Goal: Transaction & Acquisition: Book appointment/travel/reservation

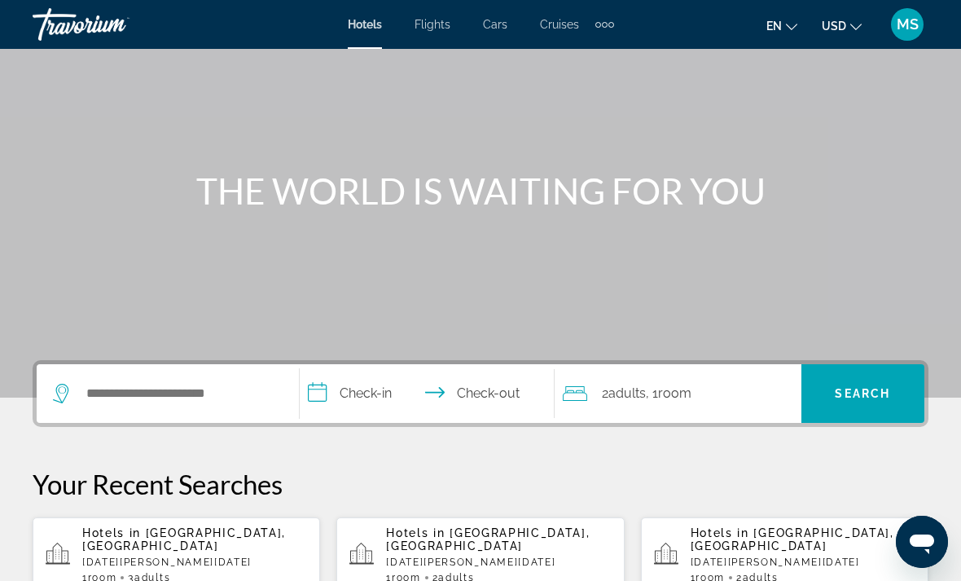
scroll to position [91, 0]
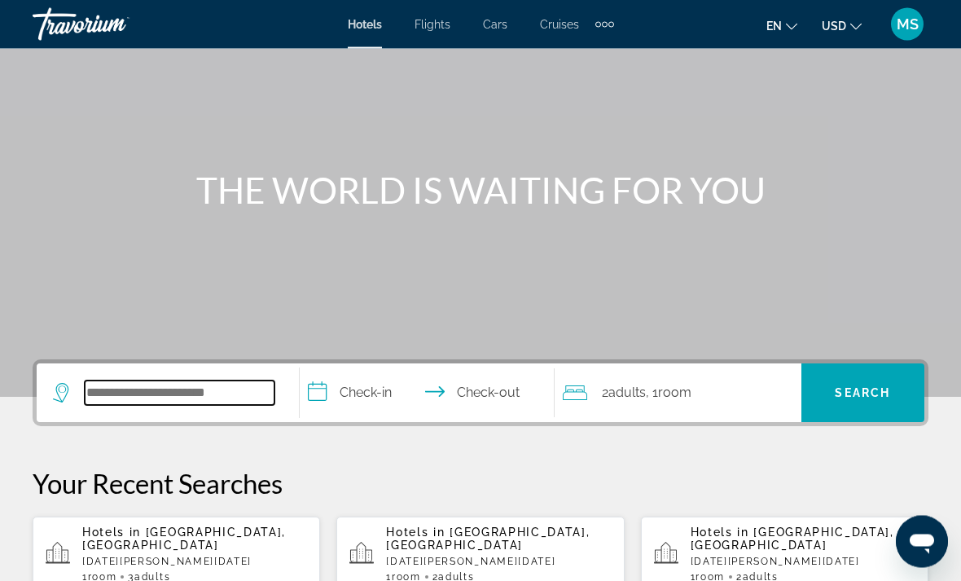
click at [169, 384] on input "Search widget" at bounding box center [180, 393] width 190 height 24
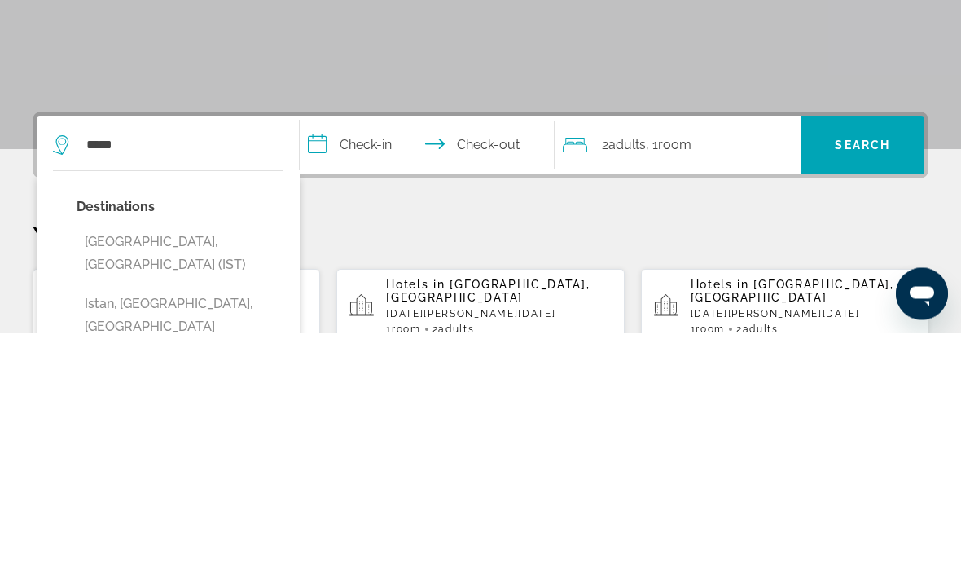
click at [241, 475] on button "[GEOGRAPHIC_DATA], [GEOGRAPHIC_DATA] (IST)" at bounding box center [180, 502] width 207 height 54
type input "**********"
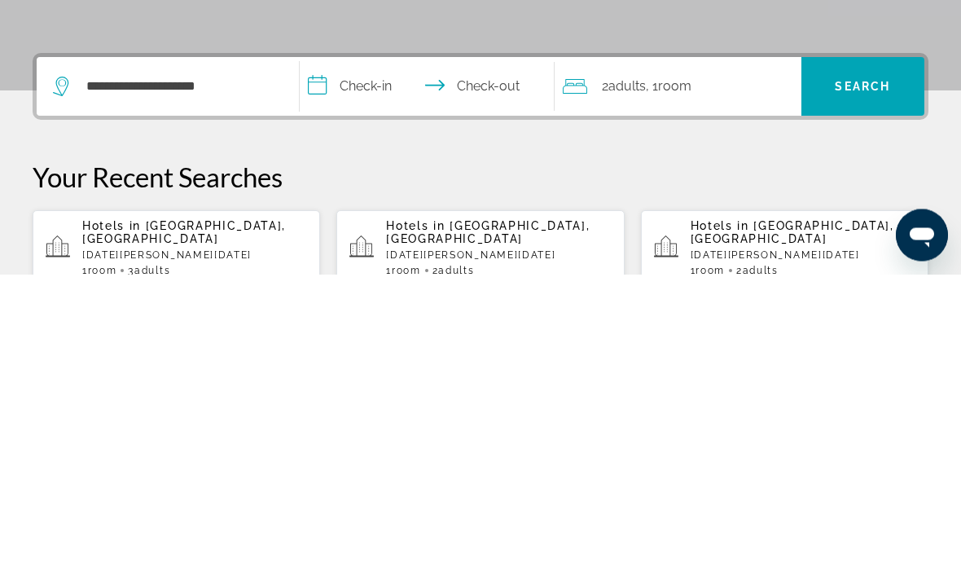
click at [386, 364] on input "**********" at bounding box center [430, 396] width 261 height 64
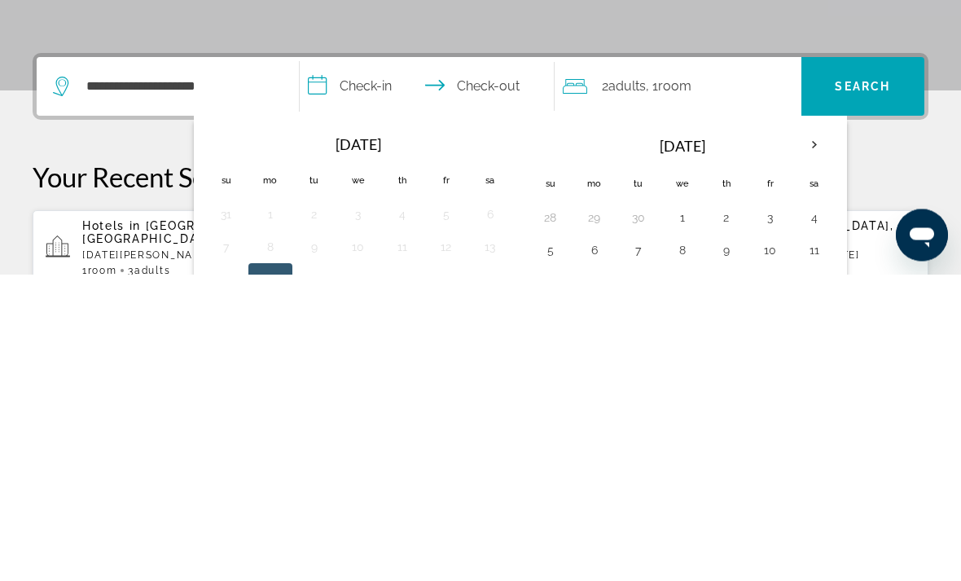
scroll to position [398, 0]
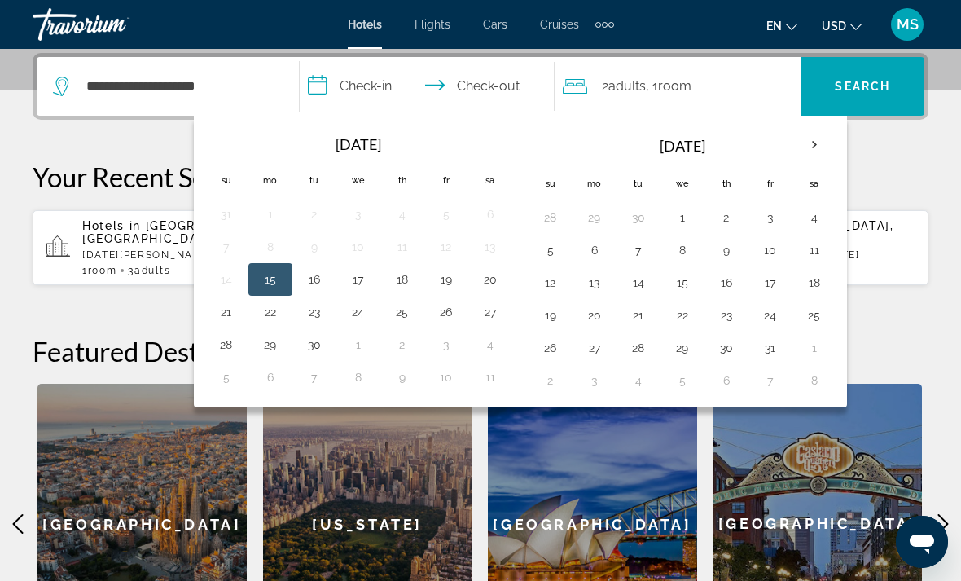
click at [803, 143] on th "Next month" at bounding box center [815, 145] width 44 height 36
click at [817, 149] on th "Next month" at bounding box center [815, 145] width 44 height 36
click at [549, 349] on button "28" at bounding box center [551, 347] width 26 height 23
click at [813, 151] on th "Next month" at bounding box center [815, 145] width 44 height 36
click at [730, 212] on button "1" at bounding box center [727, 217] width 26 height 23
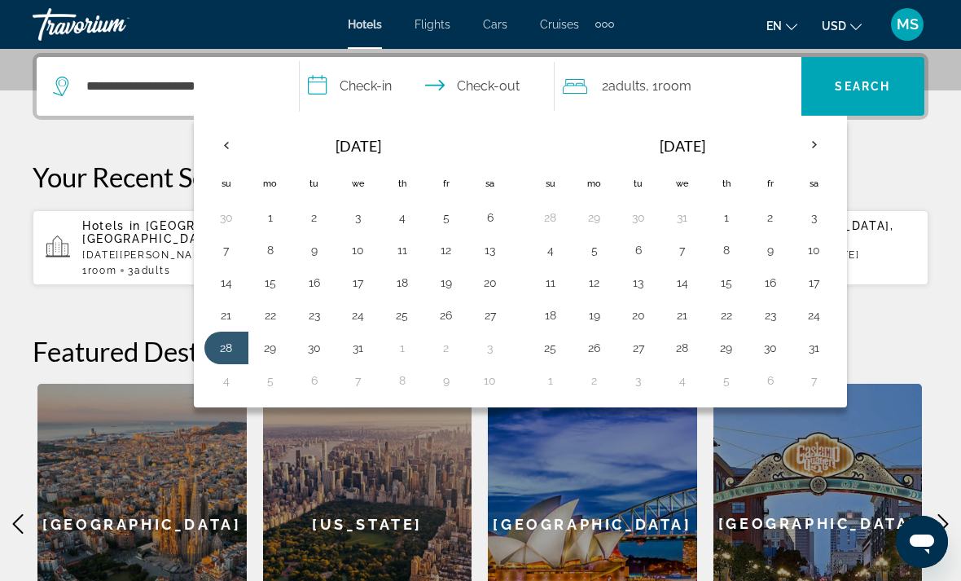
type input "**********"
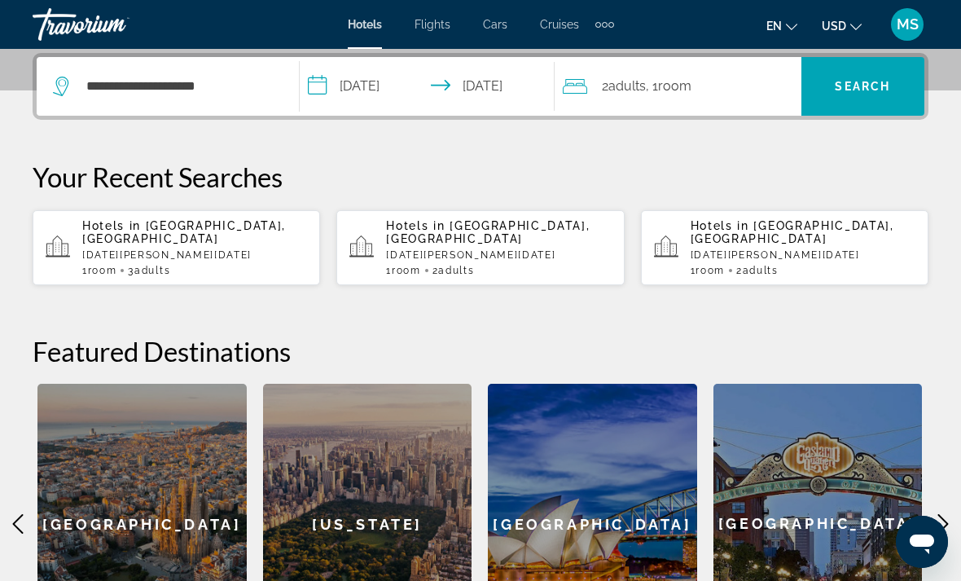
click at [867, 90] on span "Search" at bounding box center [862, 86] width 55 height 13
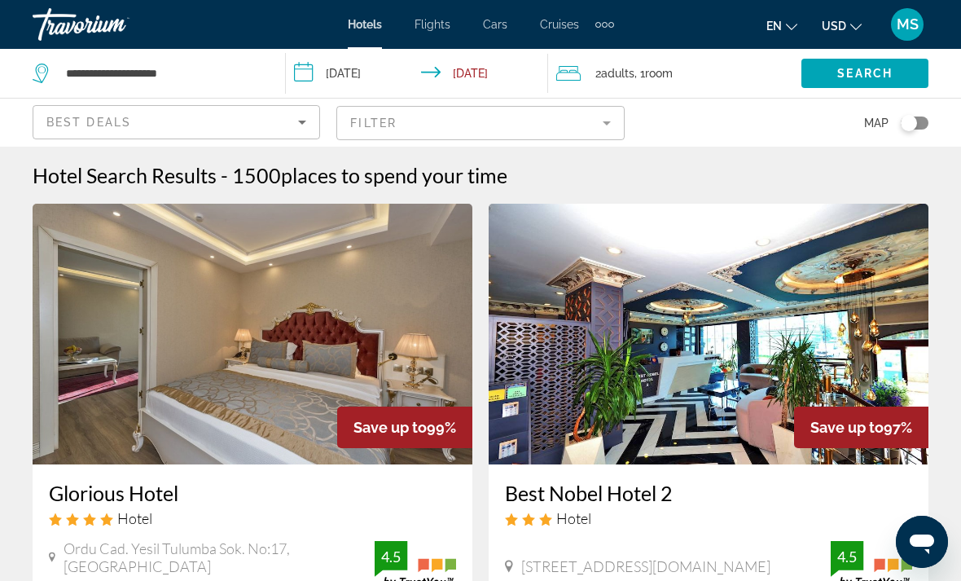
click at [410, 129] on mat-form-field "Filter" at bounding box center [480, 123] width 288 height 34
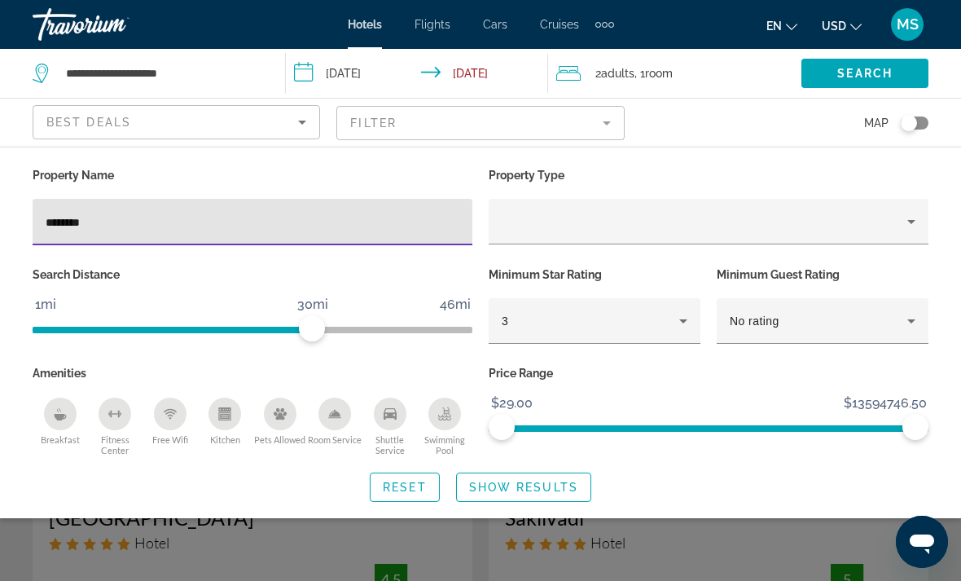
type input "*********"
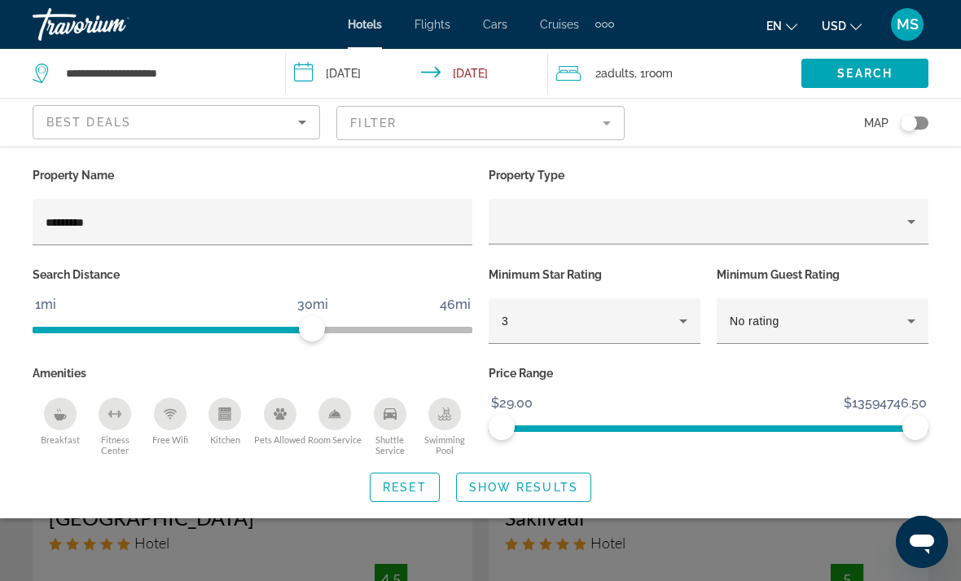
click at [547, 489] on span "Show Results" at bounding box center [523, 487] width 109 height 13
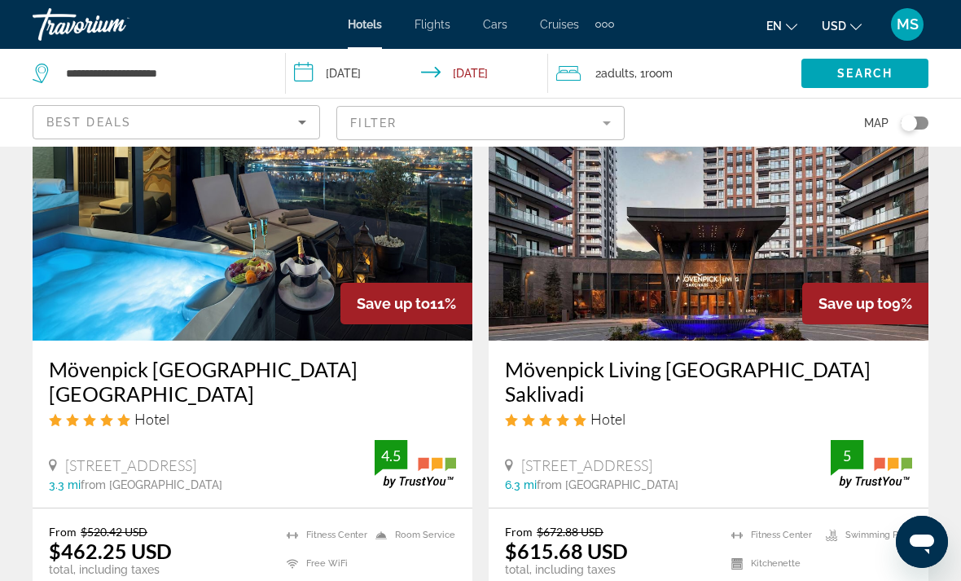
scroll to position [117, 0]
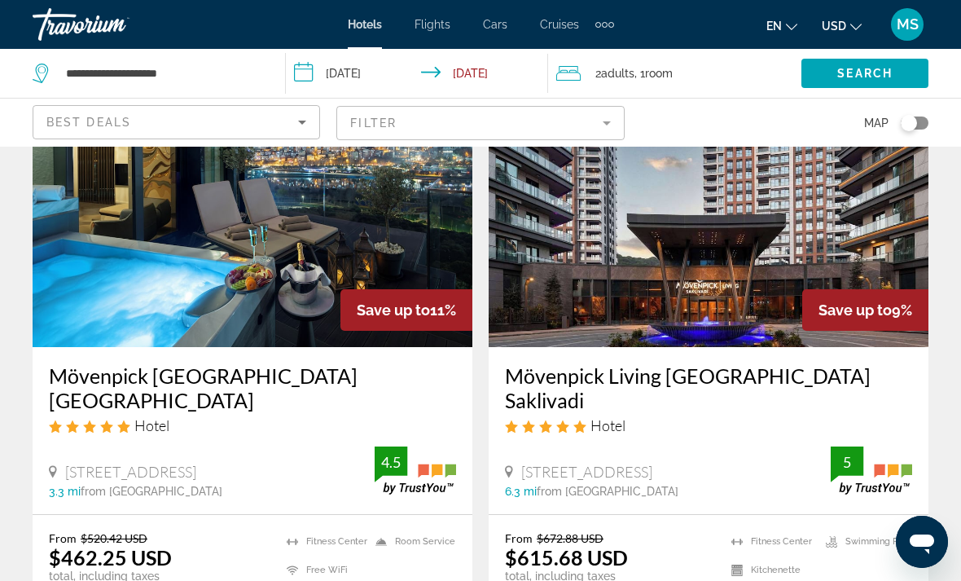
click at [834, 22] on span "USD" at bounding box center [834, 26] width 24 height 13
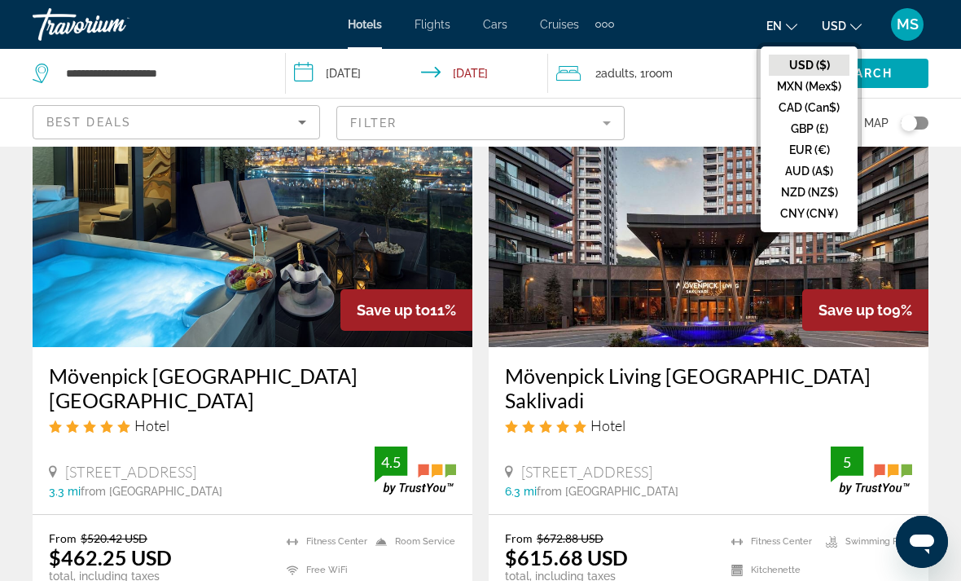
click at [817, 152] on button "EUR (€)" at bounding box center [809, 149] width 81 height 21
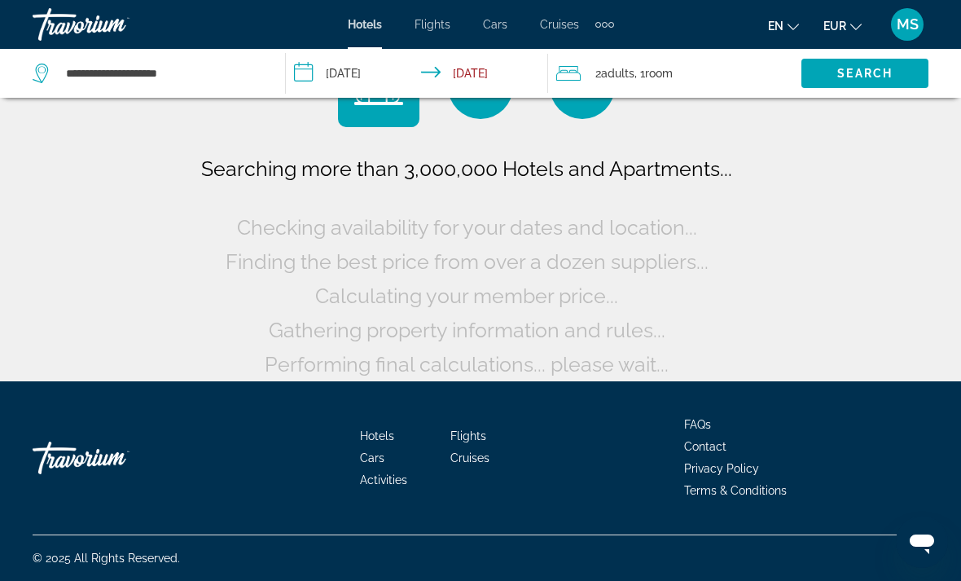
scroll to position [24, 0]
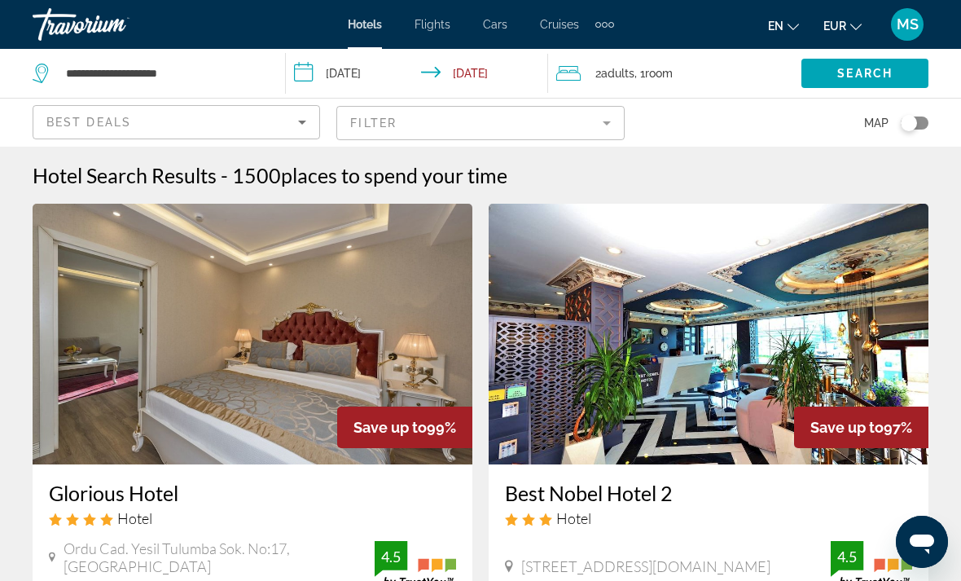
click at [411, 128] on mat-form-field "Filter" at bounding box center [480, 123] width 288 height 34
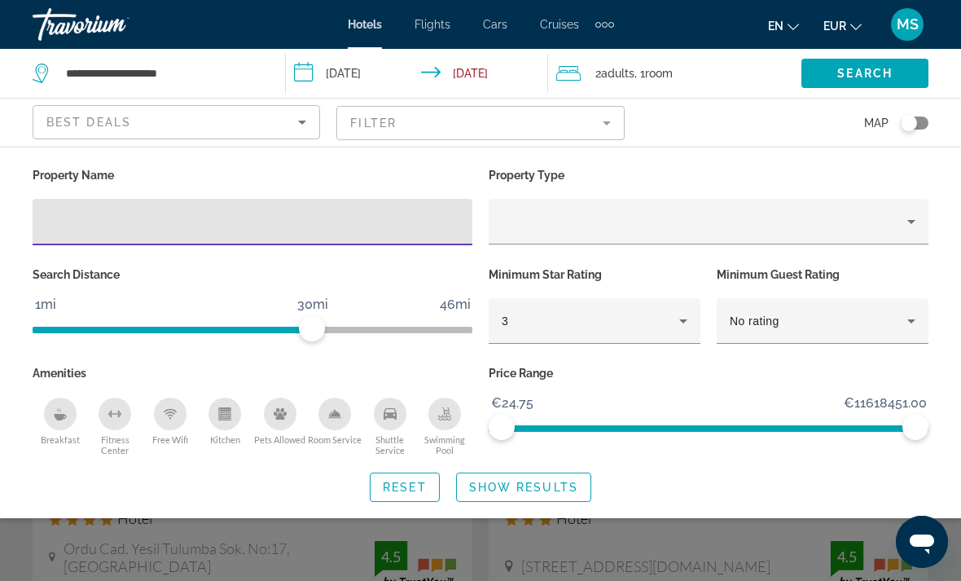
click at [314, 230] on input "Hotel Filters" at bounding box center [253, 223] width 414 height 20
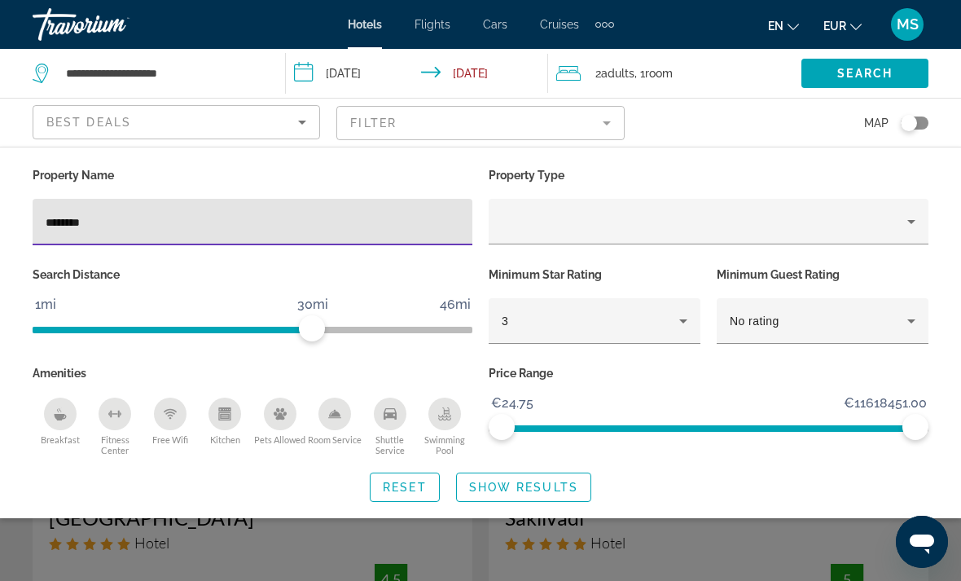
type input "*********"
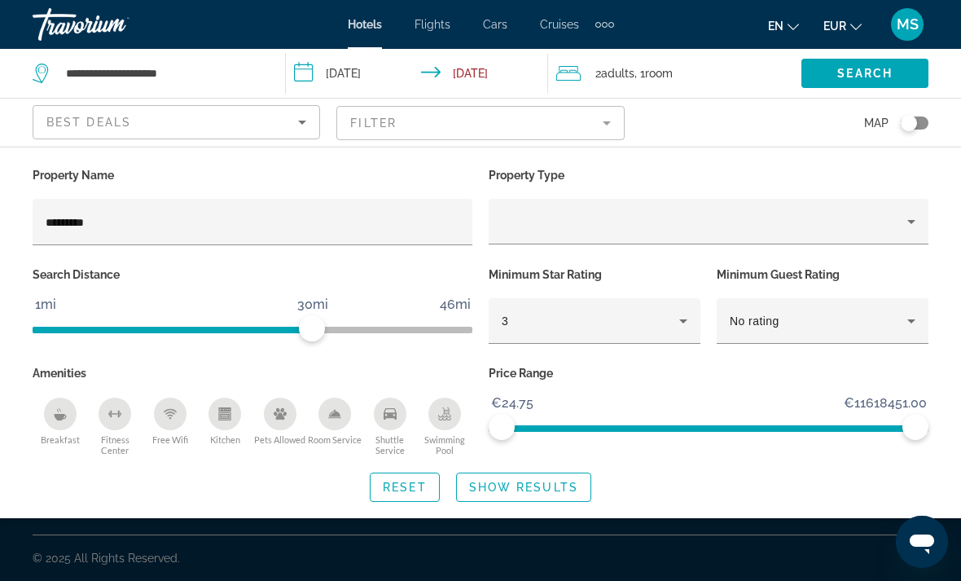
click at [569, 485] on span "Show Results" at bounding box center [523, 487] width 109 height 13
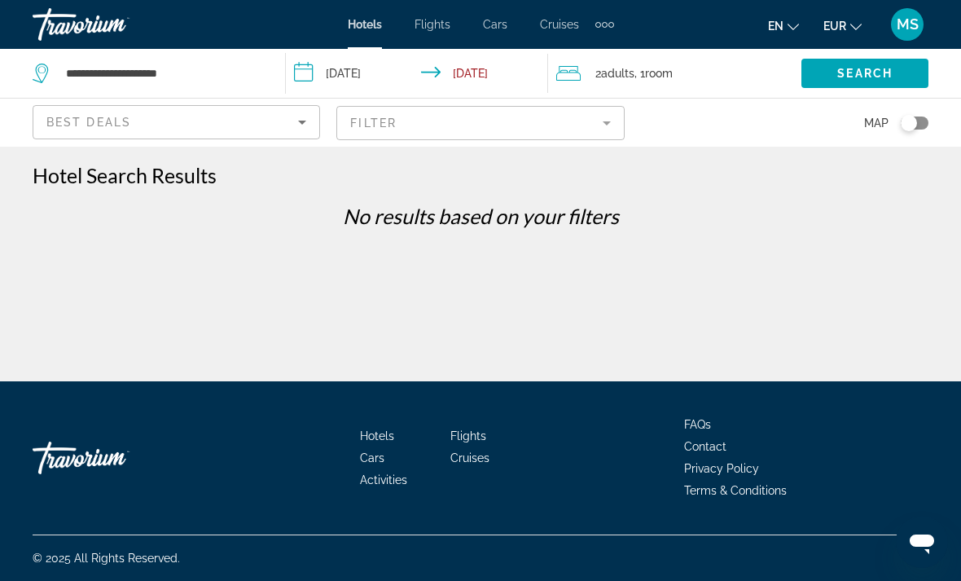
click at [518, 138] on mat-form-field "Filter" at bounding box center [480, 123] width 288 height 34
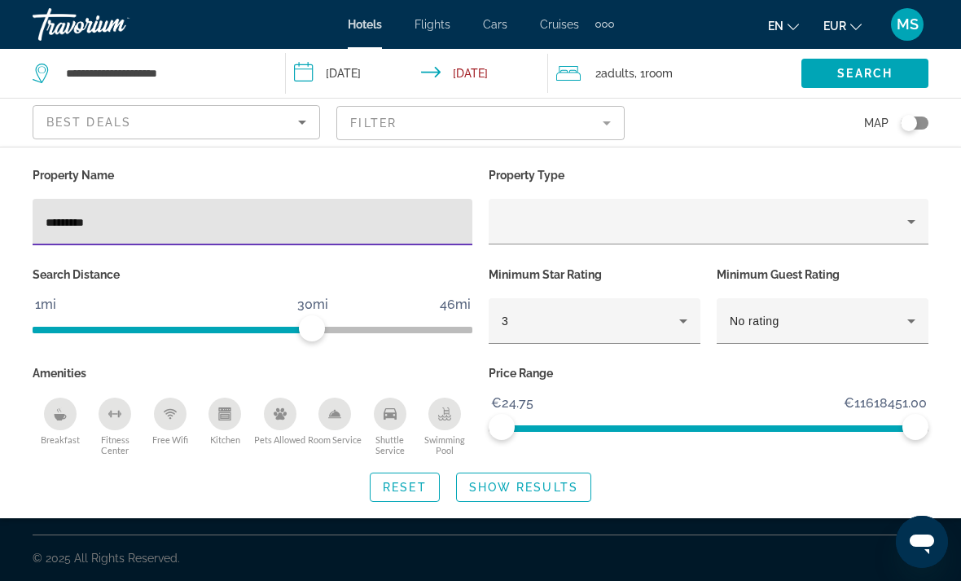
click at [378, 224] on input "*********" at bounding box center [253, 223] width 414 height 20
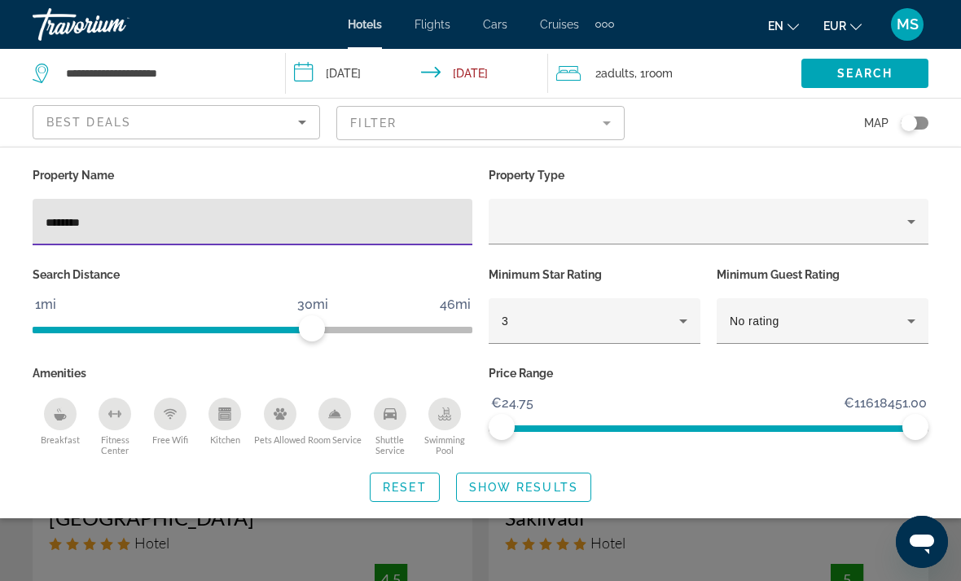
type input "*********"
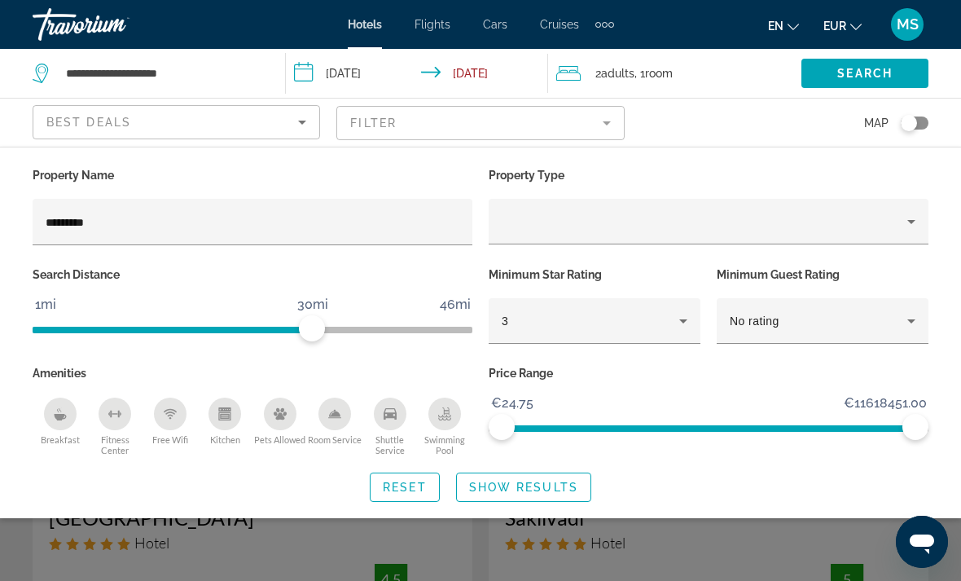
click at [554, 489] on span "Show Results" at bounding box center [523, 487] width 109 height 13
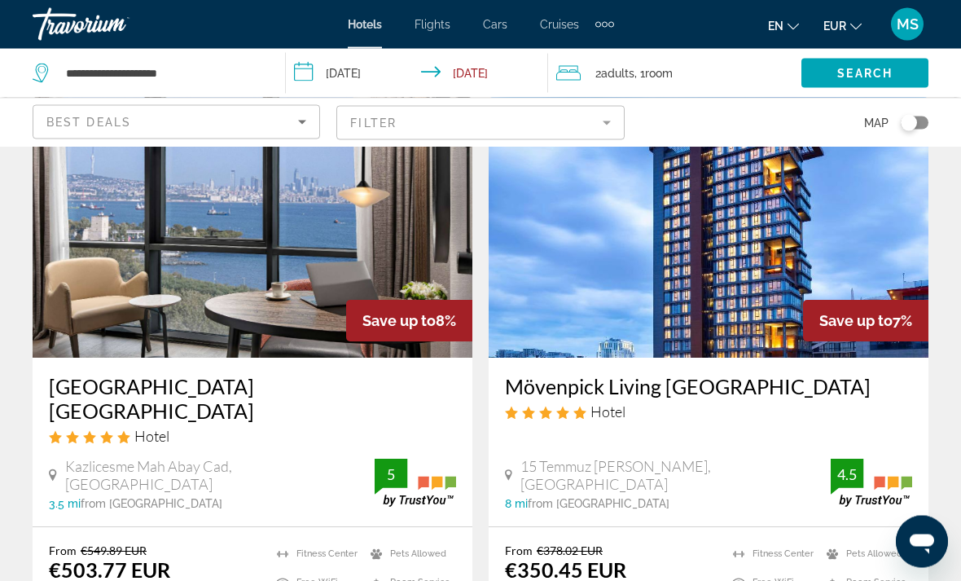
scroll to position [731, 0]
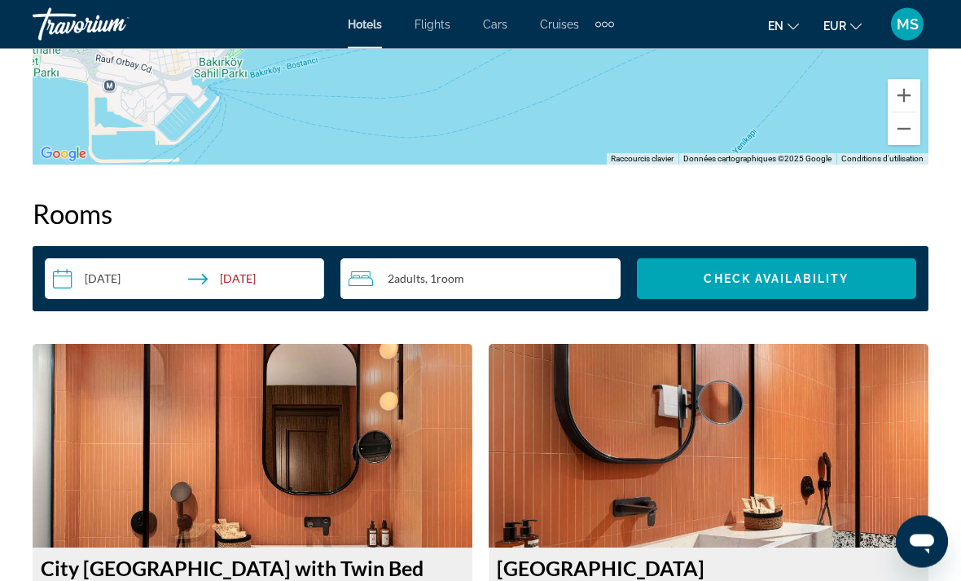
scroll to position [2159, 0]
click at [819, 286] on span "Search widget" at bounding box center [776, 278] width 279 height 39
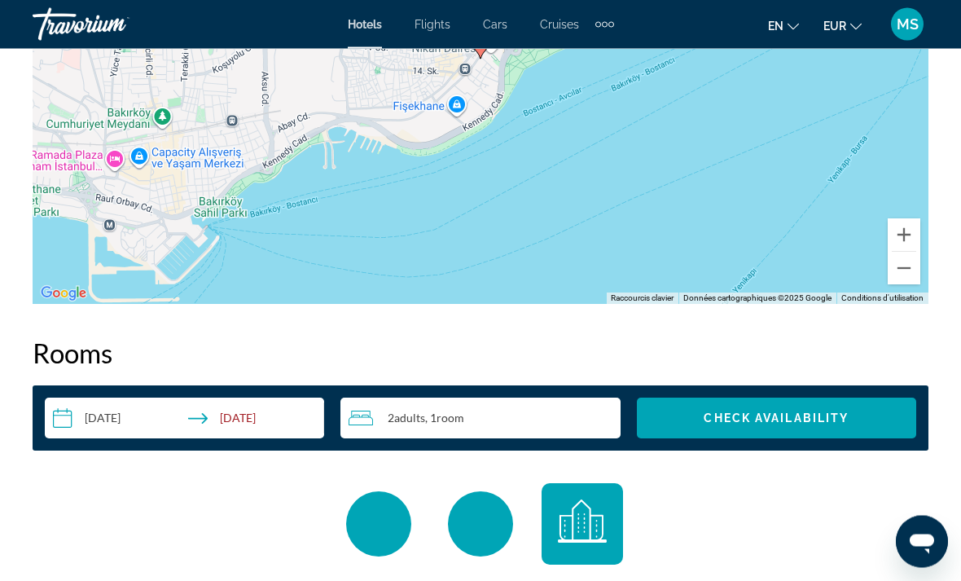
scroll to position [2035, 0]
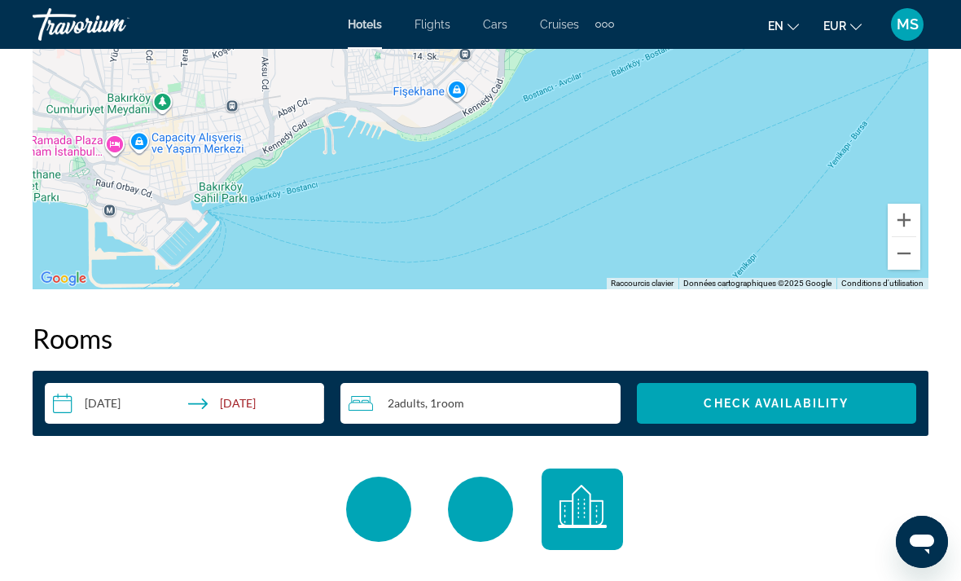
click at [753, 395] on span "Search widget" at bounding box center [776, 403] width 279 height 39
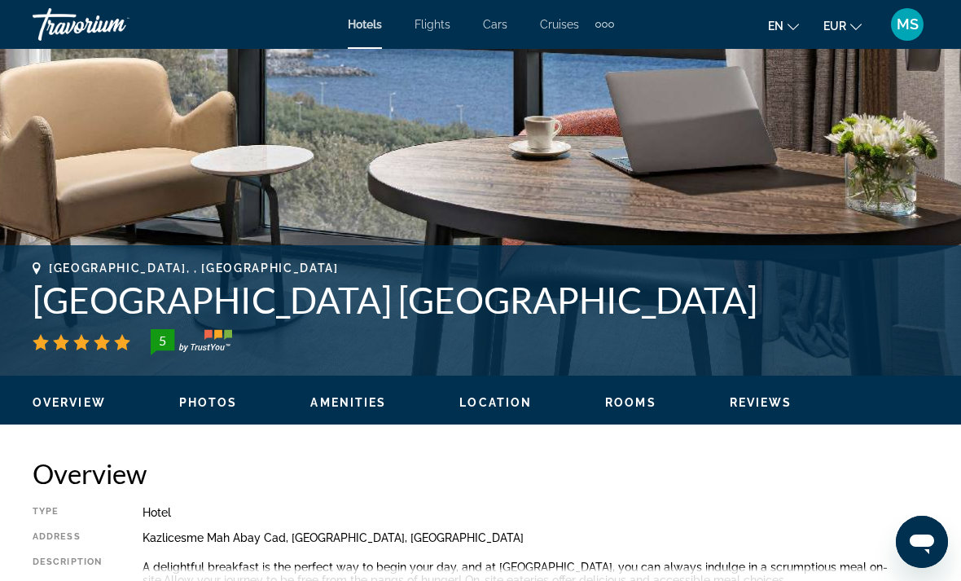
scroll to position [612, 0]
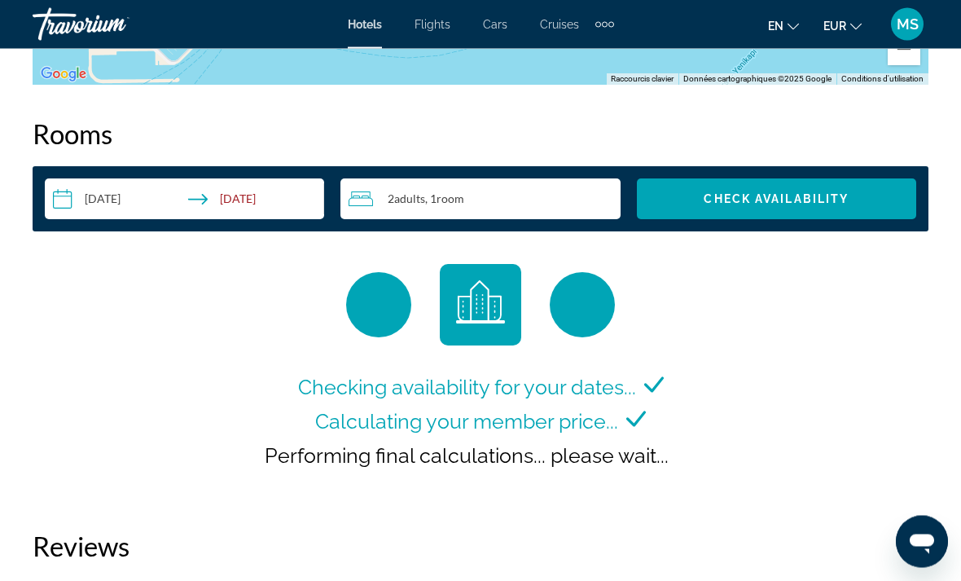
click at [844, 196] on span "Check Availability" at bounding box center [776, 199] width 145 height 13
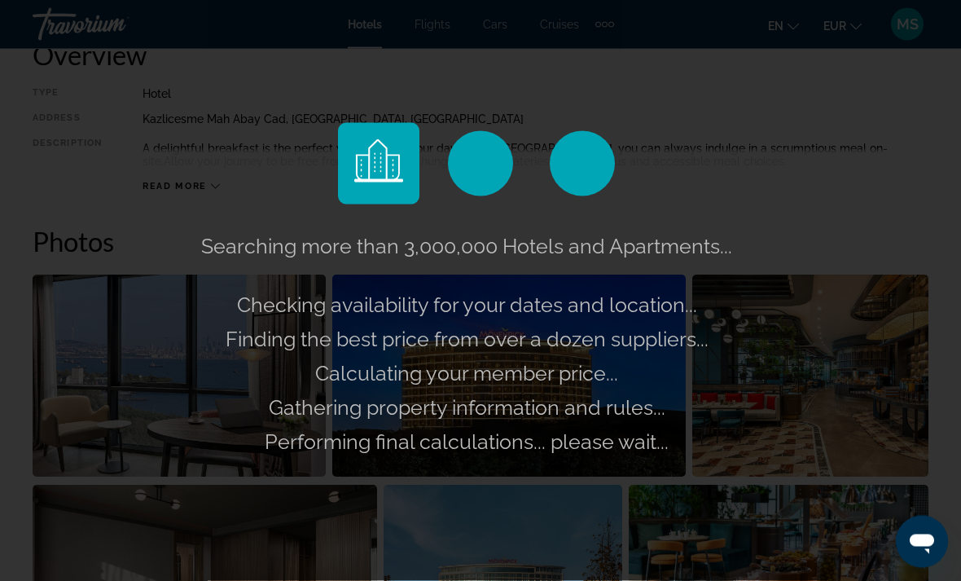
scroll to position [819, 0]
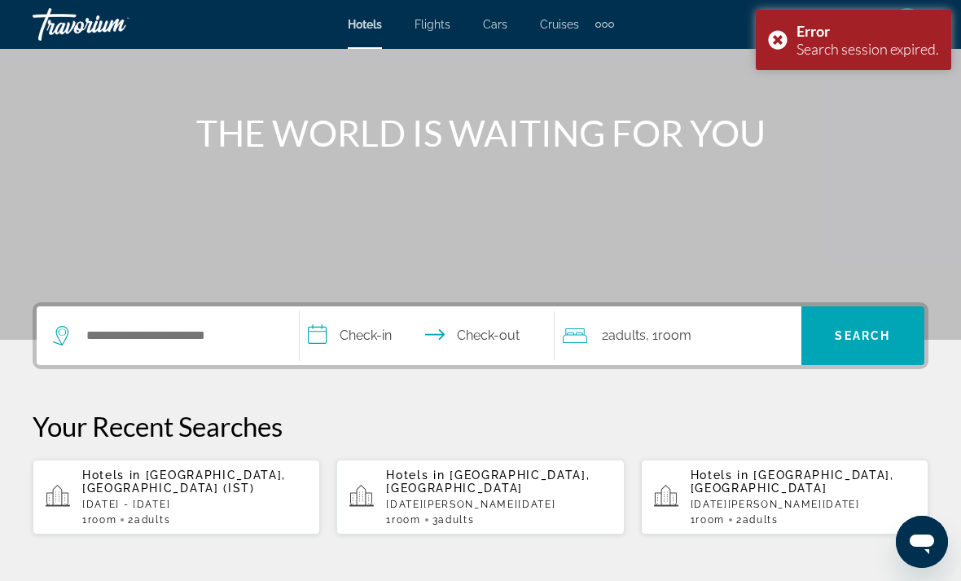
scroll to position [141, 0]
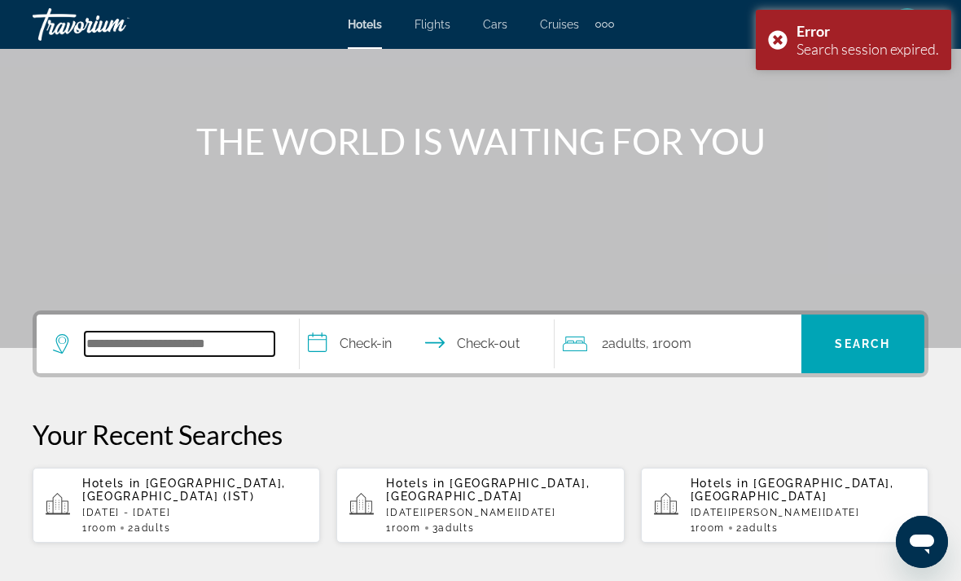
click at [237, 340] on input "Search widget" at bounding box center [180, 344] width 190 height 24
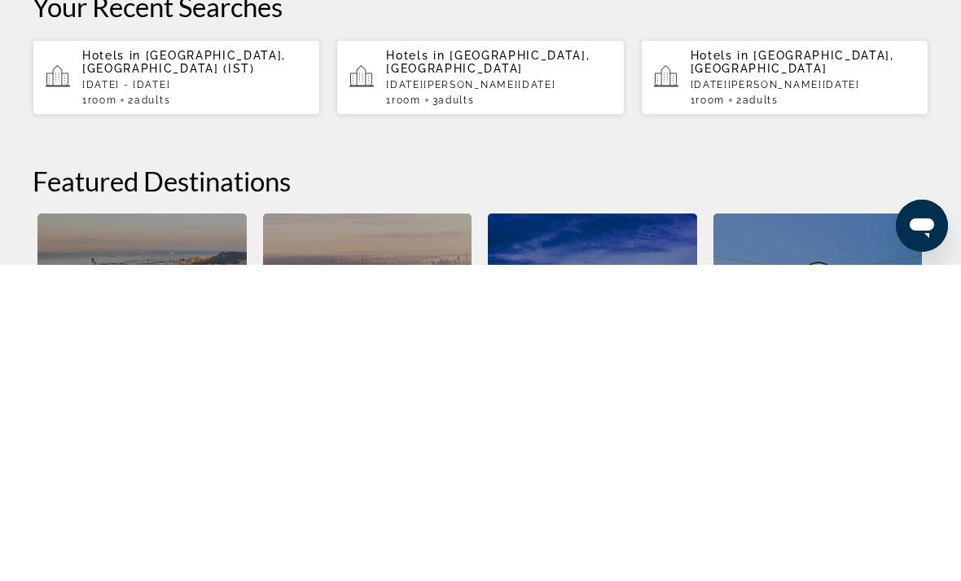
click at [235, 395] on p "[DATE] - [DATE]" at bounding box center [194, 400] width 225 height 11
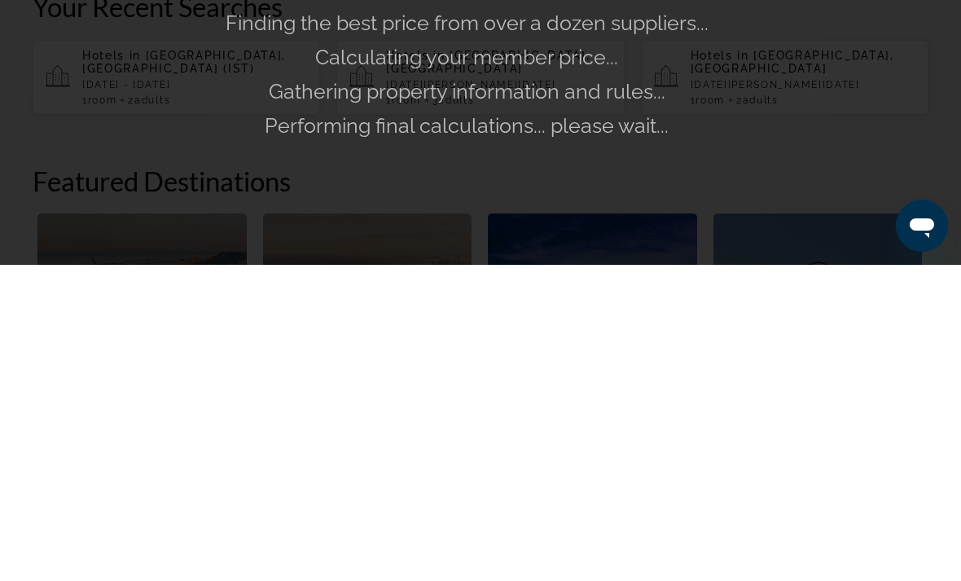
scroll to position [569, 0]
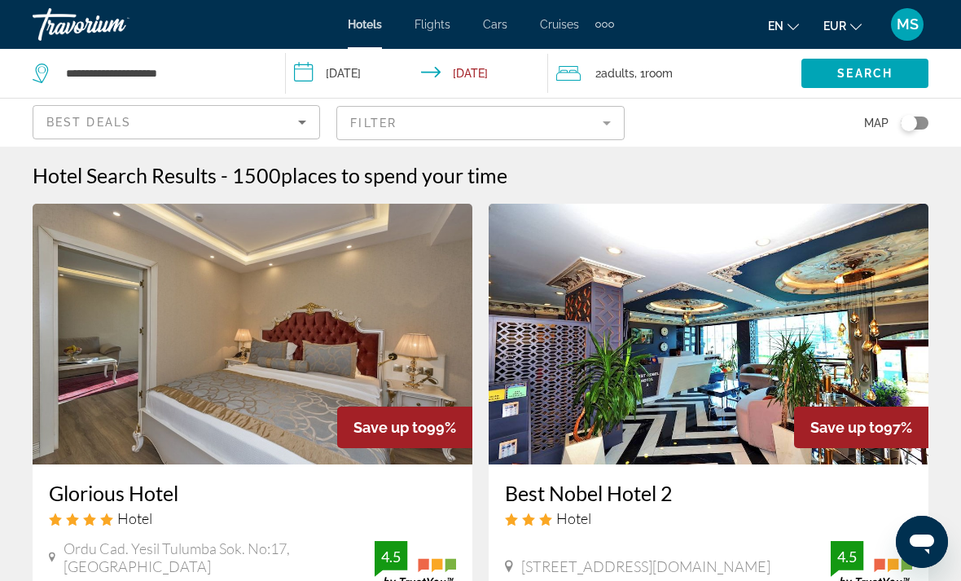
click at [499, 116] on mat-form-field "Filter" at bounding box center [480, 123] width 288 height 34
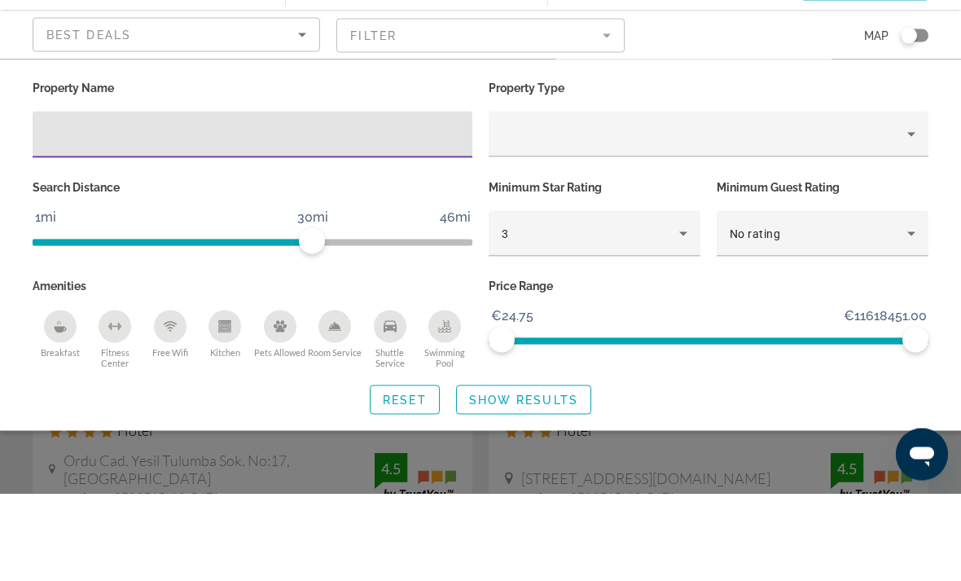
click at [335, 213] on input "Hotel Filters" at bounding box center [253, 223] width 414 height 20
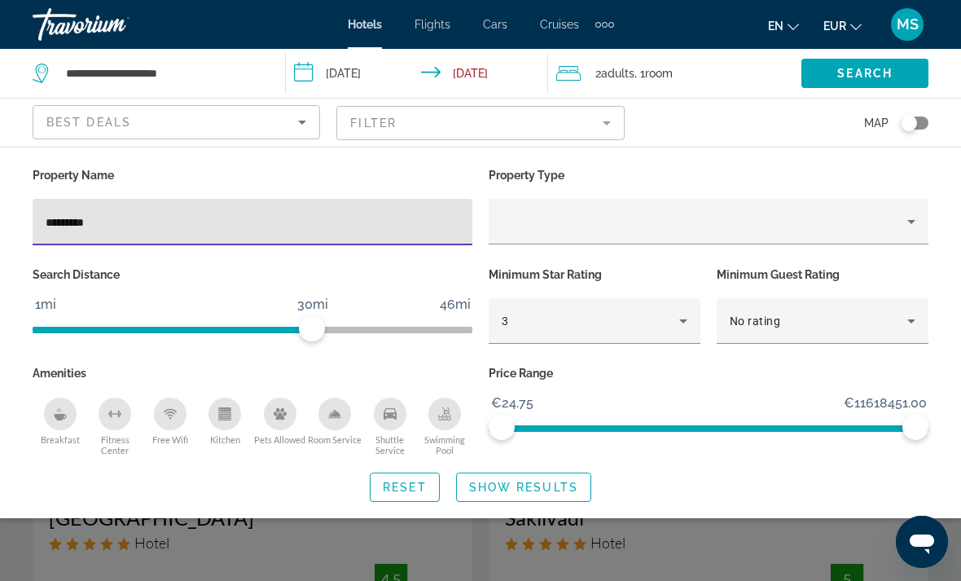
type input "*********"
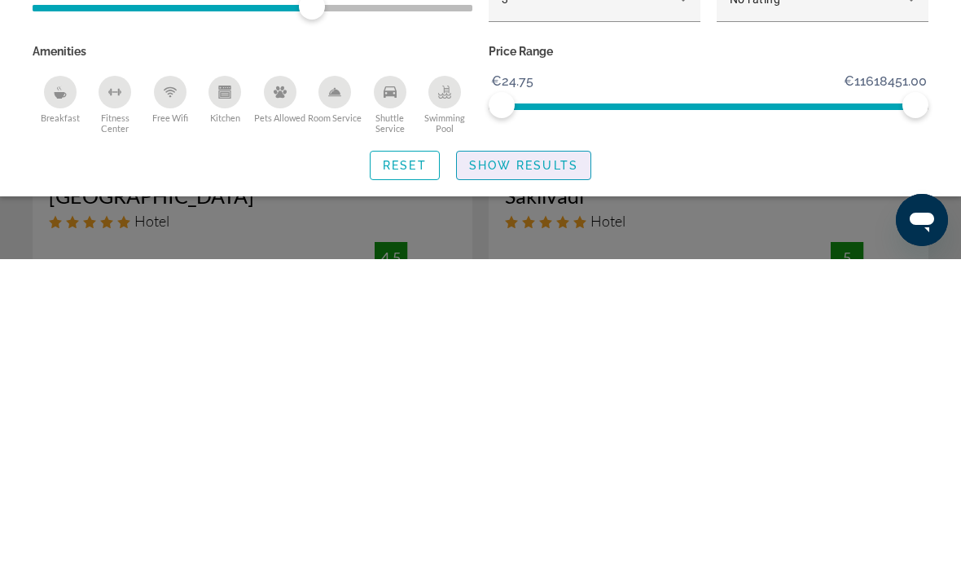
click at [540, 481] on span "Show Results" at bounding box center [523, 487] width 109 height 13
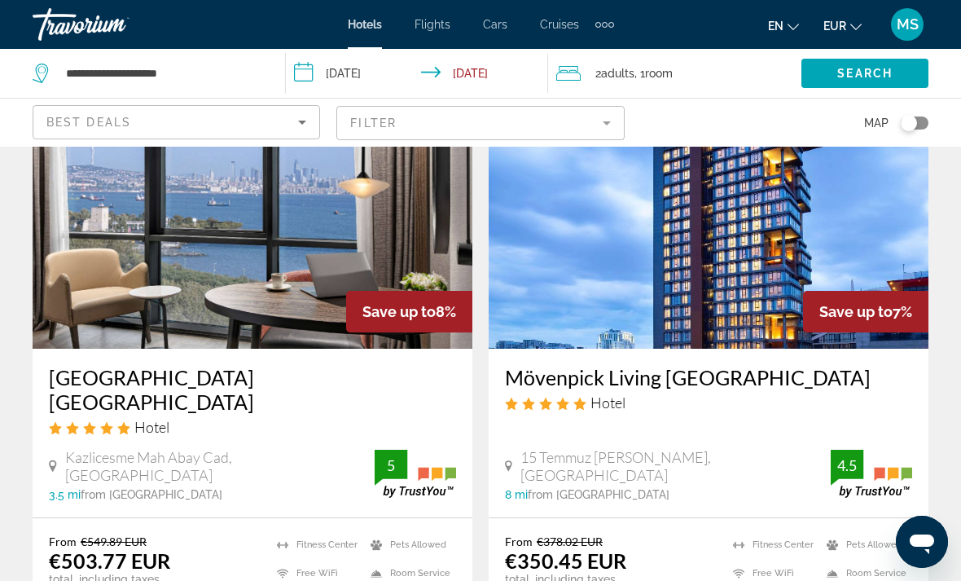
scroll to position [745, 0]
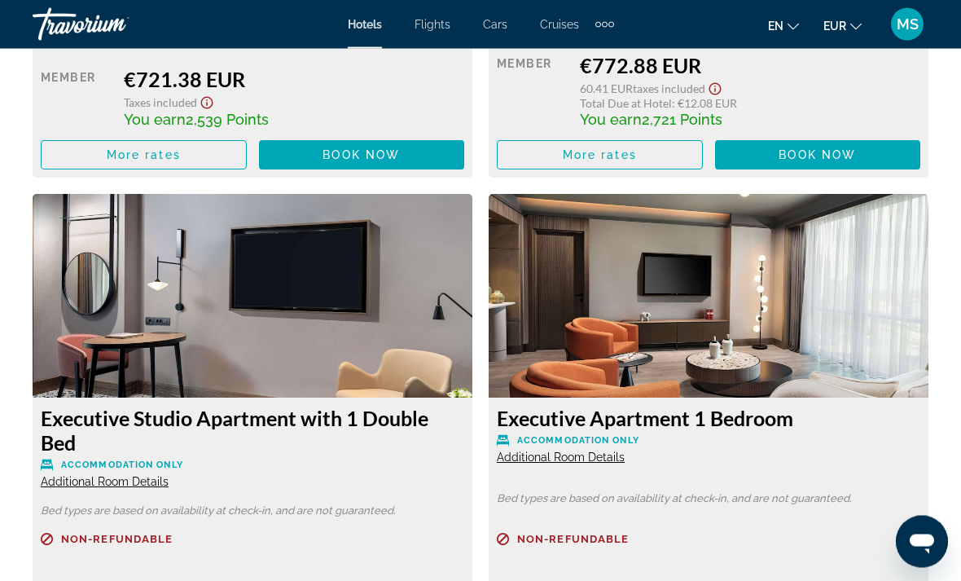
scroll to position [6077, 0]
click at [130, 481] on span "Additional Room Details" at bounding box center [105, 481] width 128 height 13
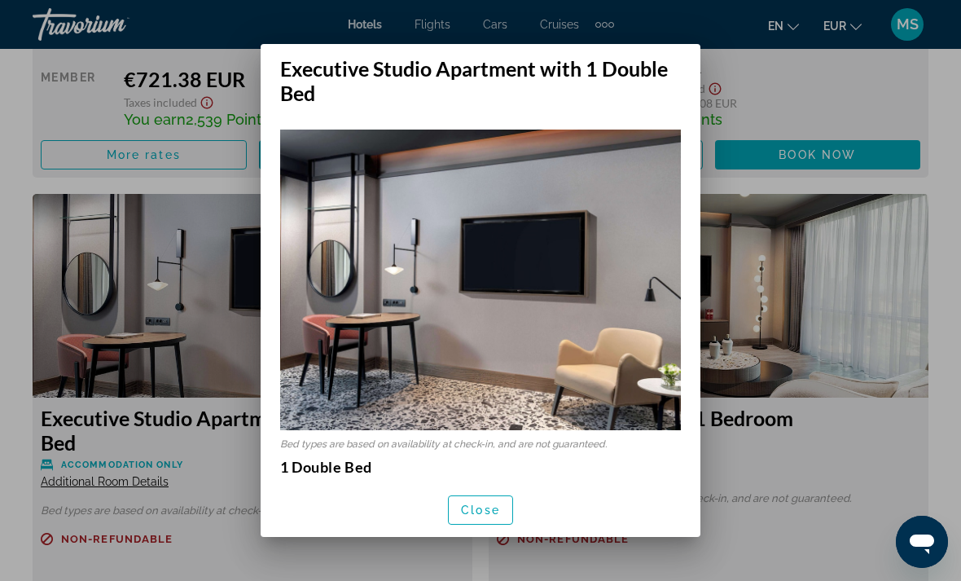
click at [487, 516] on span "Close" at bounding box center [480, 509] width 39 height 13
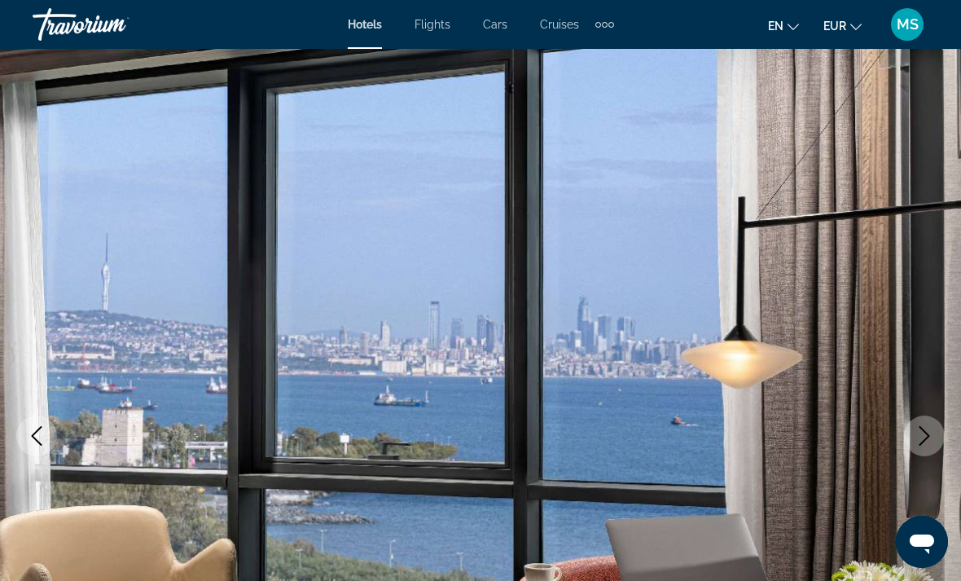
scroll to position [6077, 0]
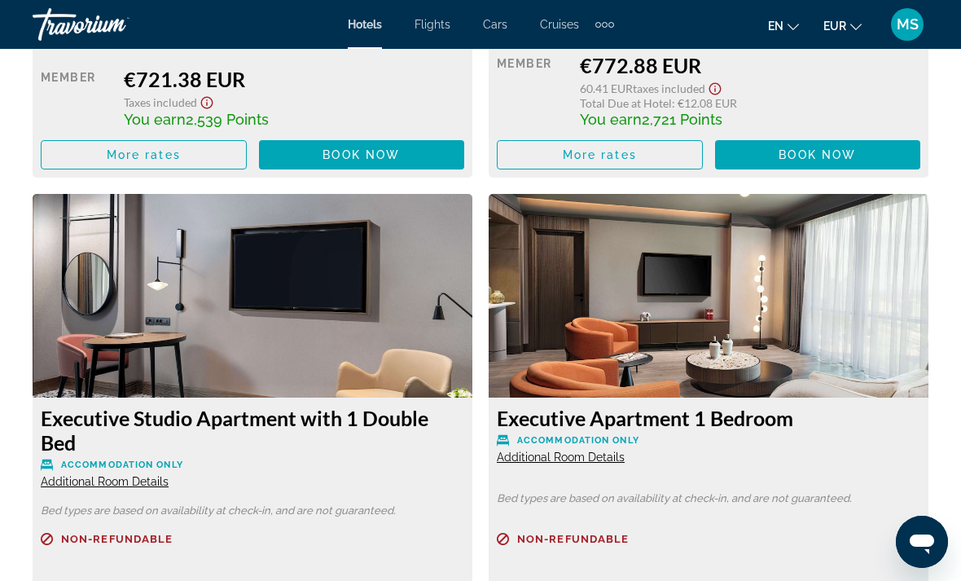
click at [598, 453] on span "Additional Room Details" at bounding box center [561, 456] width 128 height 13
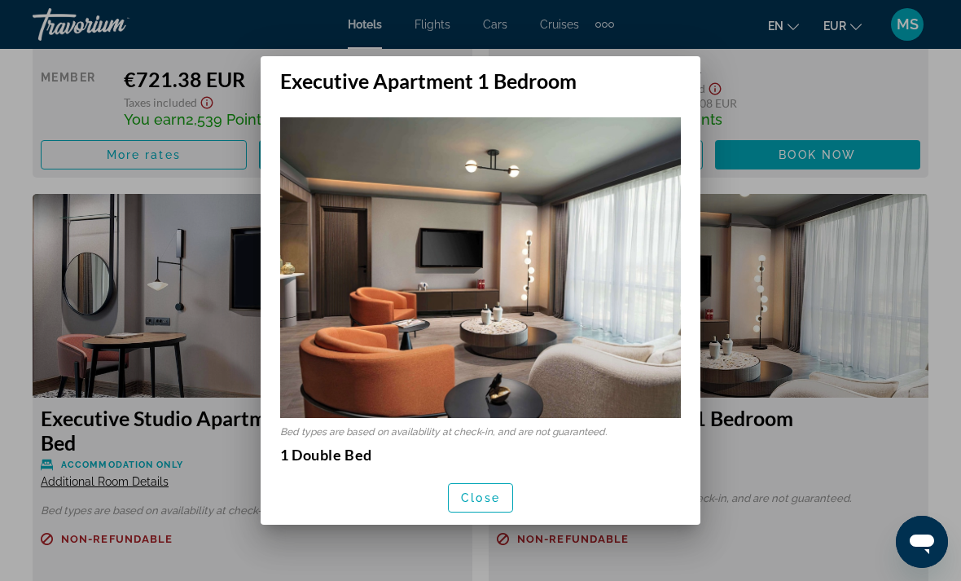
scroll to position [0, 0]
click at [503, 517] on span "button" at bounding box center [481, 497] width 64 height 39
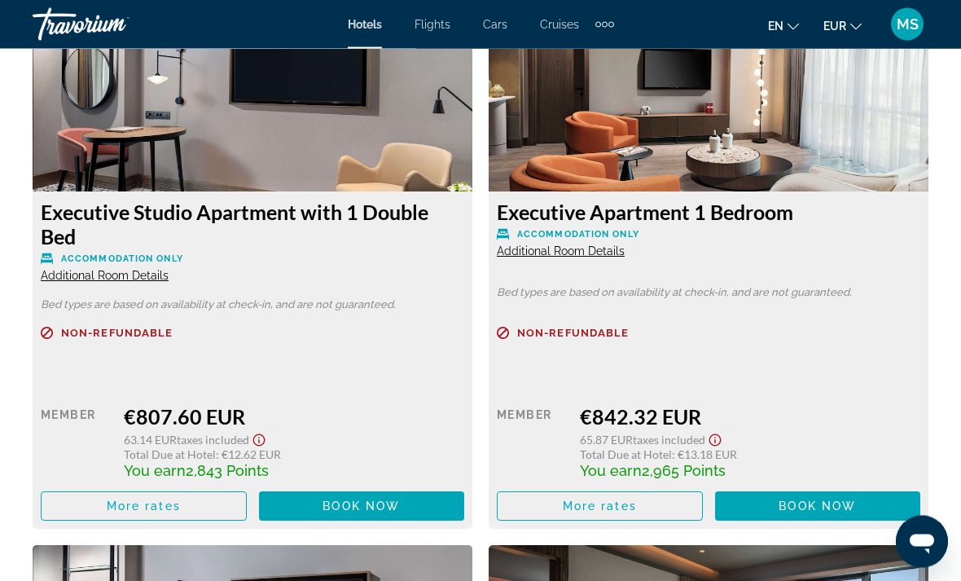
scroll to position [6283, 0]
click at [677, 495] on span "Main content" at bounding box center [600, 505] width 204 height 39
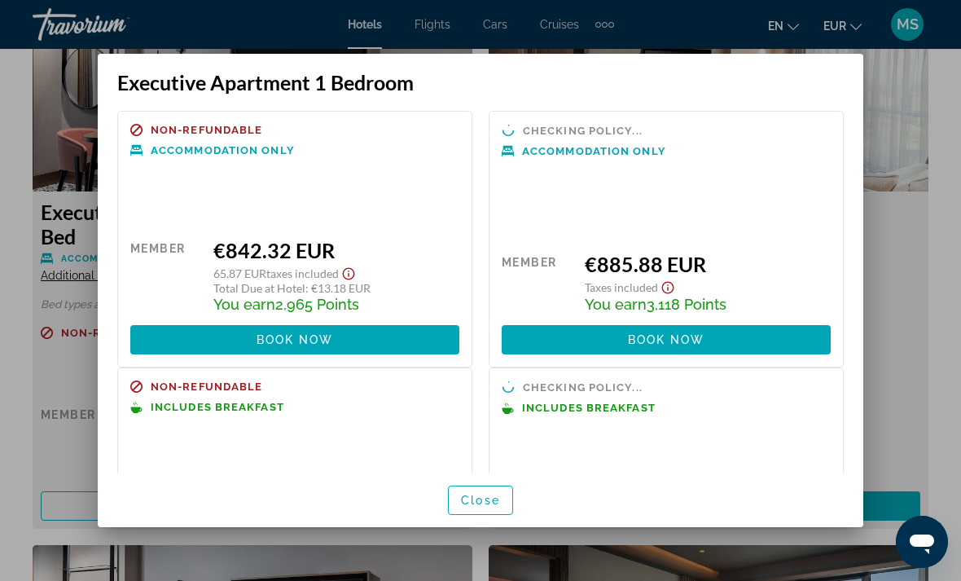
scroll to position [0, 0]
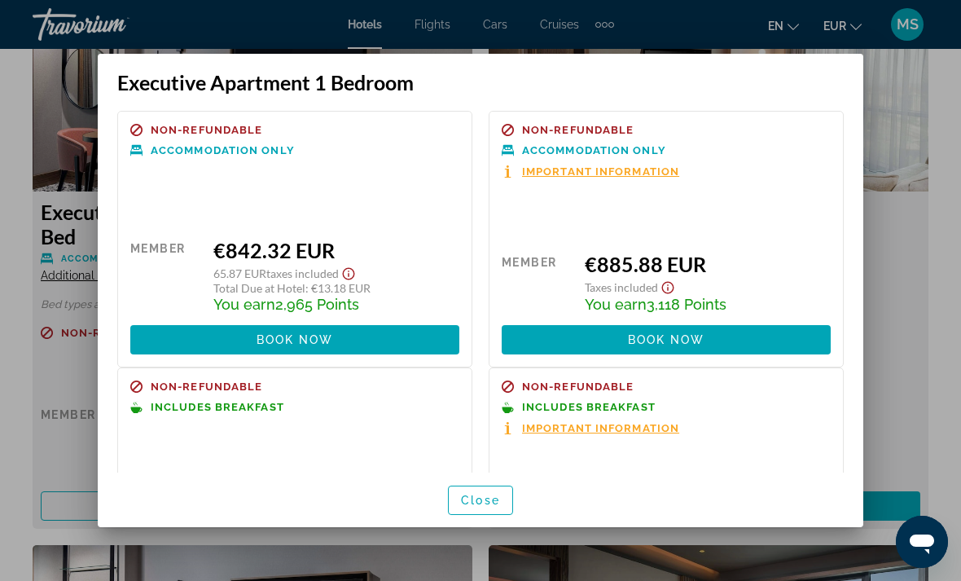
click at [903, 284] on div at bounding box center [480, 290] width 961 height 581
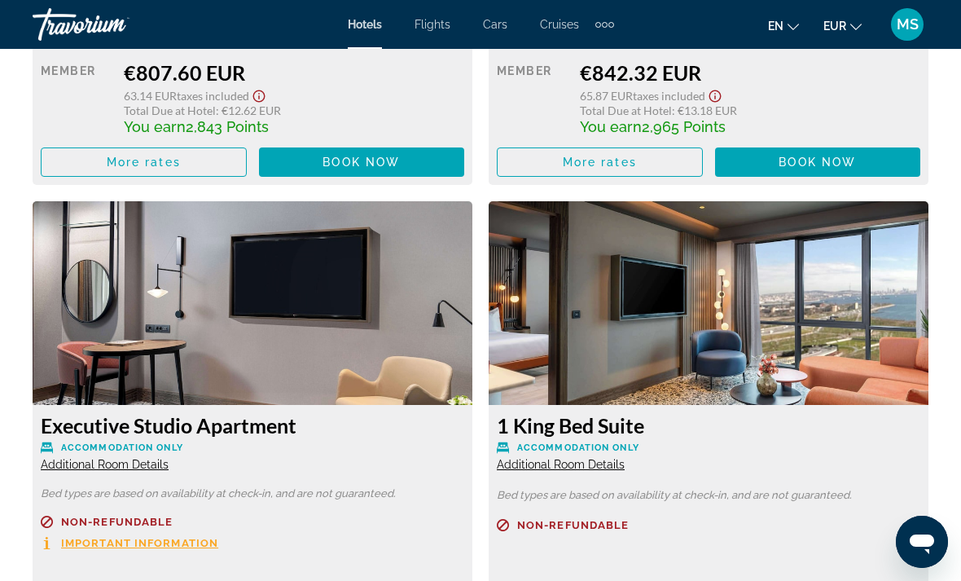
scroll to position [6635, 0]
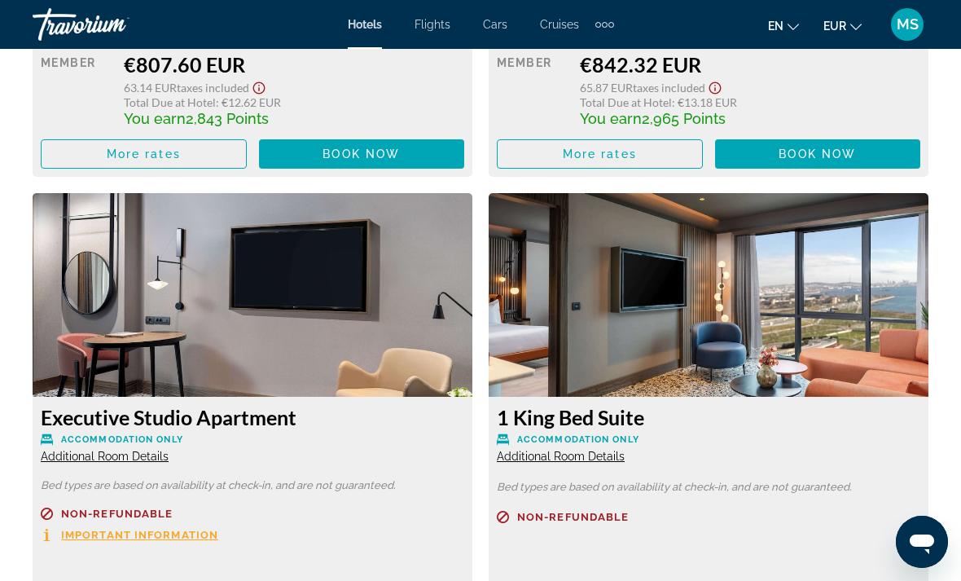
click at [137, 455] on span "Additional Room Details" at bounding box center [105, 456] width 128 height 13
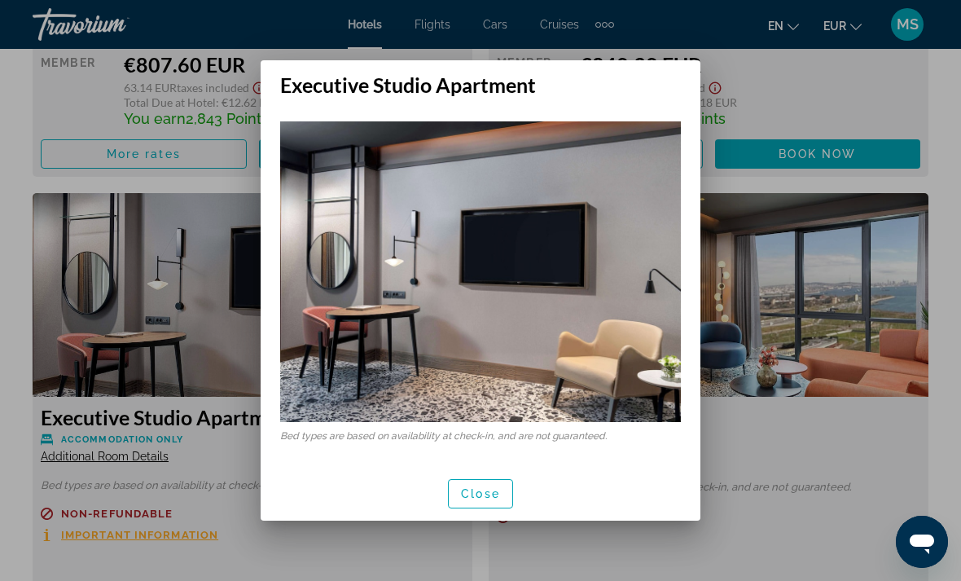
scroll to position [0, 0]
click at [489, 501] on span "button" at bounding box center [481, 493] width 64 height 39
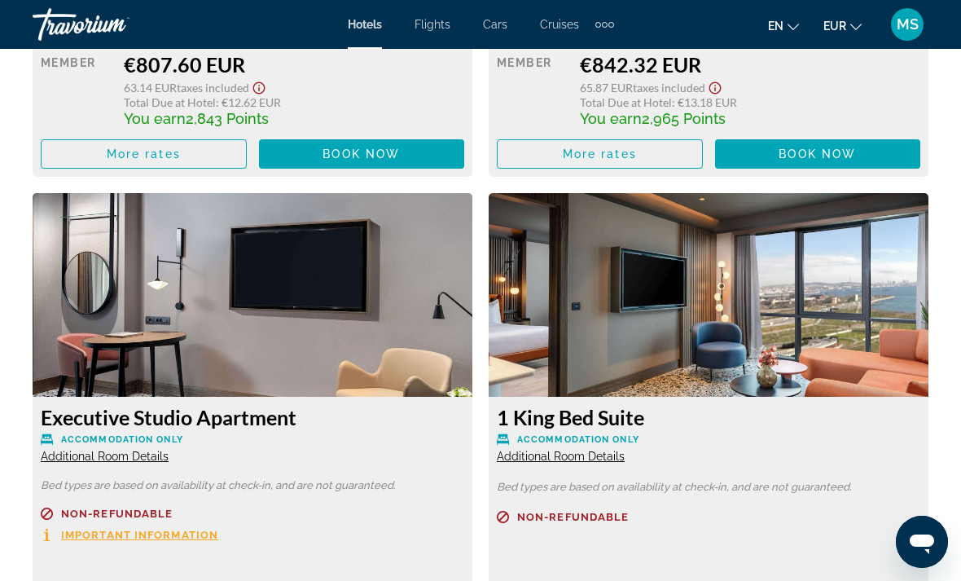
click at [591, 450] on span "Additional Room Details" at bounding box center [561, 456] width 128 height 13
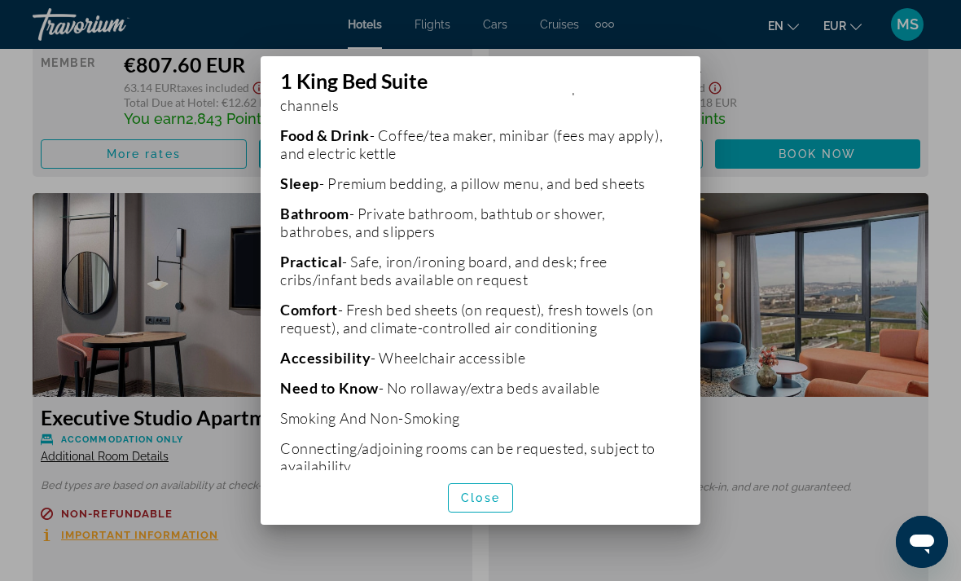
scroll to position [474, 0]
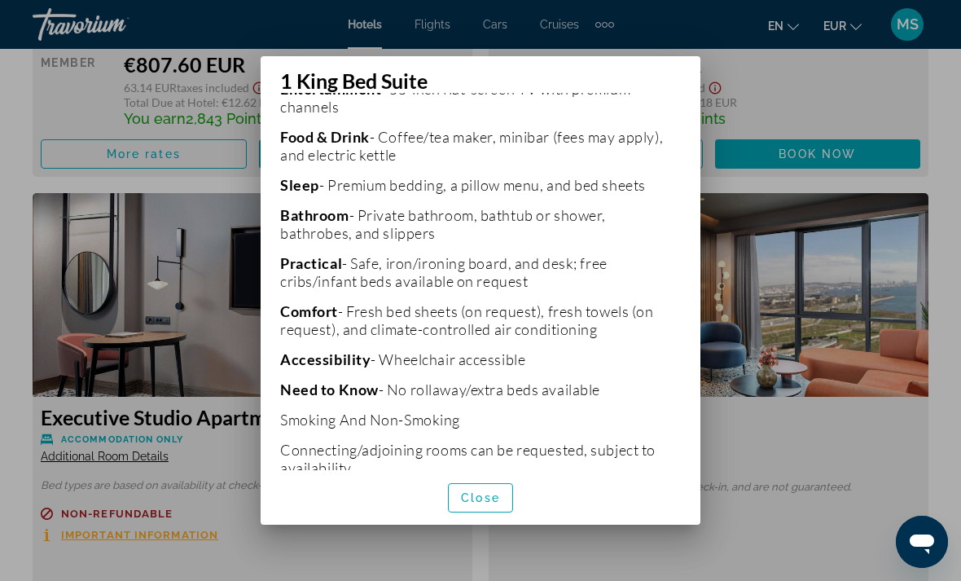
click at [494, 504] on span "Close" at bounding box center [480, 497] width 39 height 13
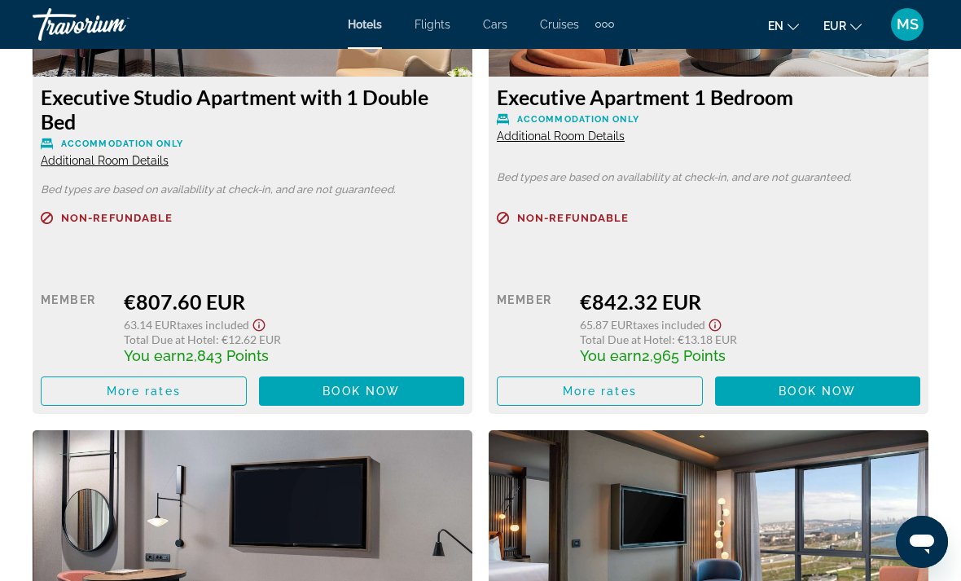
scroll to position [6383, 0]
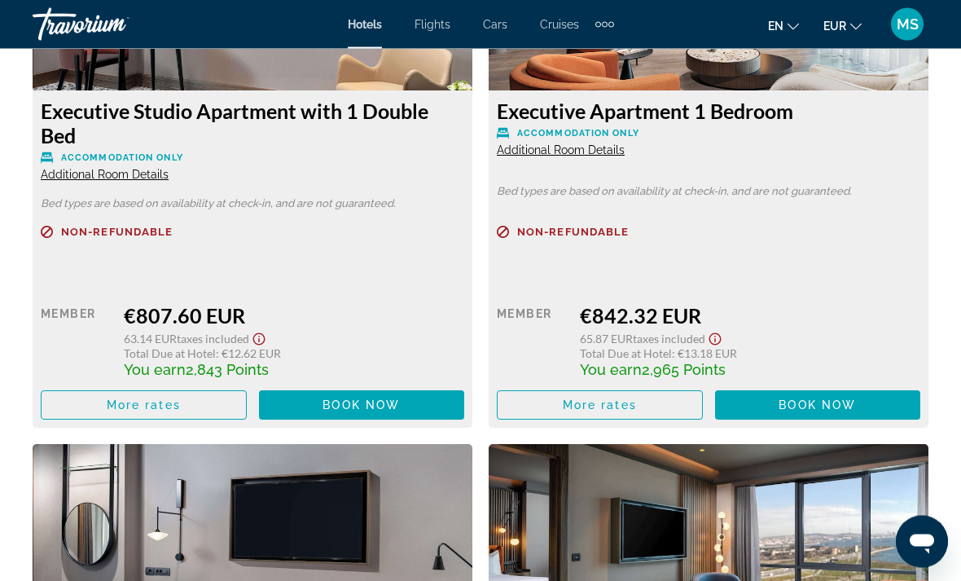
click at [602, 144] on span "Additional Room Details" at bounding box center [561, 150] width 128 height 13
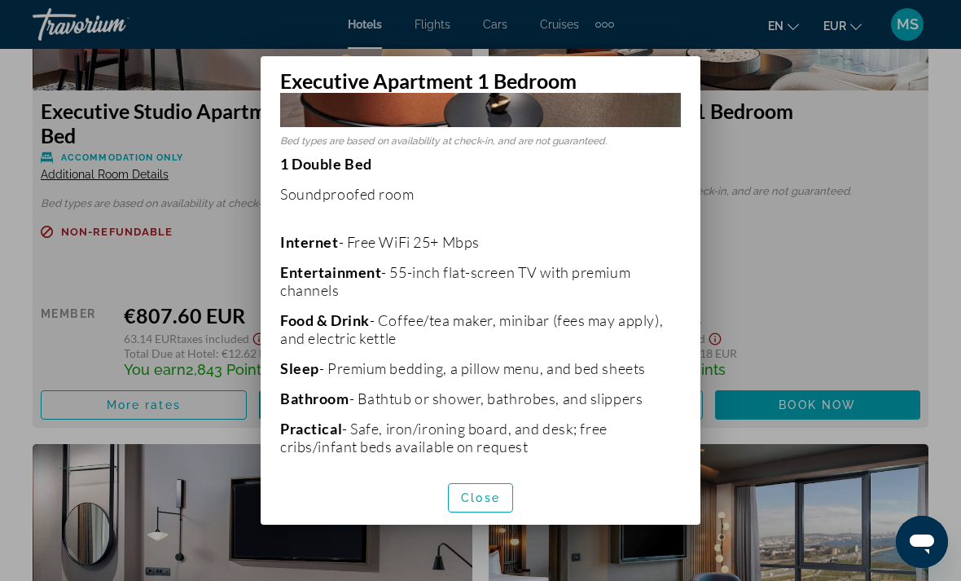
scroll to position [257, 0]
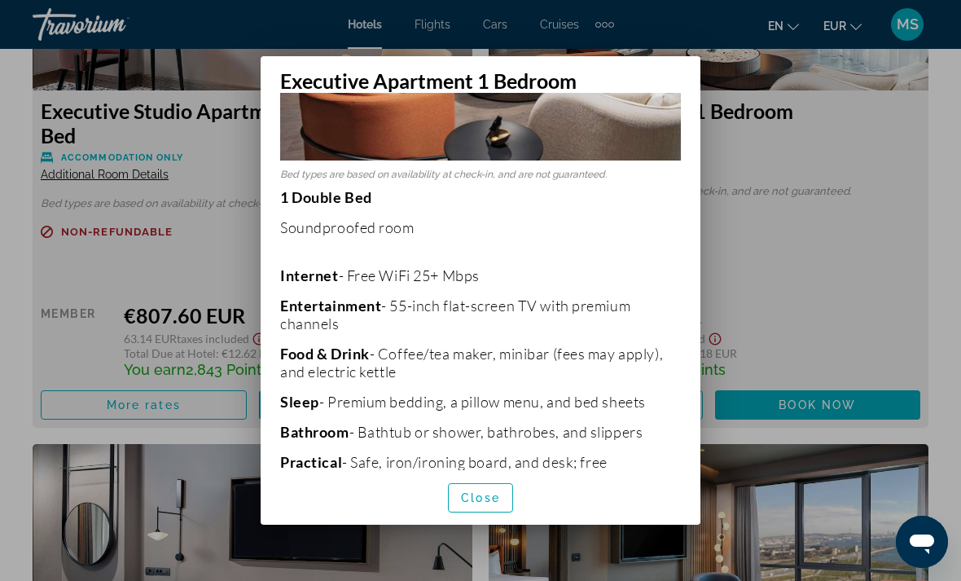
click at [499, 504] on span "Close" at bounding box center [480, 497] width 39 height 13
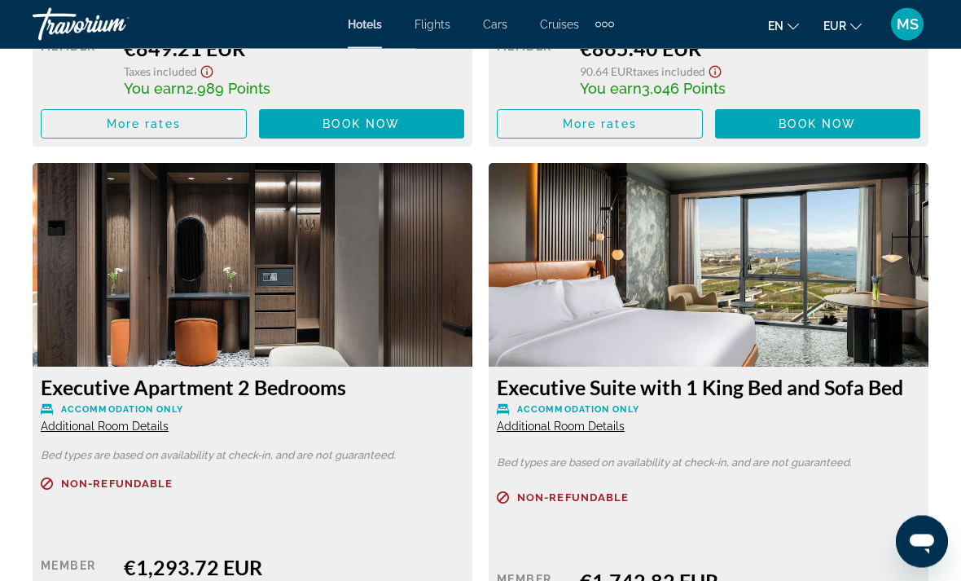
scroll to position [7224, 0]
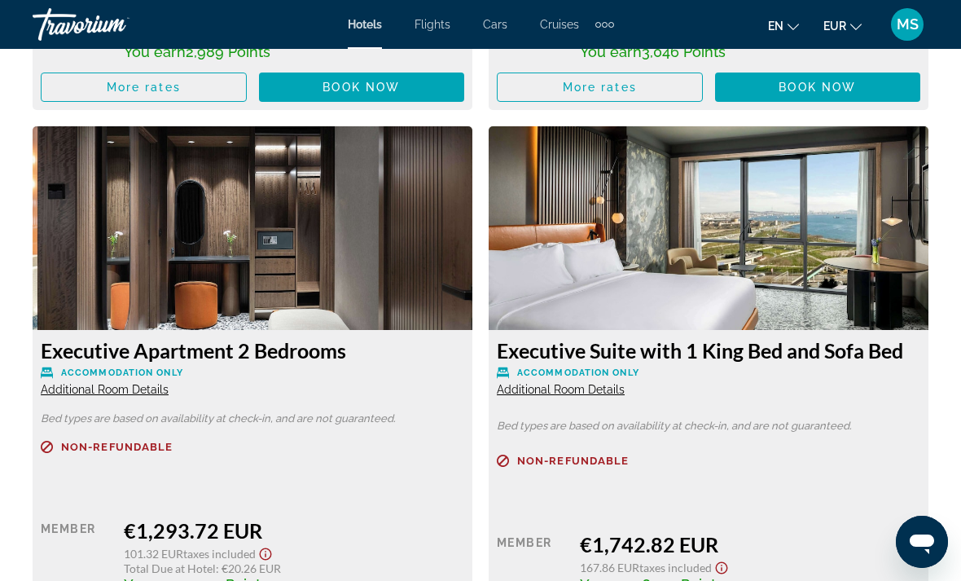
click at [95, 384] on span "Additional Room Details" at bounding box center [105, 389] width 128 height 13
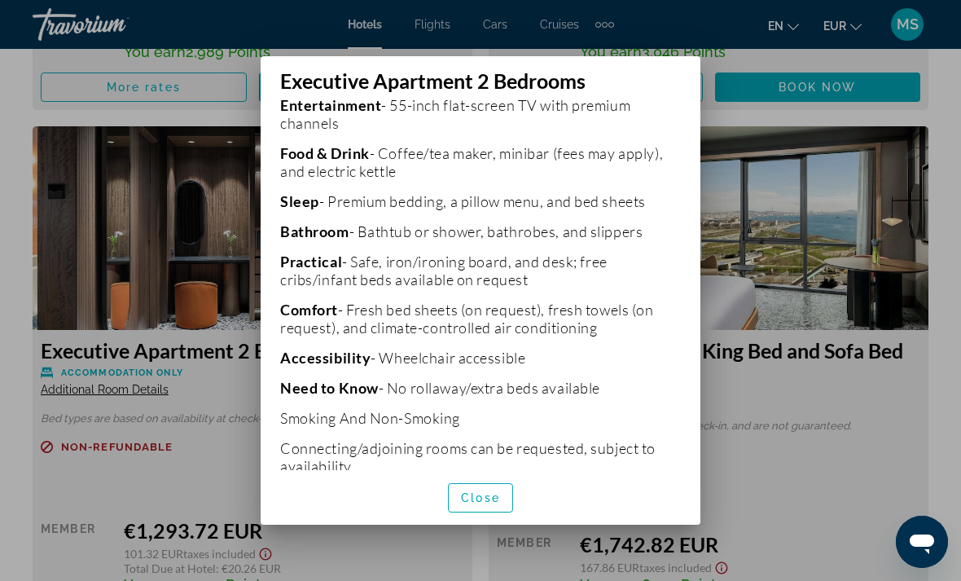
scroll to position [456, 0]
click at [471, 517] on span "button" at bounding box center [481, 497] width 64 height 39
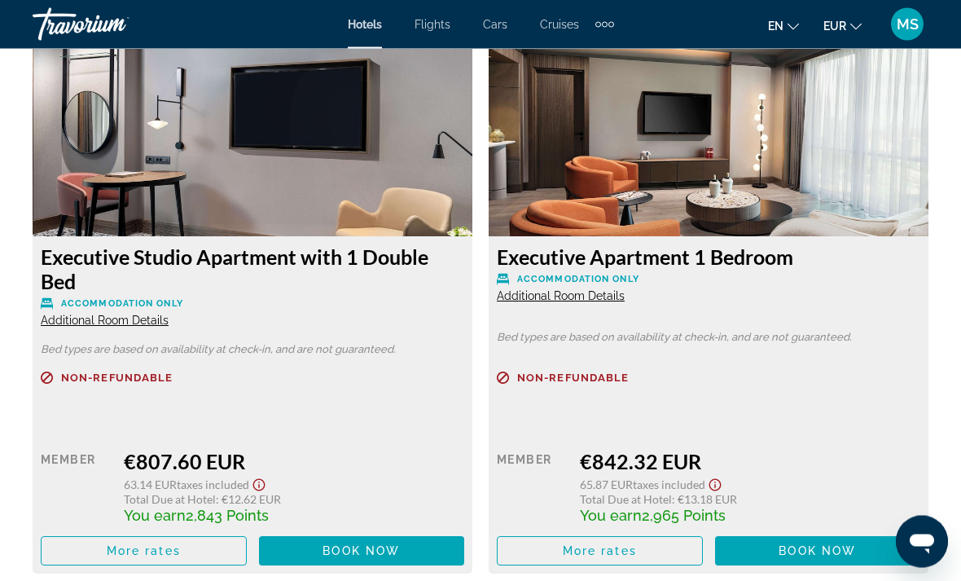
scroll to position [6232, 0]
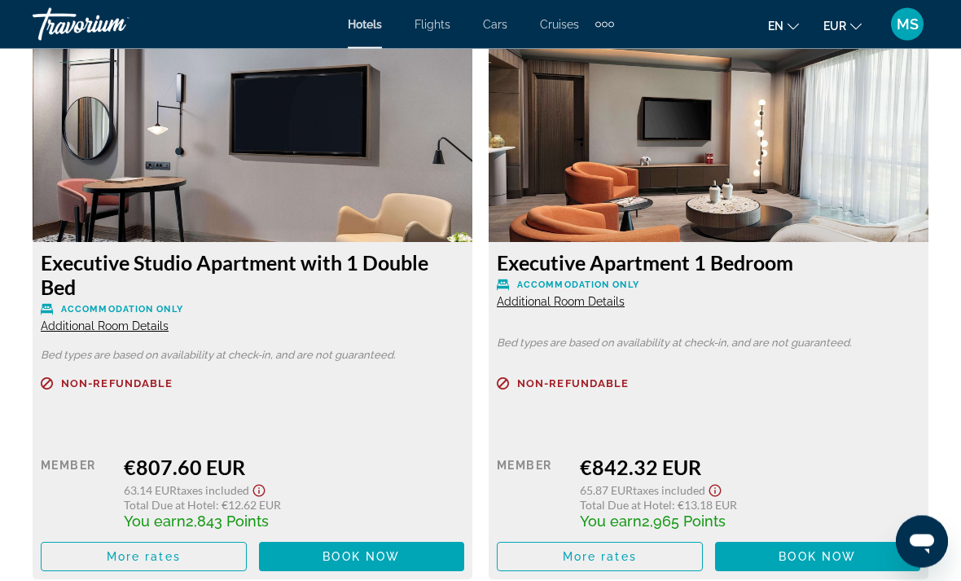
click at [832, 179] on img "Main content" at bounding box center [709, 141] width 440 height 204
click at [590, 297] on span "Additional Room Details" at bounding box center [561, 302] width 128 height 13
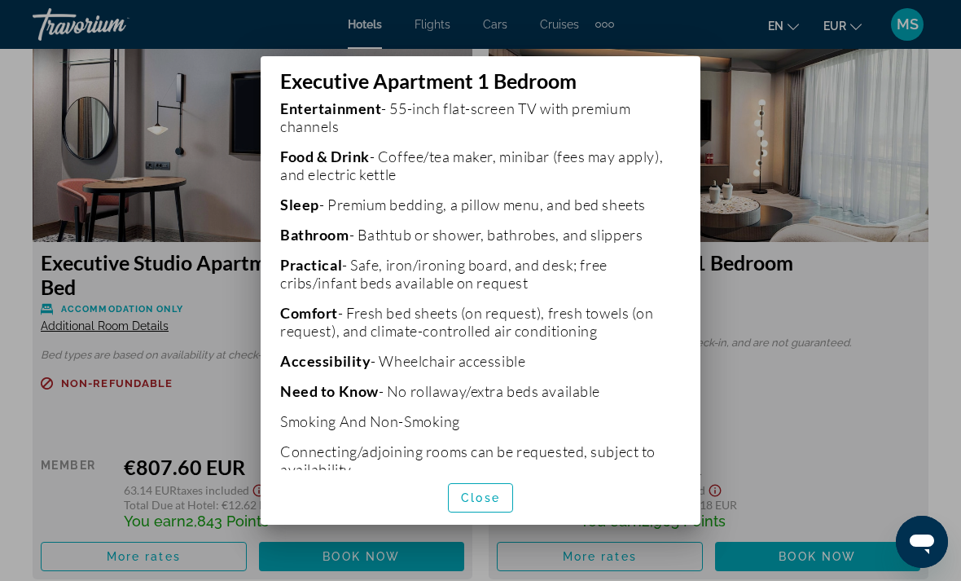
scroll to position [456, 0]
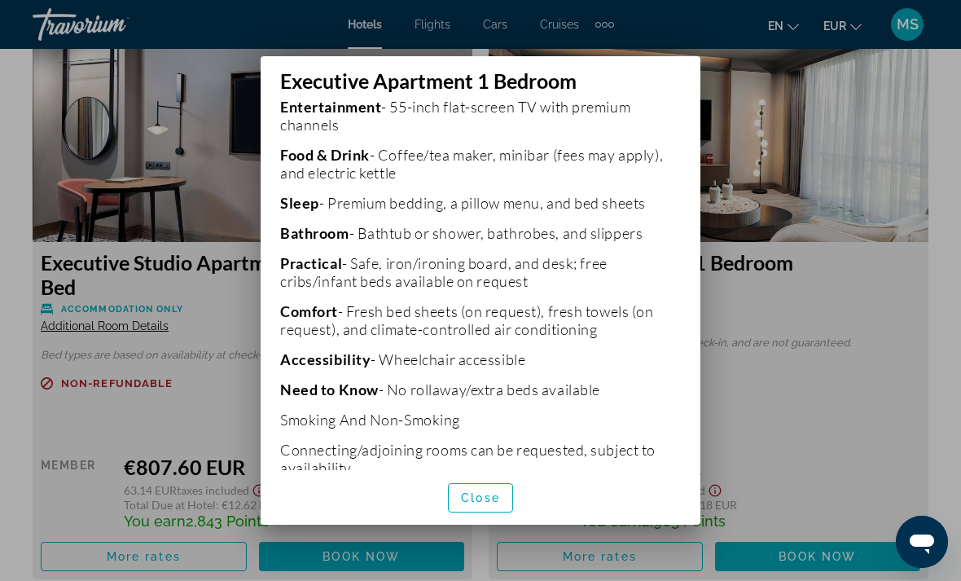
click at [499, 504] on span "Close" at bounding box center [480, 497] width 39 height 13
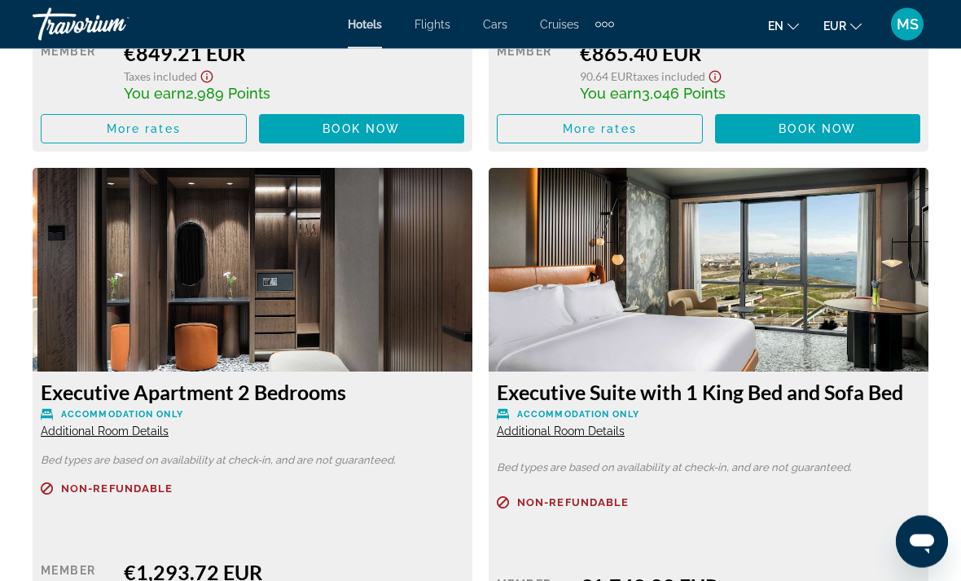
scroll to position [7151, 0]
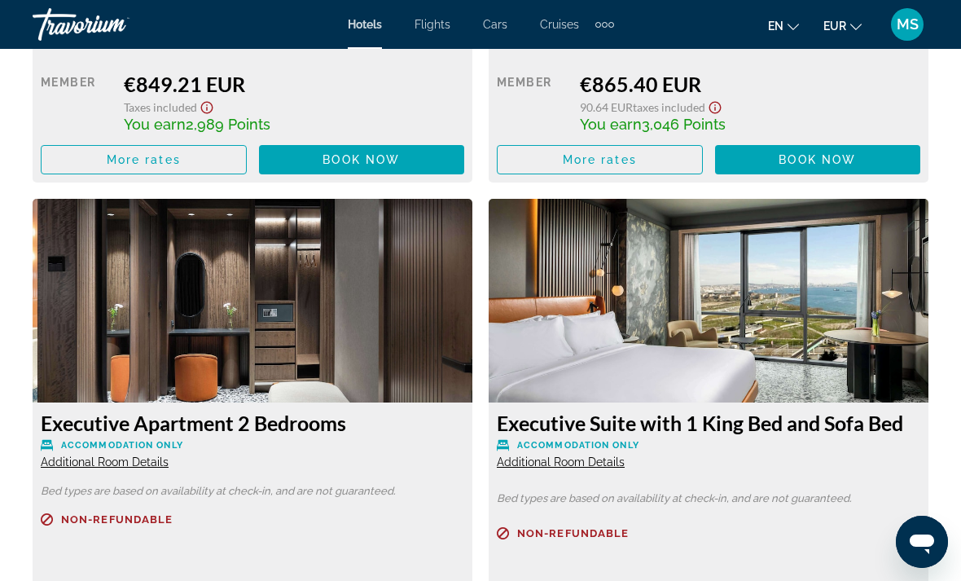
click at [617, 455] on span "Additional Room Details" at bounding box center [561, 461] width 128 height 13
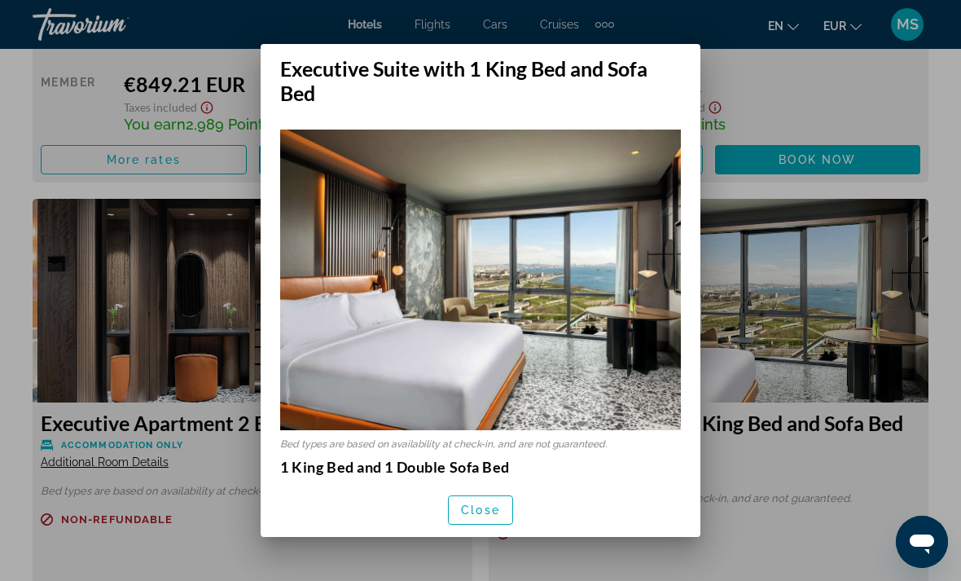
scroll to position [0, 0]
click at [490, 516] on span "Close" at bounding box center [480, 509] width 39 height 13
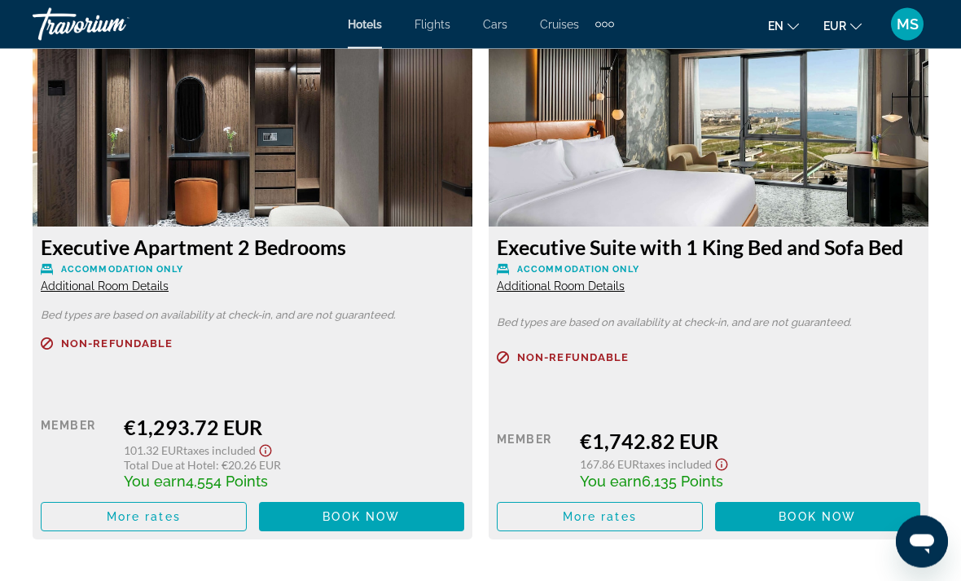
scroll to position [7327, 0]
click at [586, 281] on span "Additional Room Details" at bounding box center [561, 285] width 128 height 13
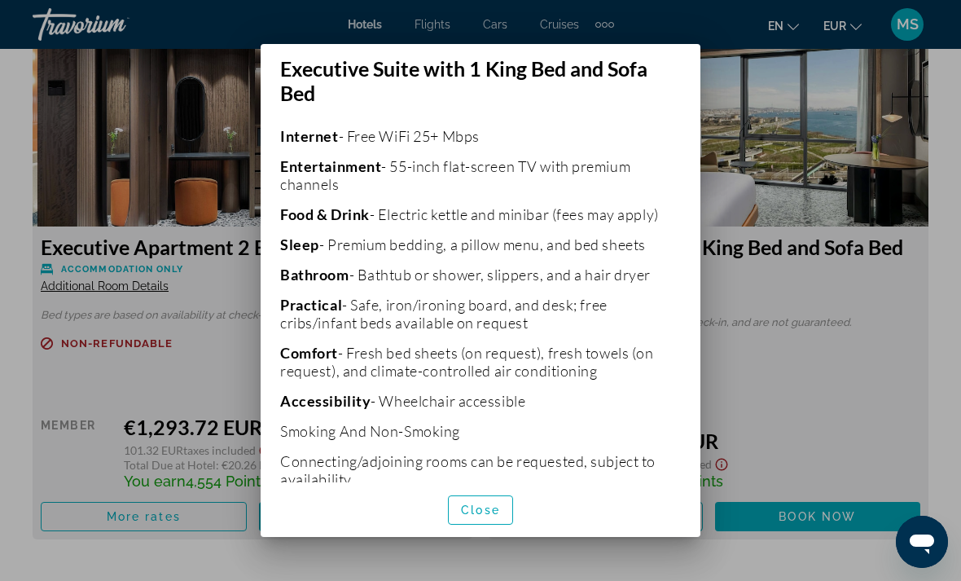
scroll to position [408, 0]
click at [489, 516] on span "Close" at bounding box center [480, 509] width 39 height 13
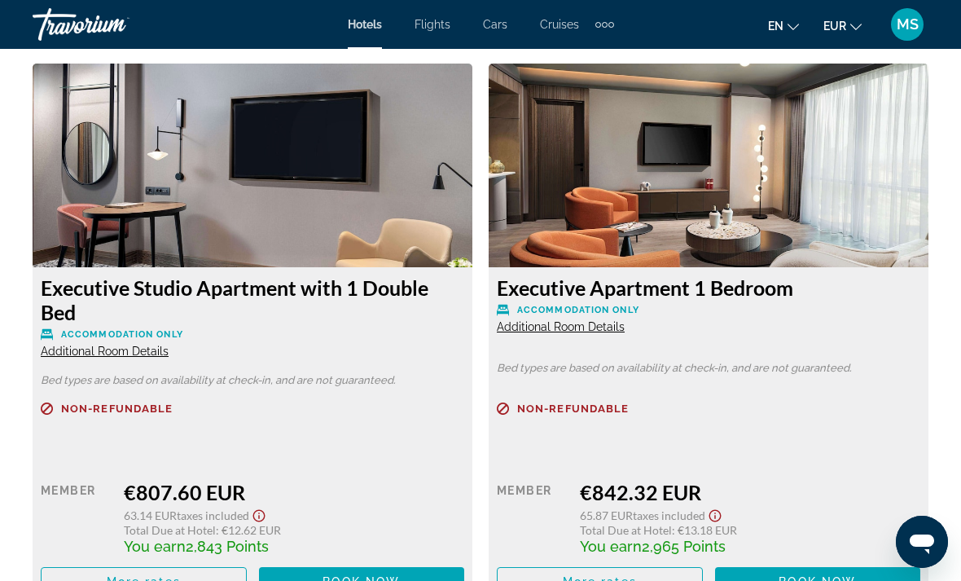
scroll to position [6246, 0]
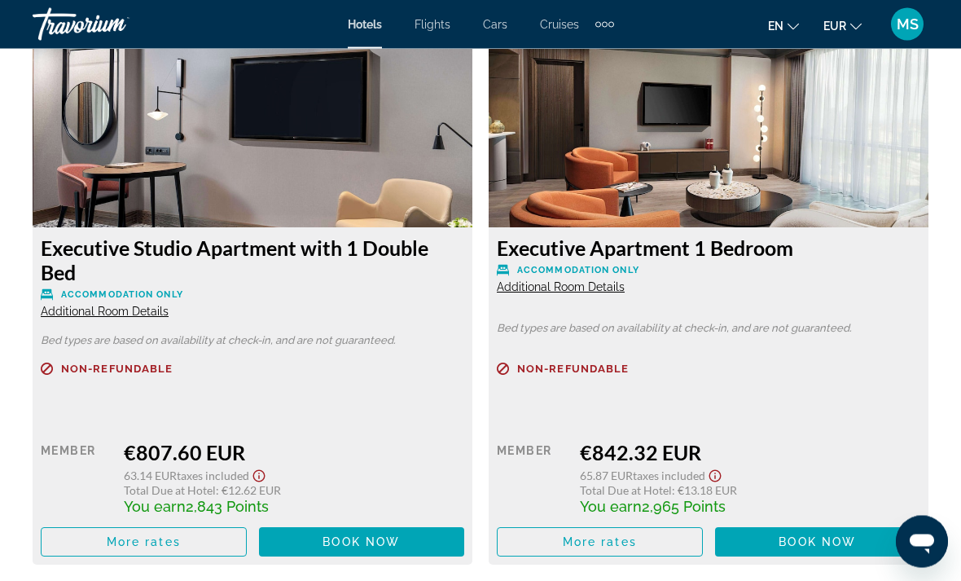
click at [836, 166] on img "Main content" at bounding box center [709, 126] width 440 height 204
click at [800, 221] on img "Main content" at bounding box center [709, 126] width 440 height 204
click at [673, 530] on span "Main content" at bounding box center [600, 542] width 204 height 39
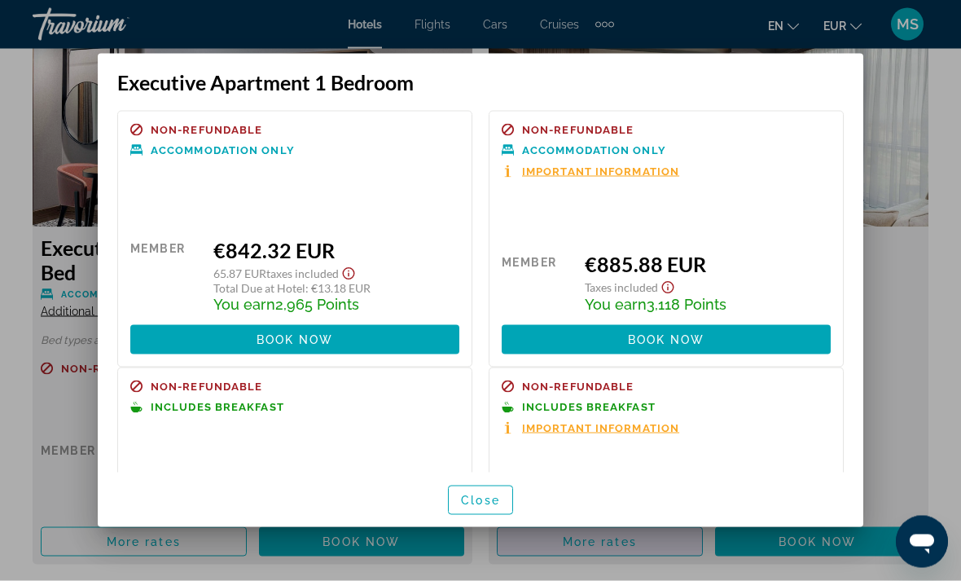
scroll to position [0, 0]
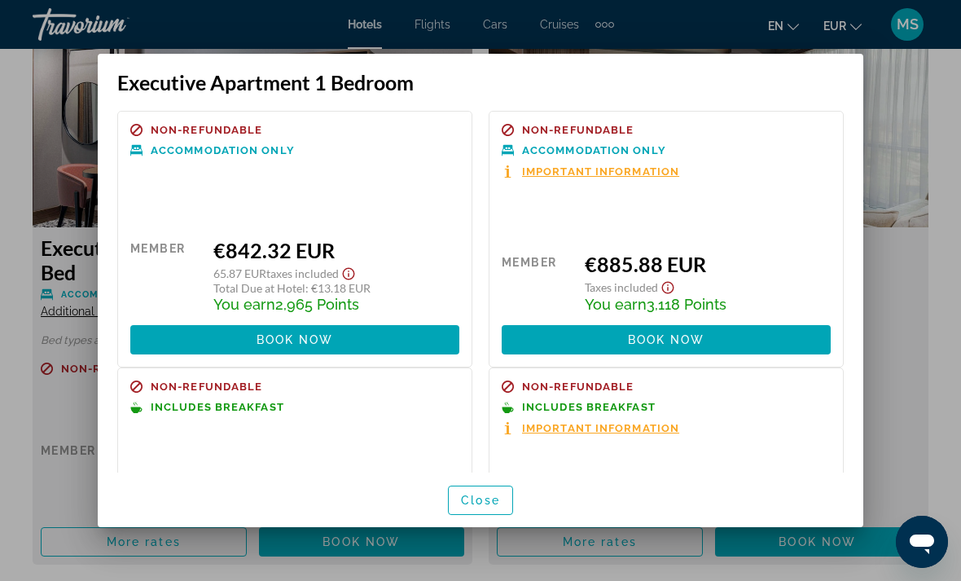
click at [657, 166] on span "Important Information" at bounding box center [600, 171] width 157 height 11
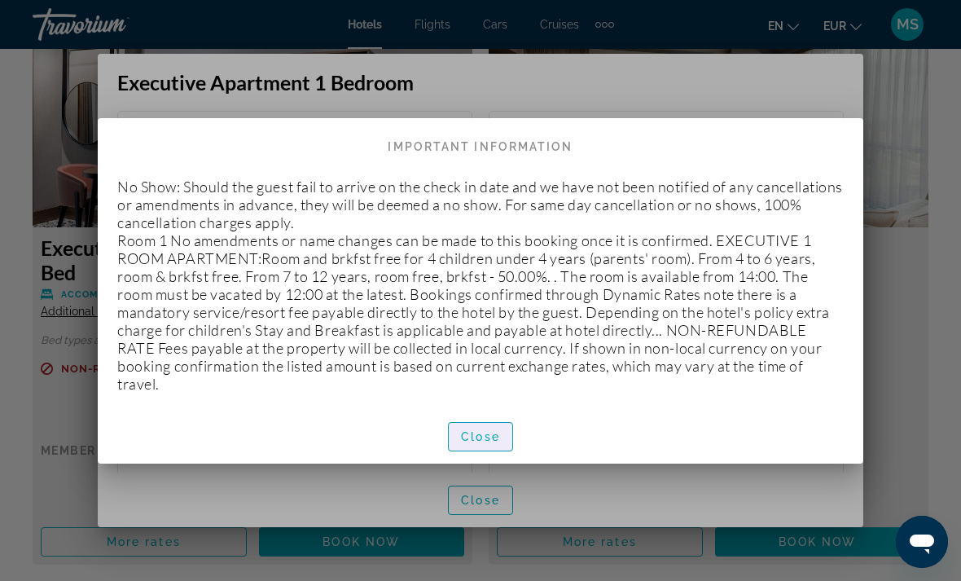
click at [494, 443] on span "Close" at bounding box center [480, 436] width 39 height 13
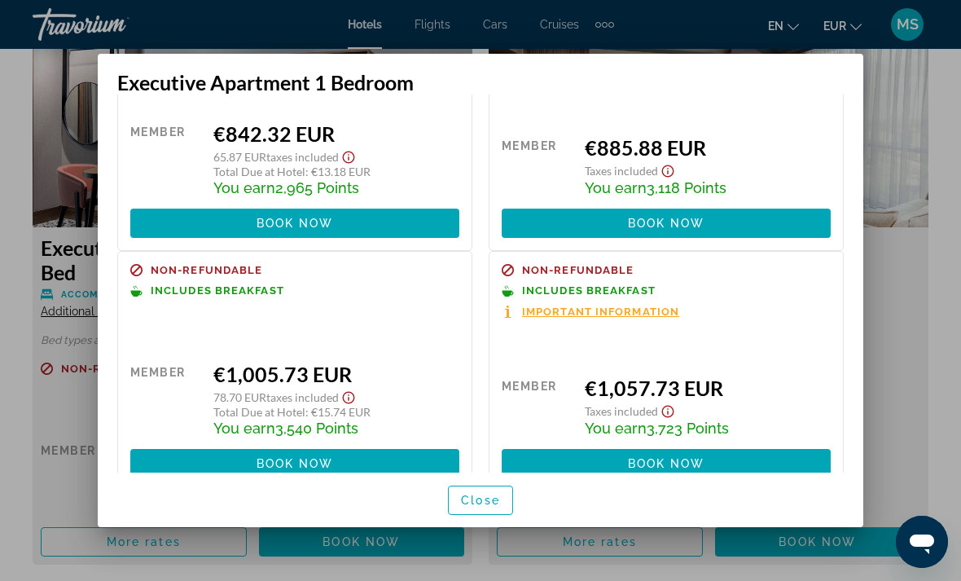
scroll to position [116, 0]
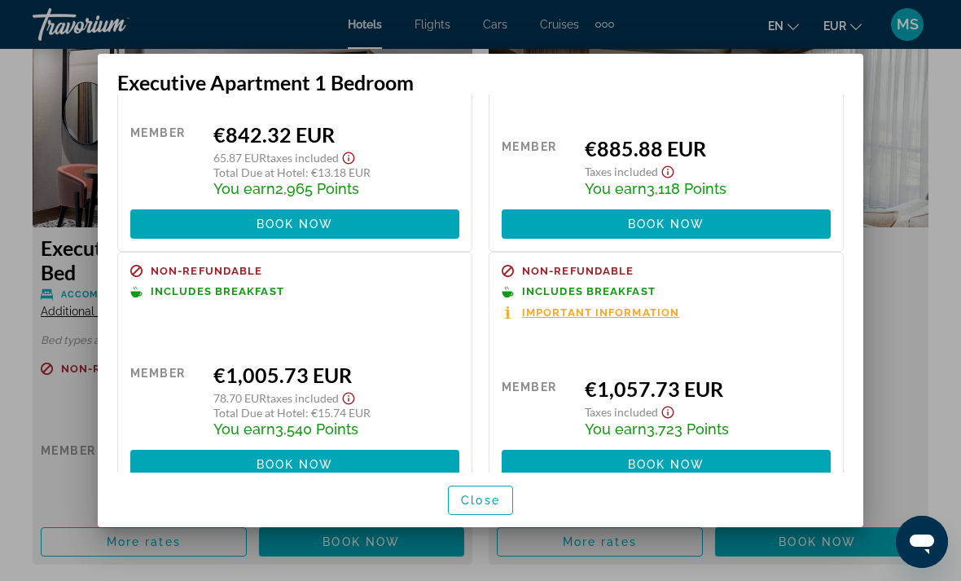
click at [492, 507] on span "Close" at bounding box center [480, 500] width 39 height 13
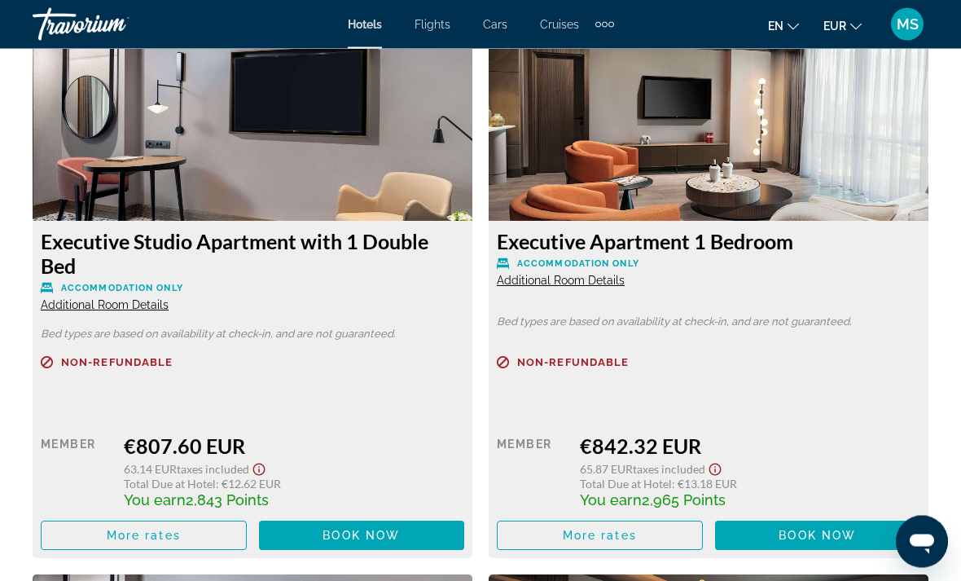
scroll to position [6257, 0]
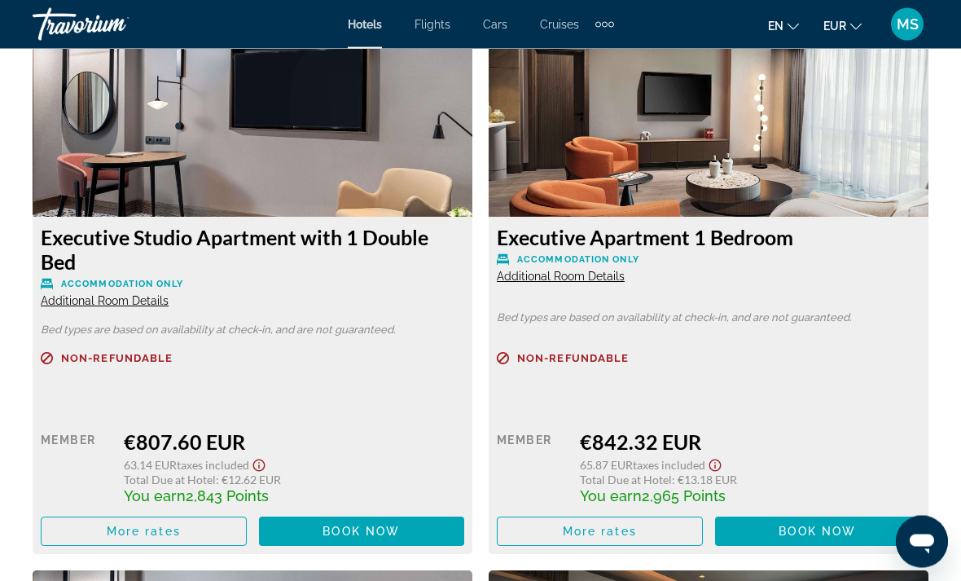
click at [639, 512] on span "Main content" at bounding box center [600, 531] width 204 height 39
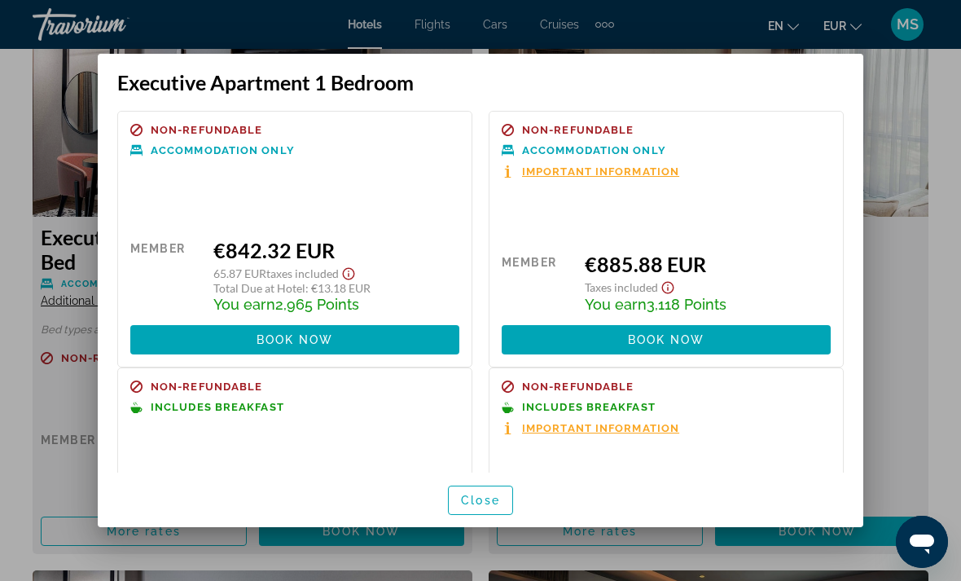
scroll to position [0, 0]
click at [475, 507] on span "Close" at bounding box center [480, 500] width 39 height 13
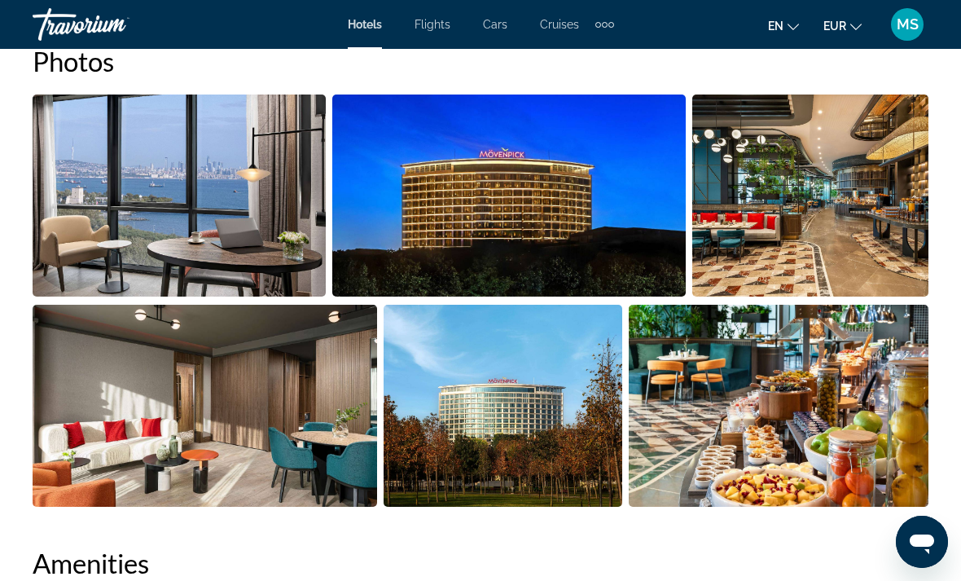
scroll to position [934, 0]
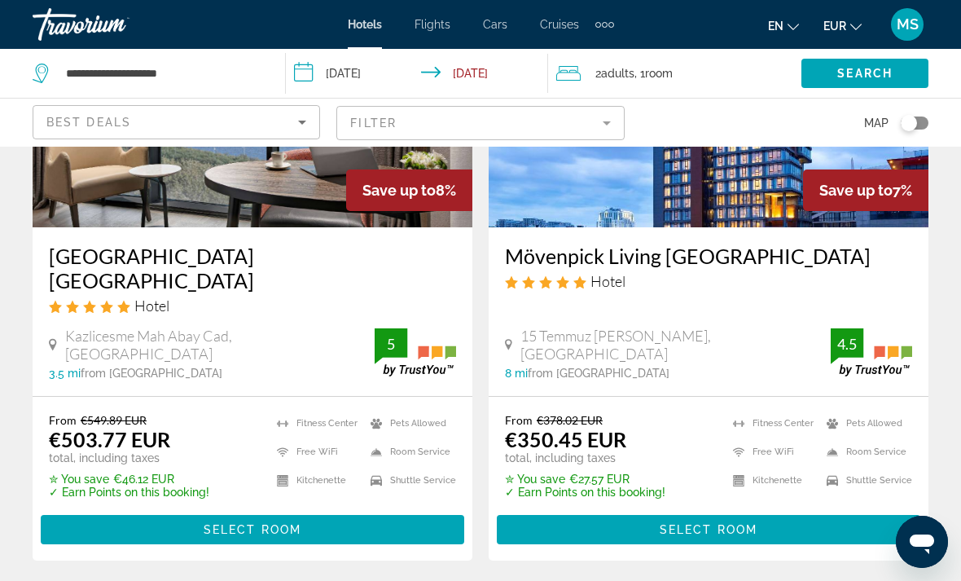
scroll to position [859, 0]
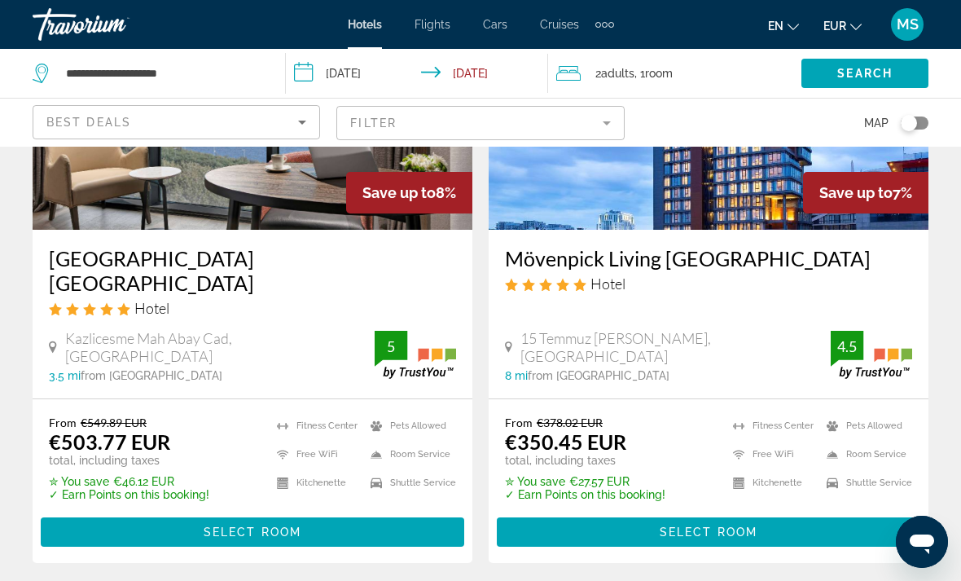
click at [413, 512] on span "Main content" at bounding box center [253, 531] width 424 height 39
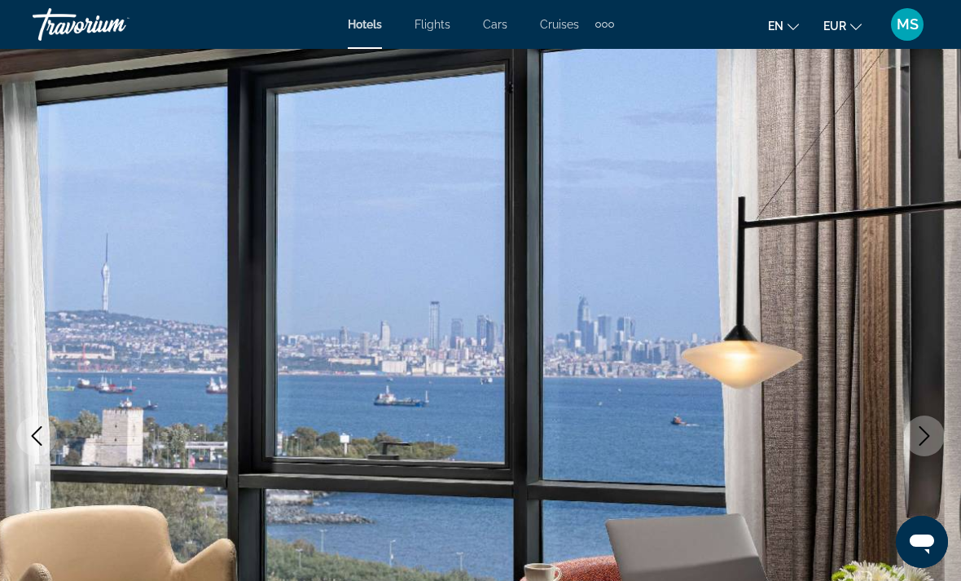
click at [91, 24] on div "Travorium" at bounding box center [114, 24] width 163 height 42
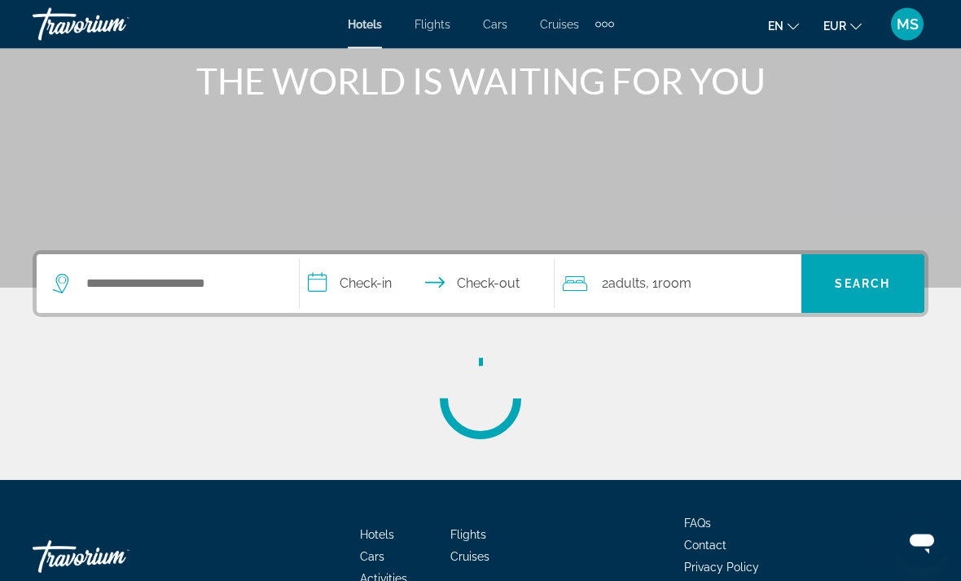
scroll to position [201, 0]
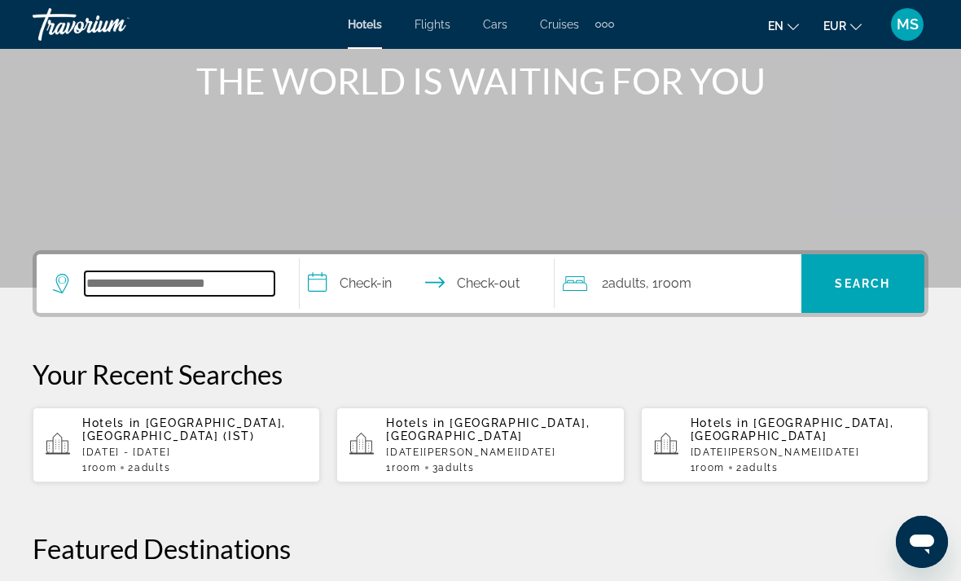
click at [212, 286] on input "Search widget" at bounding box center [180, 283] width 190 height 24
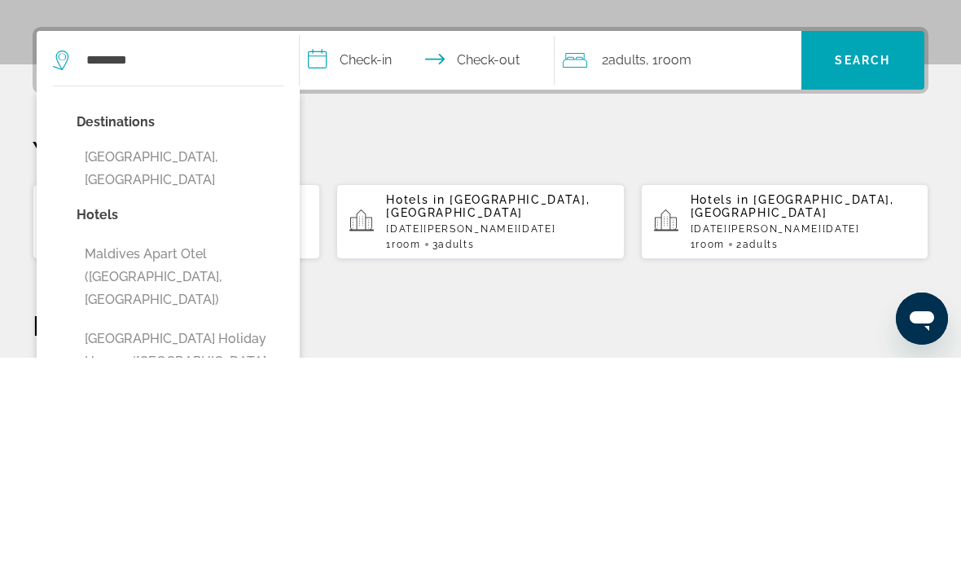
click at [218, 365] on button "[GEOGRAPHIC_DATA], [GEOGRAPHIC_DATA]" at bounding box center [180, 392] width 207 height 54
type input "**********"
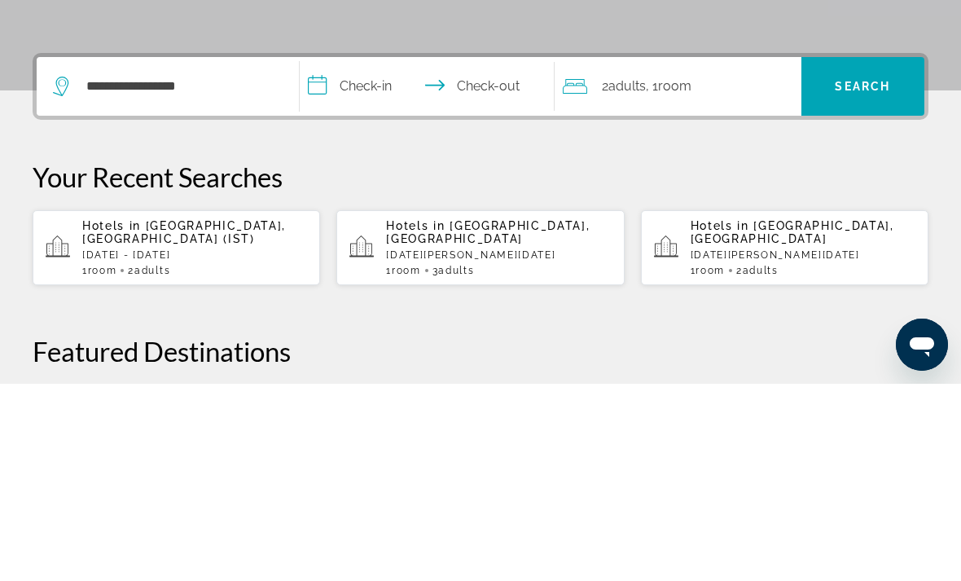
click at [372, 254] on input "**********" at bounding box center [430, 286] width 261 height 64
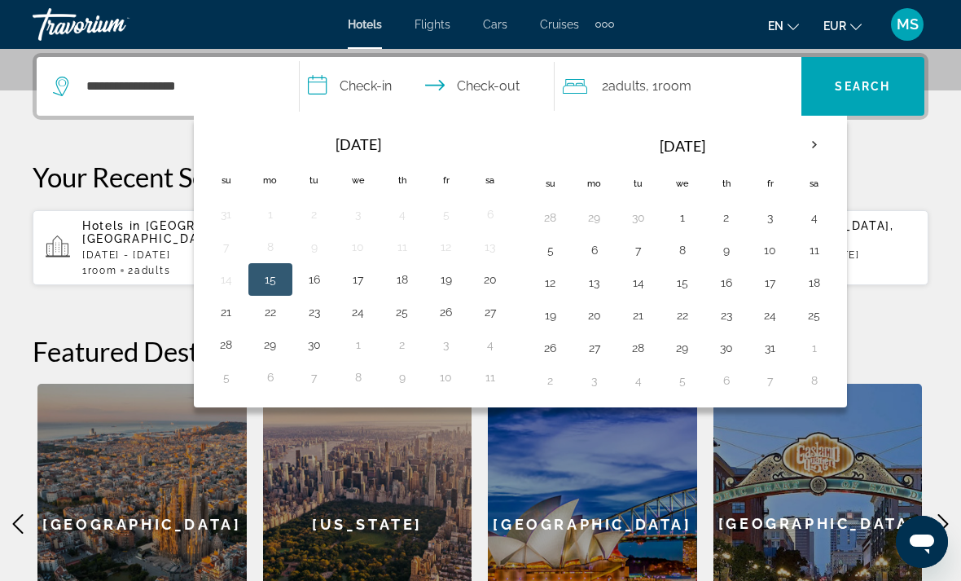
click at [819, 138] on th "Next month" at bounding box center [815, 145] width 44 height 36
click at [814, 147] on th "Next month" at bounding box center [815, 145] width 44 height 36
click at [810, 147] on th "Next month" at bounding box center [815, 145] width 44 height 36
click at [771, 221] on button "2" at bounding box center [771, 217] width 26 height 23
click at [549, 291] on button "11" at bounding box center [551, 282] width 26 height 23
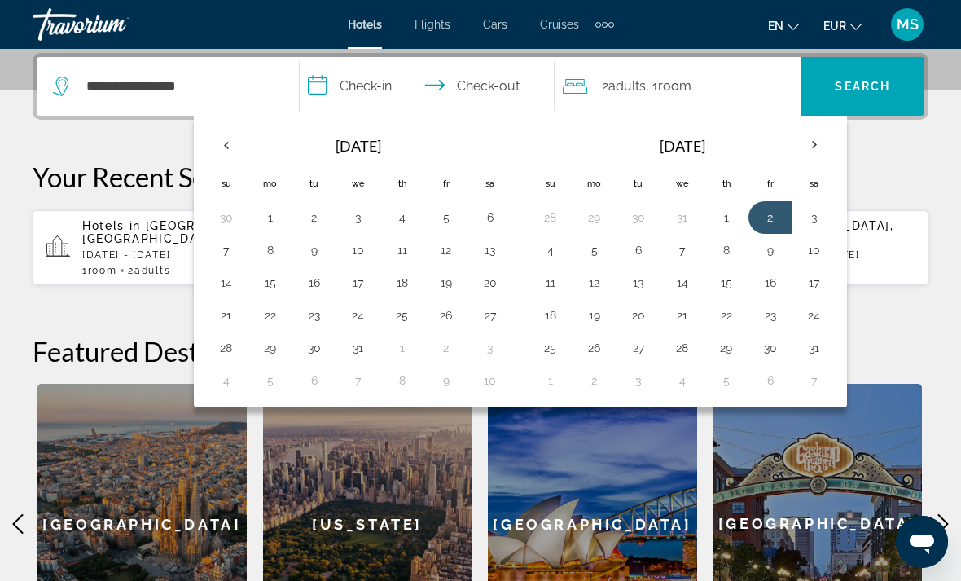
type input "**********"
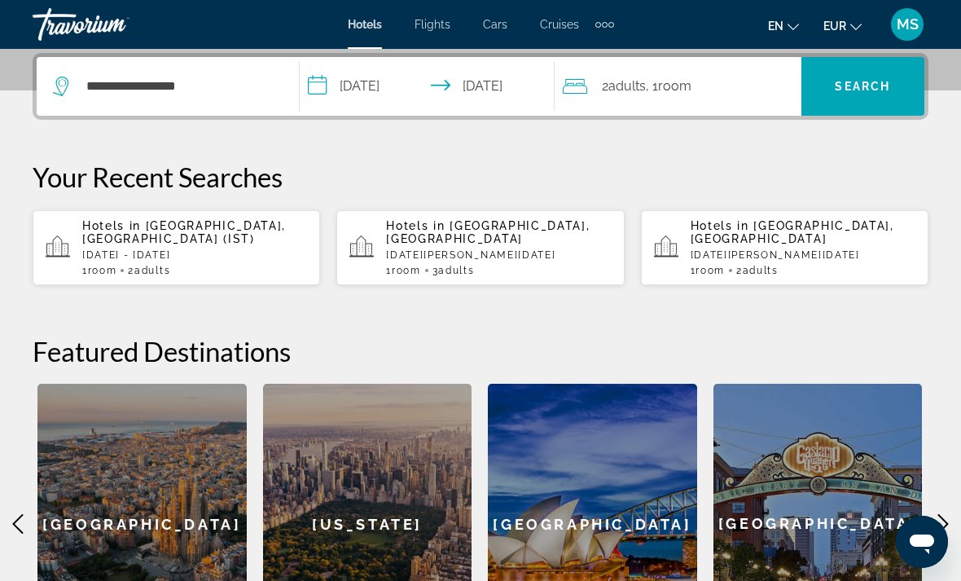
click at [877, 75] on span "Search widget" at bounding box center [863, 86] width 123 height 39
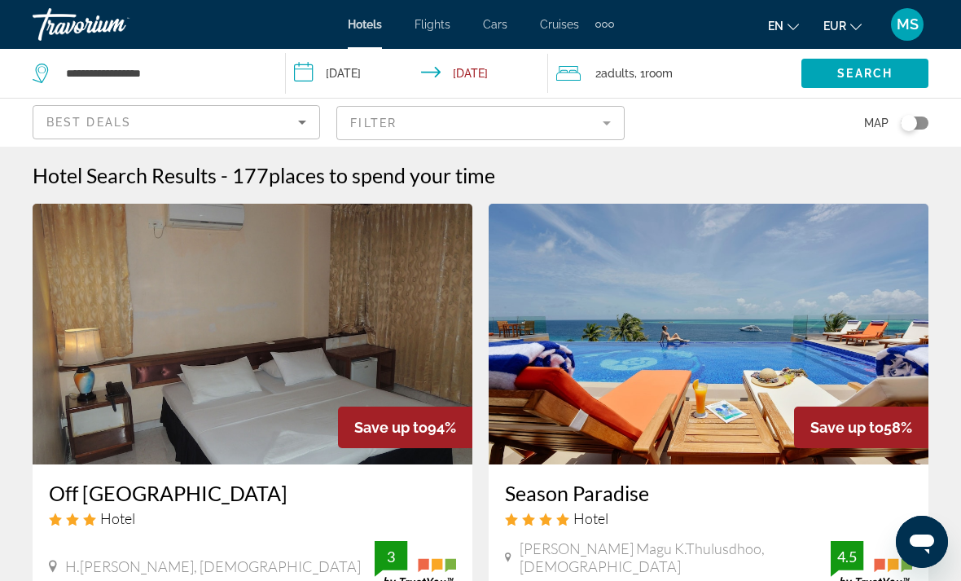
click at [472, 126] on mat-form-field "Filter" at bounding box center [480, 123] width 288 height 34
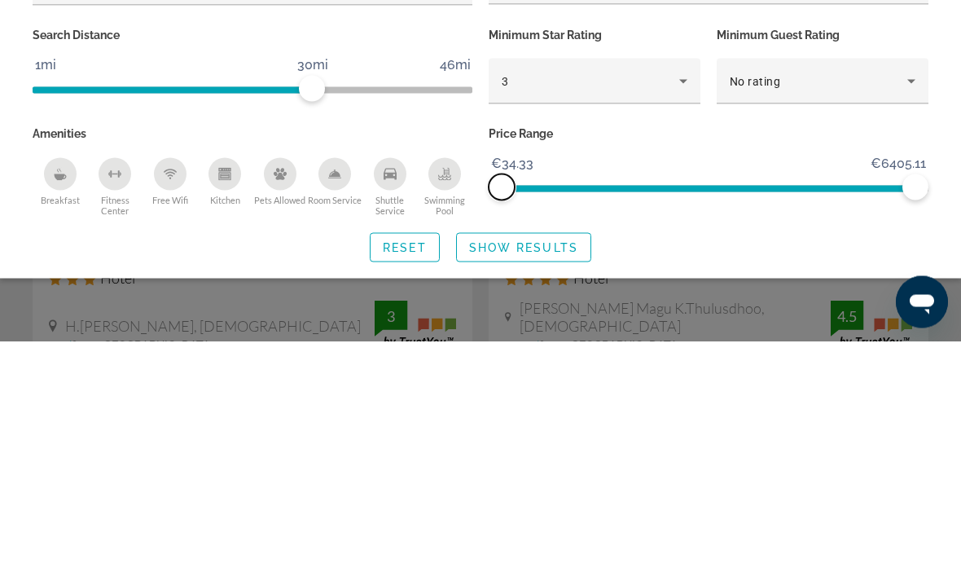
scroll to position [240, 0]
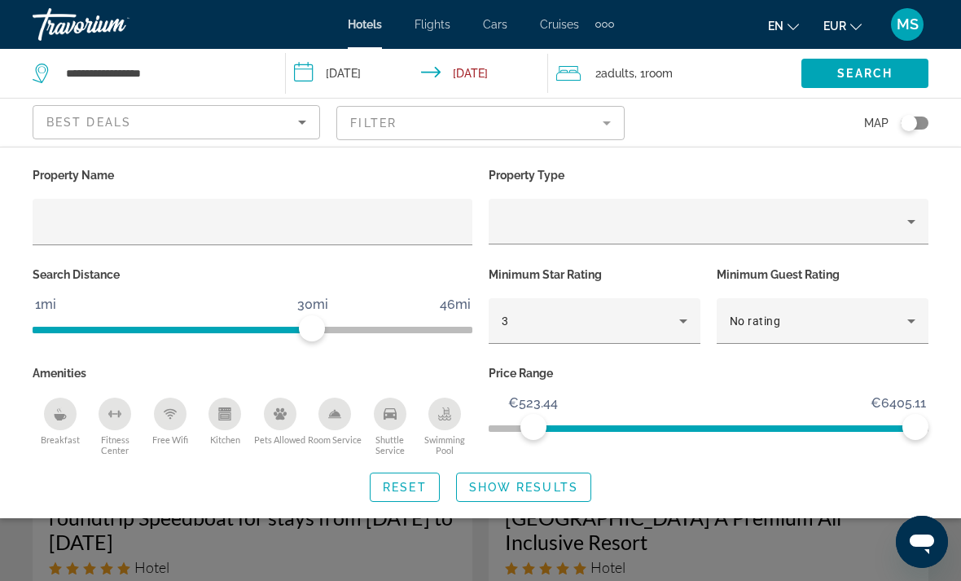
click at [529, 487] on span "Show Results" at bounding box center [523, 487] width 109 height 13
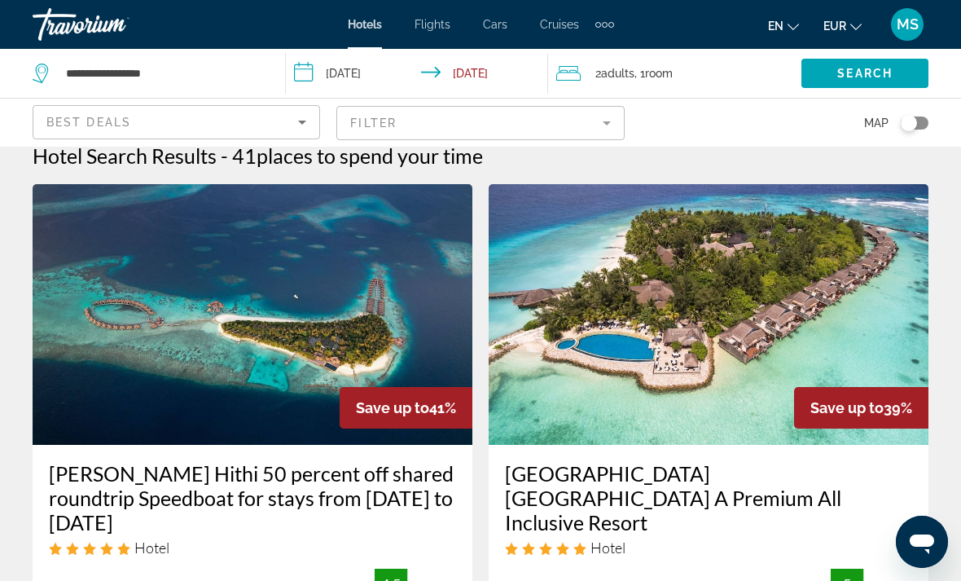
scroll to position [22, 0]
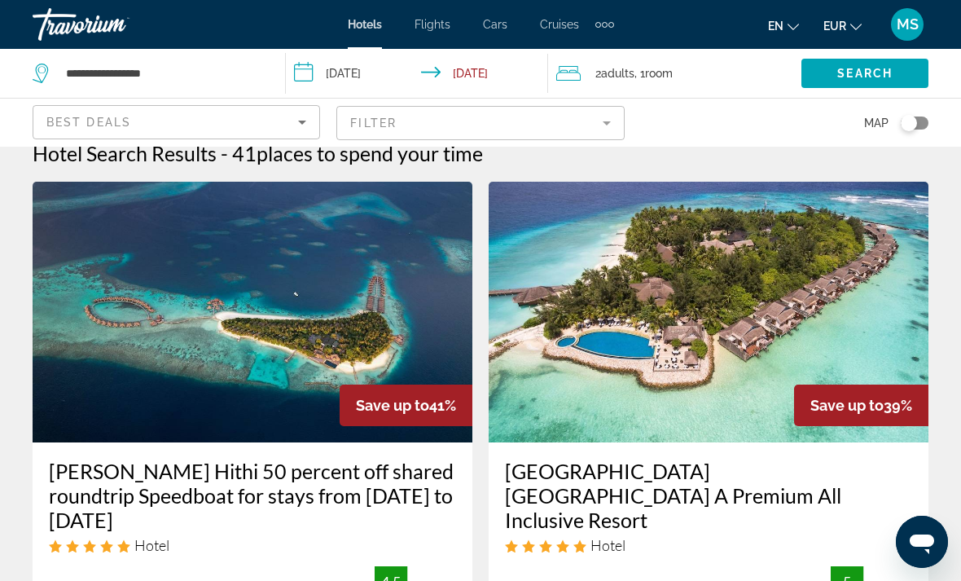
click at [469, 138] on mat-form-field "Filter" at bounding box center [480, 123] width 288 height 34
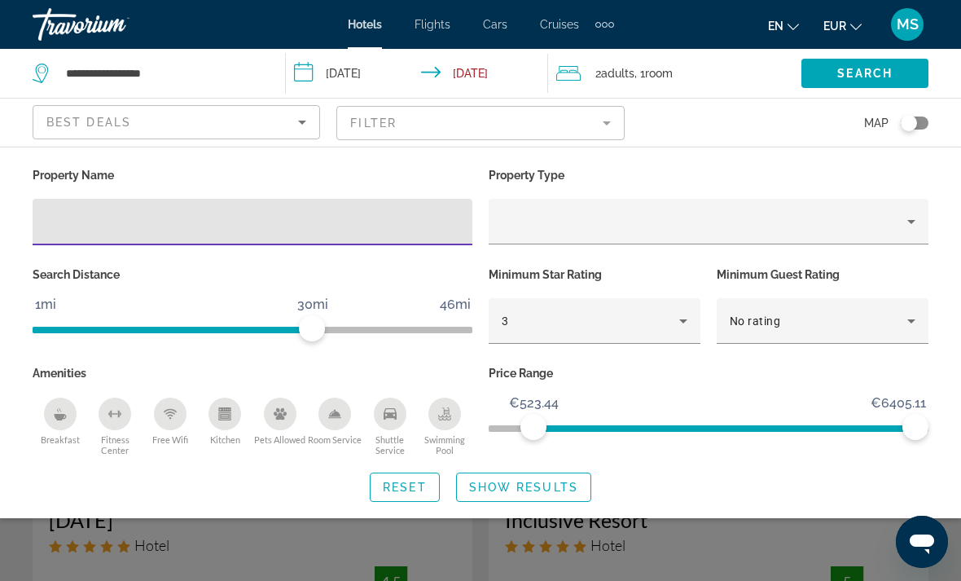
click at [342, 228] on input "Hotel Filters" at bounding box center [253, 223] width 414 height 20
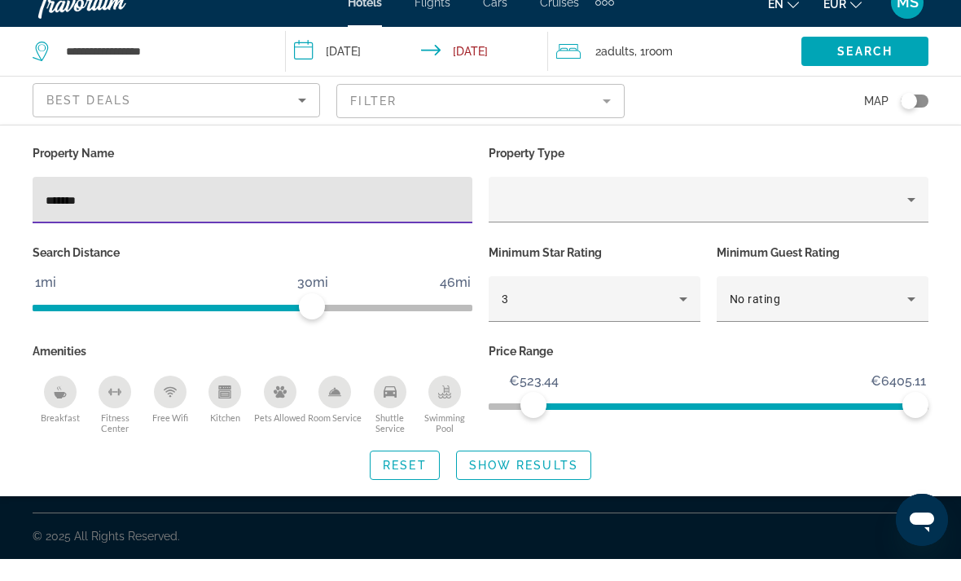
type input "*******"
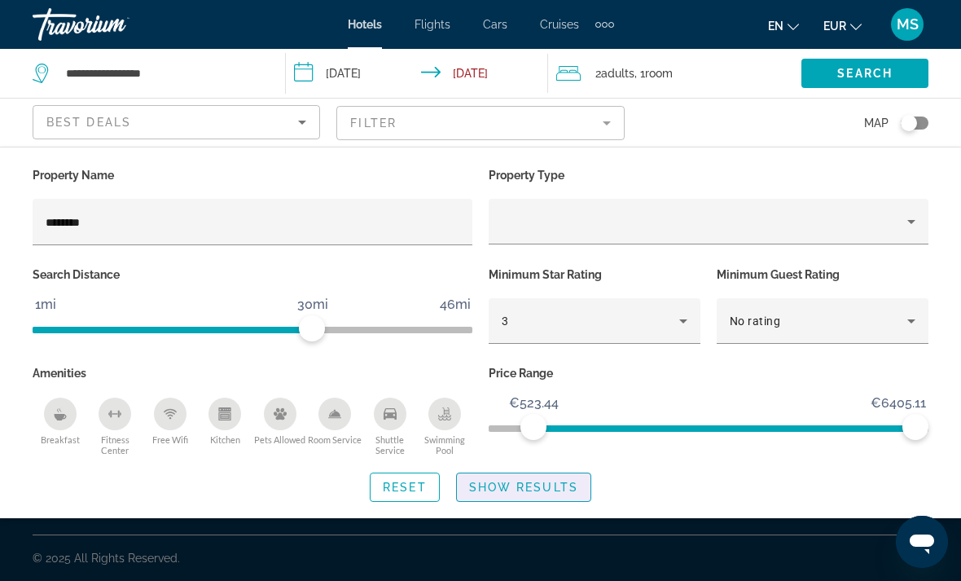
click at [562, 495] on span "Search widget" at bounding box center [524, 487] width 134 height 39
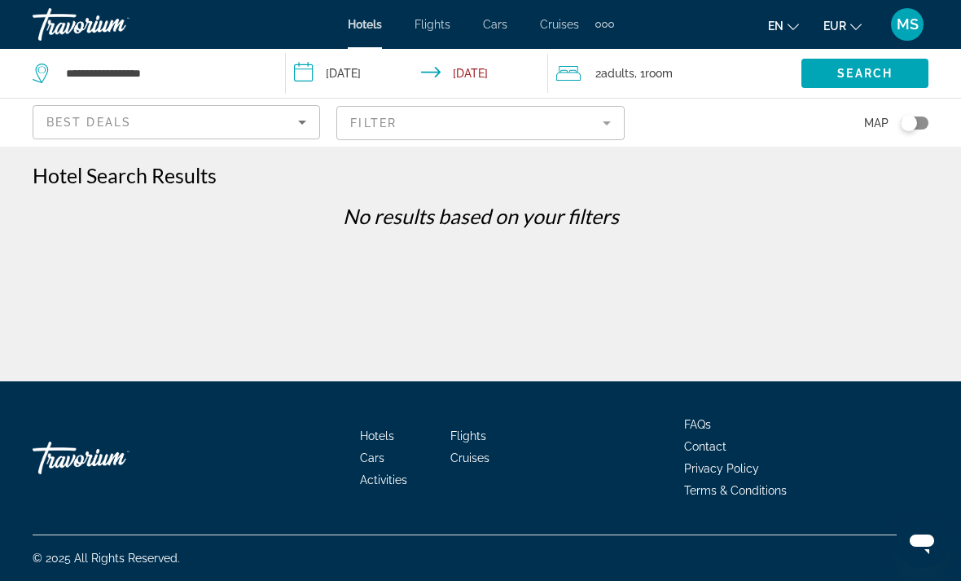
click at [556, 132] on mat-form-field "Filter" at bounding box center [480, 123] width 288 height 34
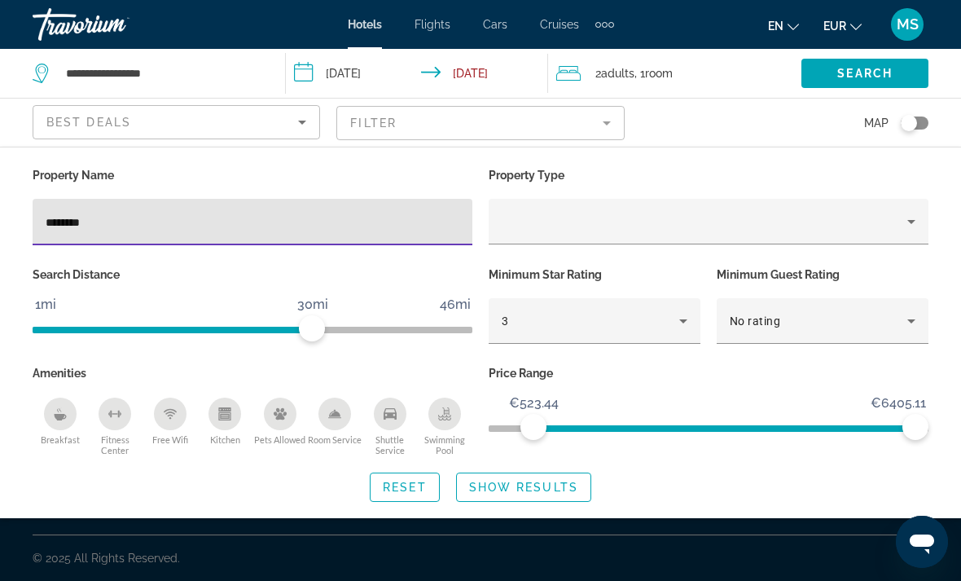
click at [355, 226] on input "*******" at bounding box center [253, 223] width 414 height 20
type input "*"
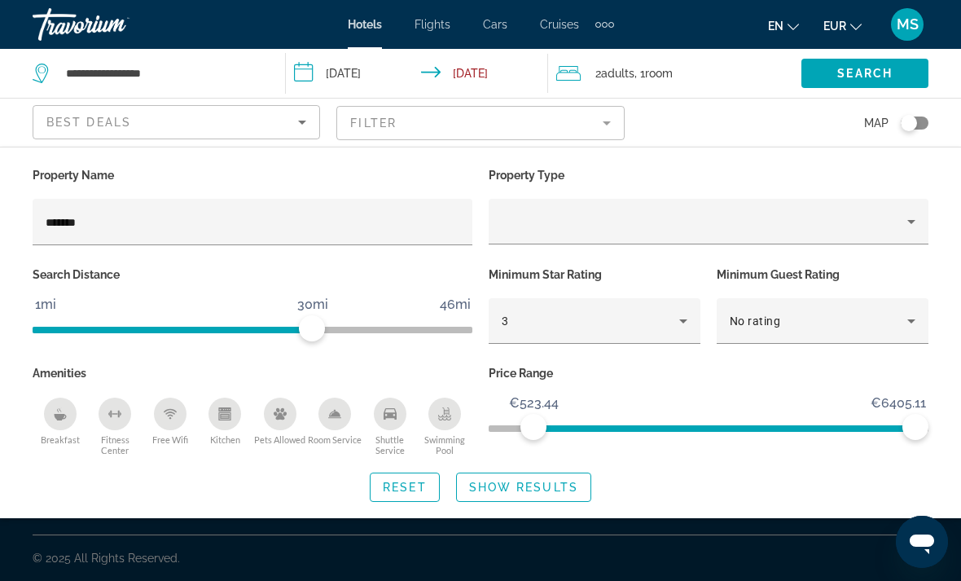
click at [290, 229] on input "*******" at bounding box center [253, 223] width 414 height 20
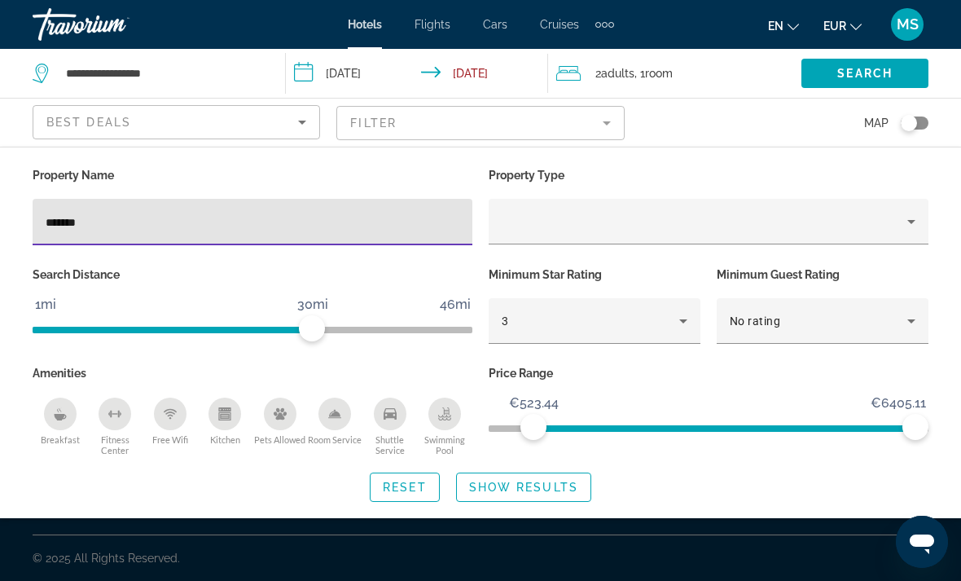
type input "*******"
click at [52, 239] on div "*******" at bounding box center [253, 222] width 414 height 46
click at [59, 245] on div "*******" at bounding box center [253, 222] width 414 height 46
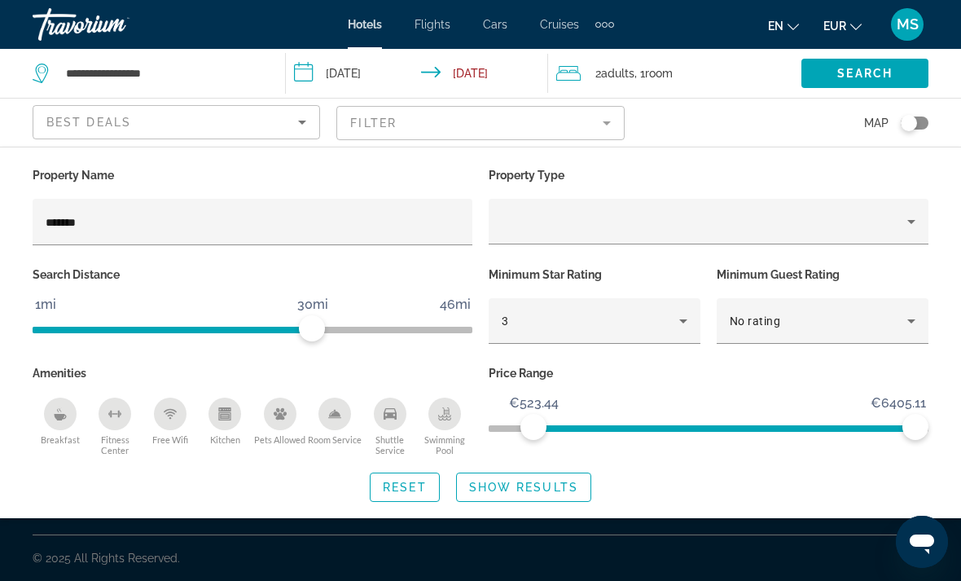
click at [546, 492] on span "Show Results" at bounding box center [523, 487] width 109 height 13
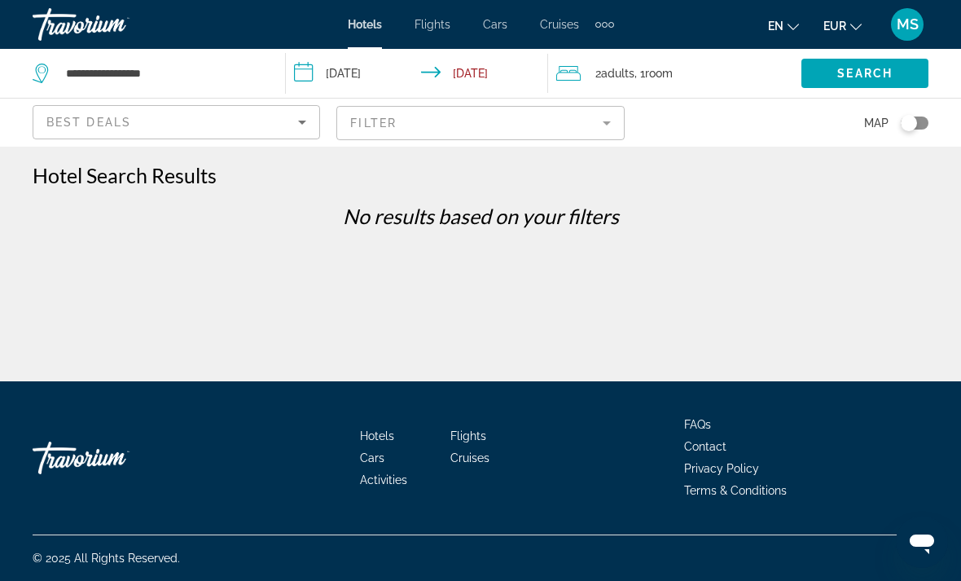
click at [484, 136] on mat-form-field "Filter" at bounding box center [480, 123] width 288 height 34
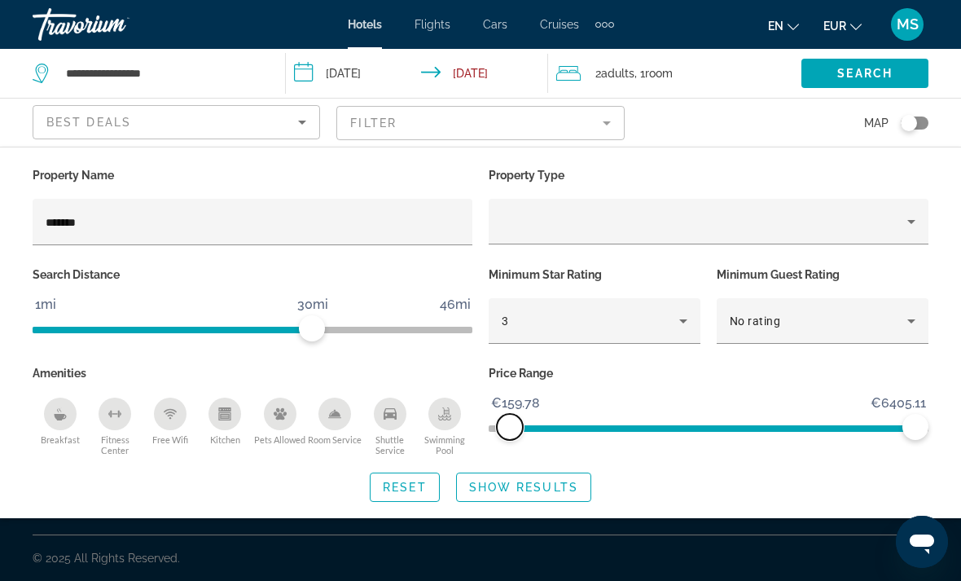
scroll to position [49, 0]
click at [525, 501] on span "Search widget" at bounding box center [524, 487] width 134 height 39
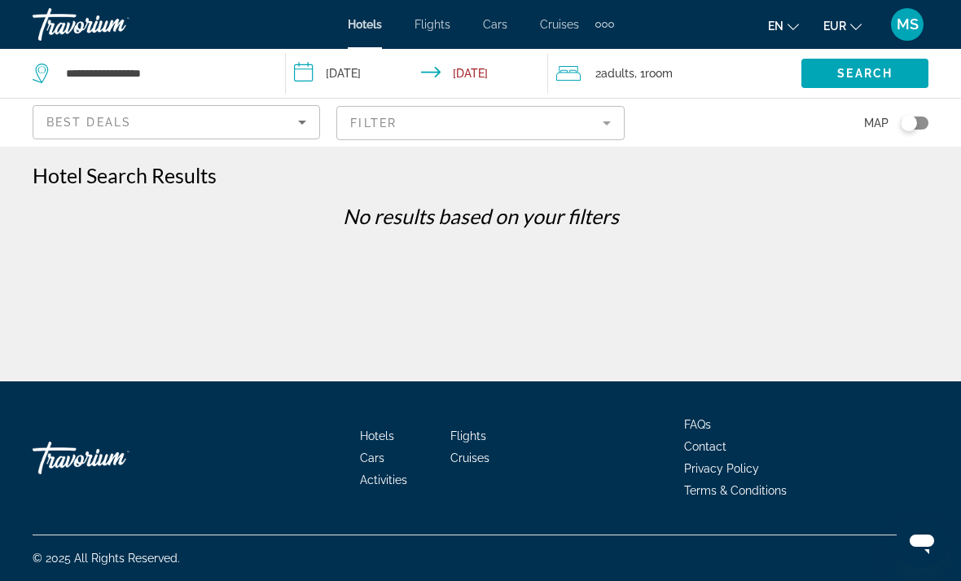
click at [518, 130] on mat-form-field "Filter" at bounding box center [480, 123] width 288 height 34
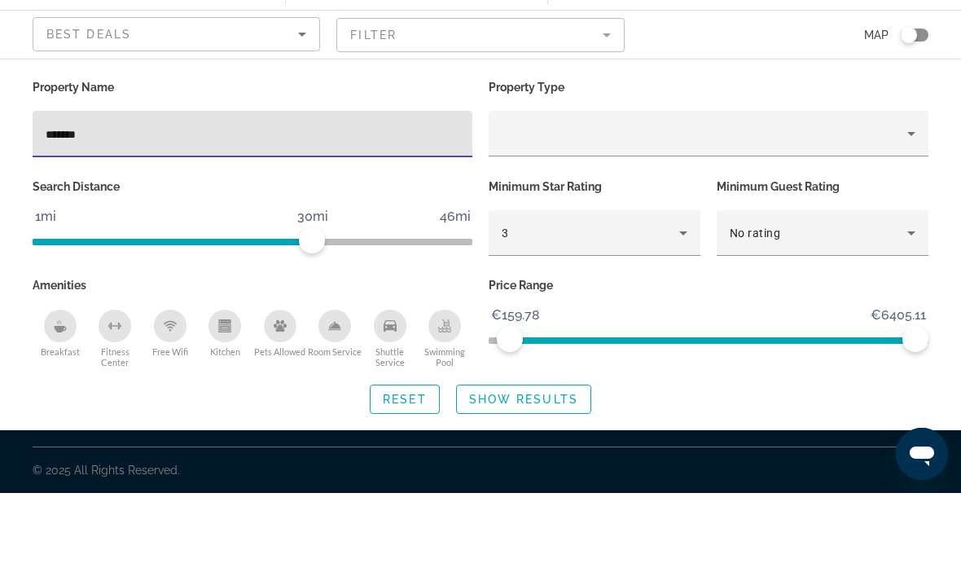
click at [350, 213] on input "*******" at bounding box center [253, 223] width 414 height 20
type input "*"
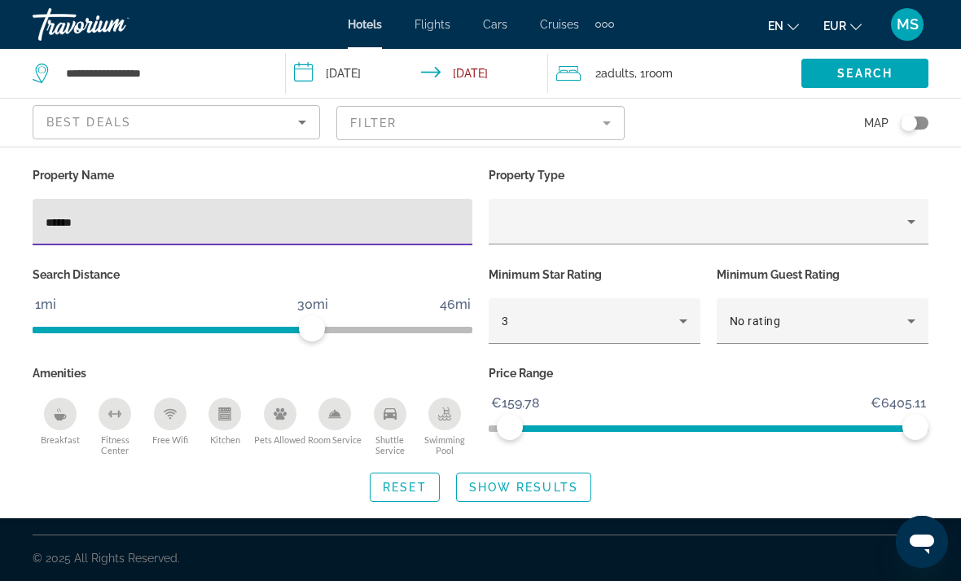
type input "*******"
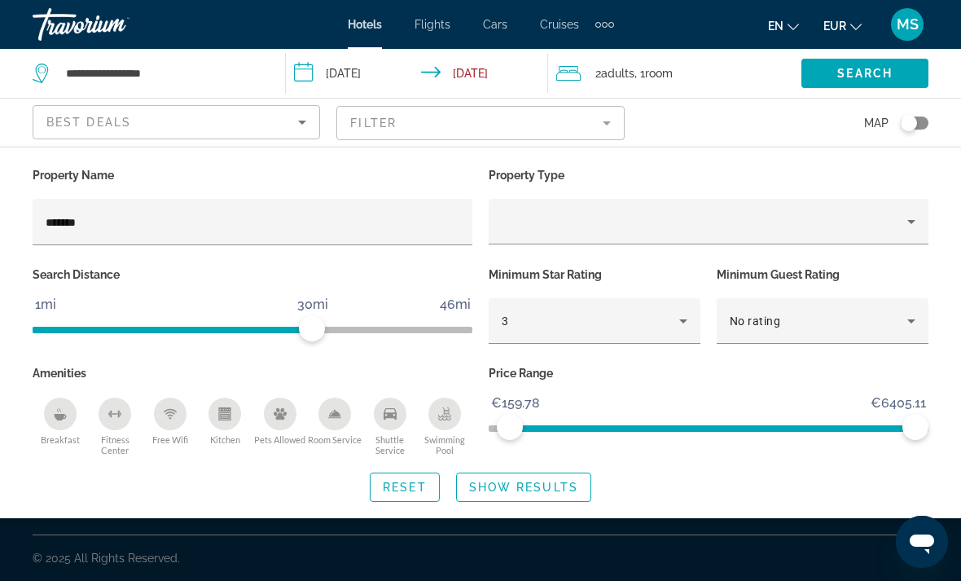
click at [564, 481] on span "Show Results" at bounding box center [523, 487] width 109 height 13
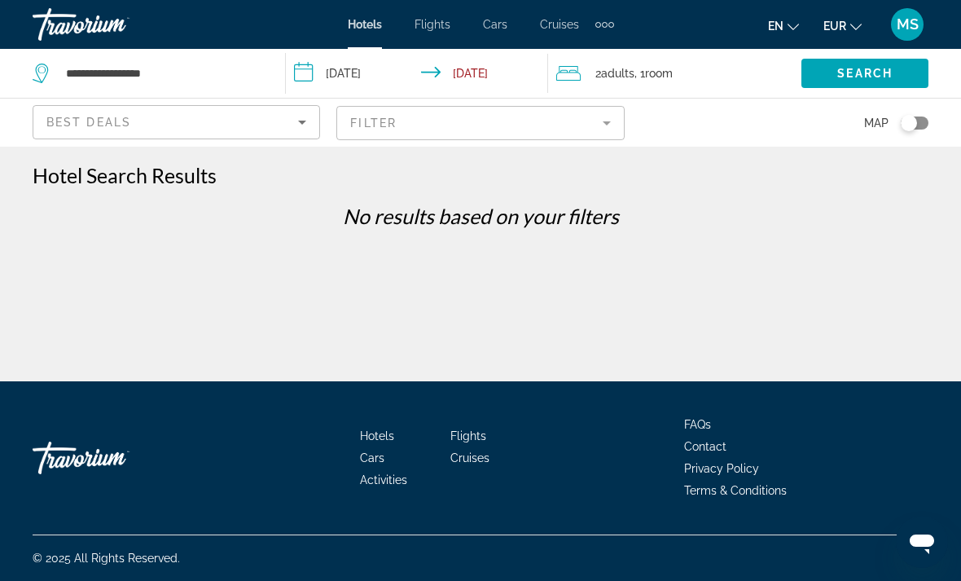
click at [570, 124] on mat-form-field "Filter" at bounding box center [480, 123] width 288 height 34
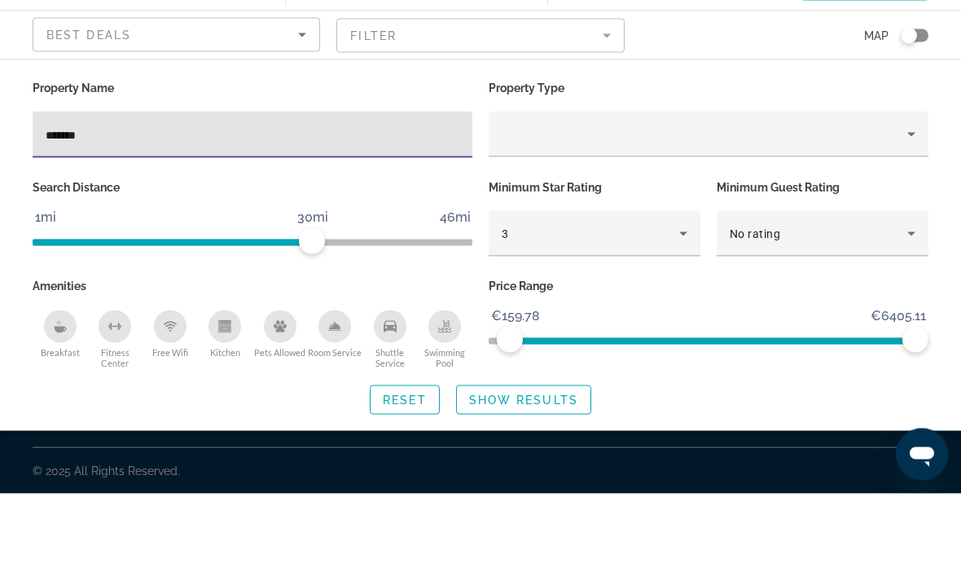
click at [356, 213] on input "*******" at bounding box center [253, 223] width 414 height 20
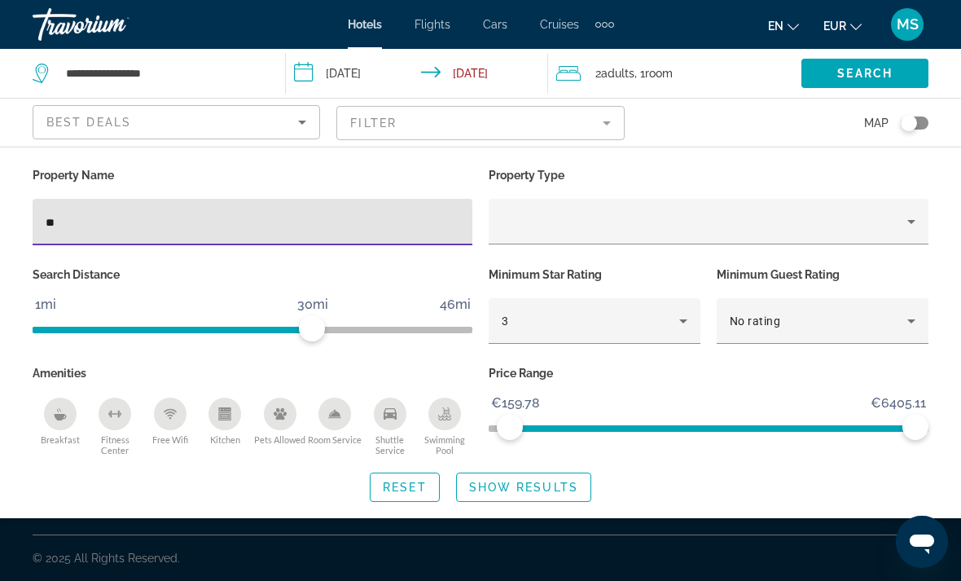
type input "*"
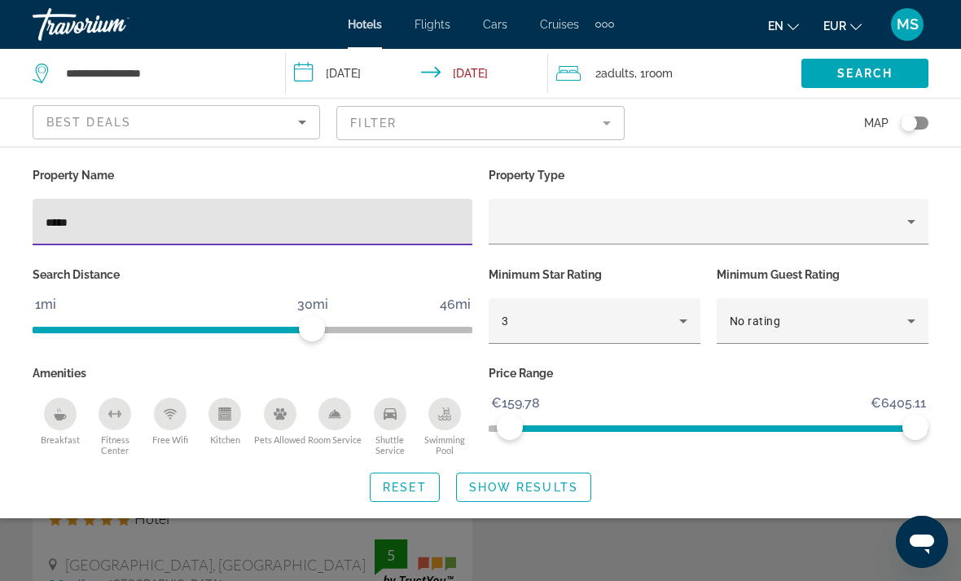
type input "*****"
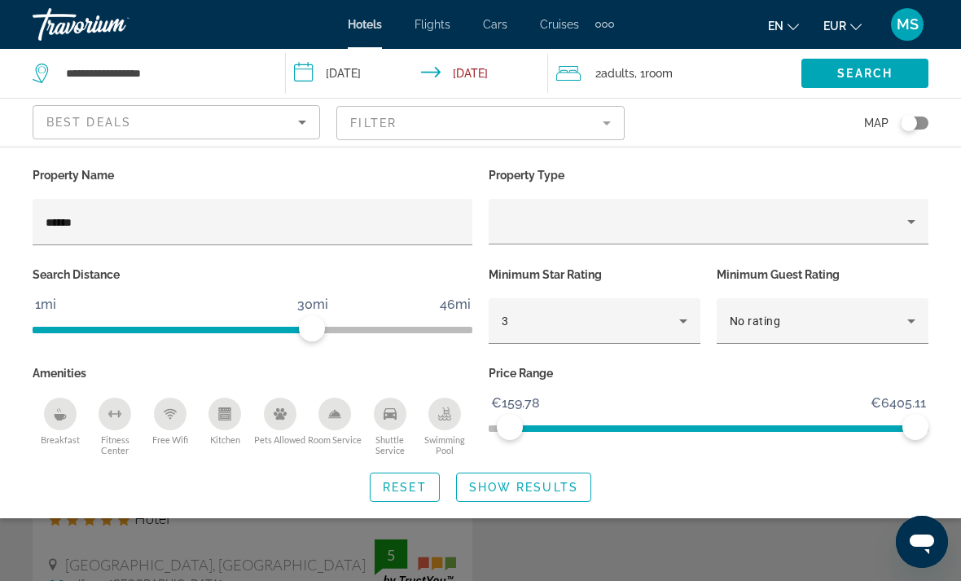
click at [536, 494] on span "Show Results" at bounding box center [523, 487] width 109 height 13
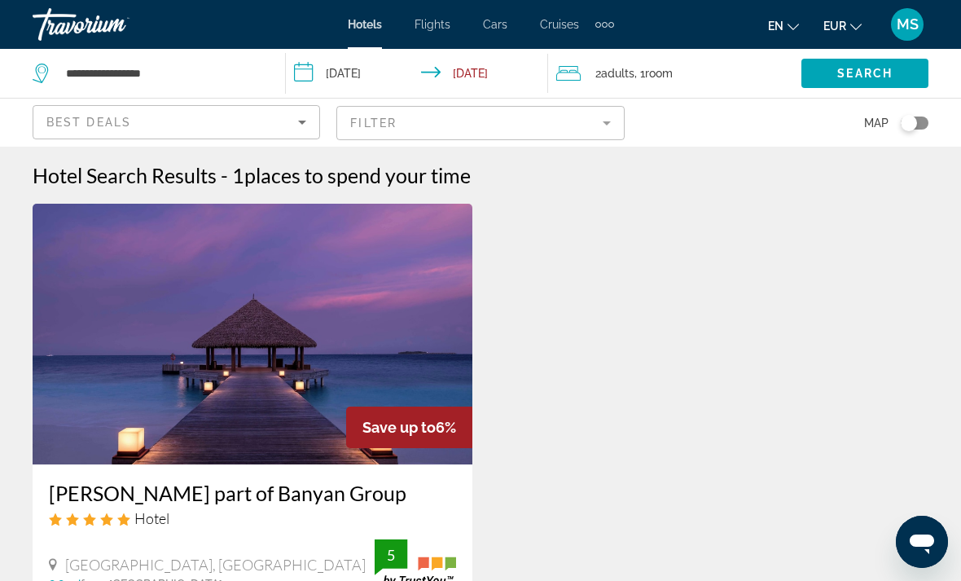
click at [264, 126] on div "Best Deals" at bounding box center [172, 122] width 252 height 20
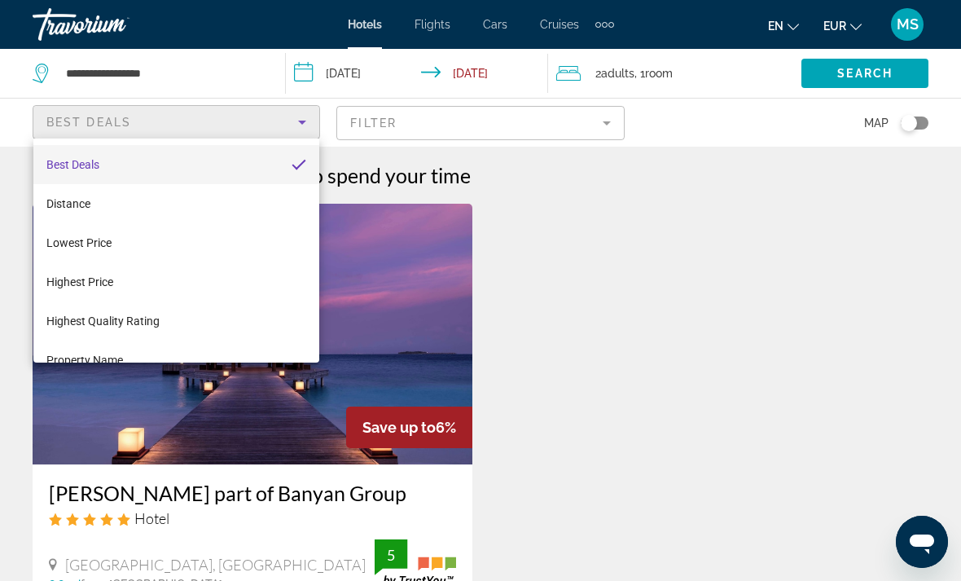
click at [601, 237] on div at bounding box center [480, 290] width 961 height 581
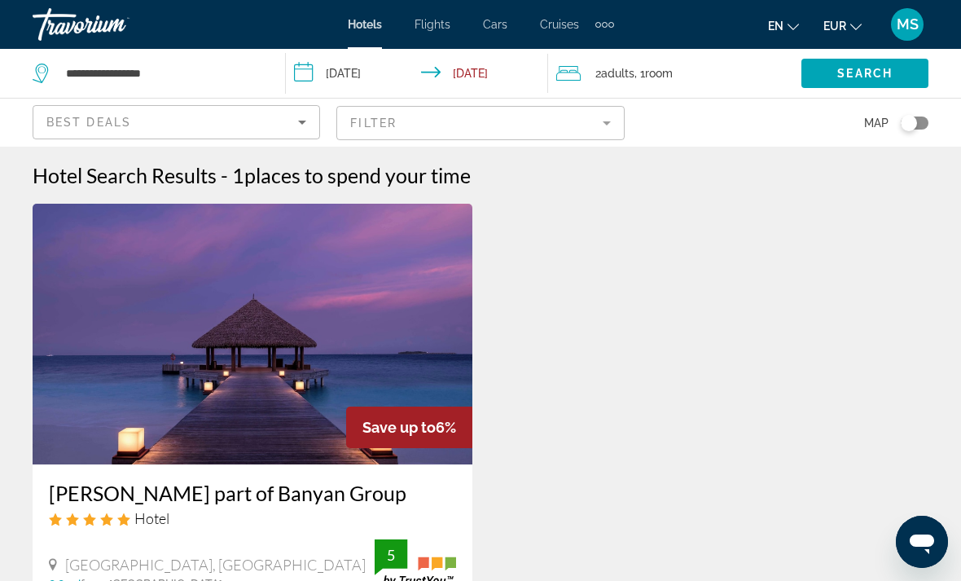
click at [551, 117] on mat-form-field "Filter" at bounding box center [480, 123] width 288 height 34
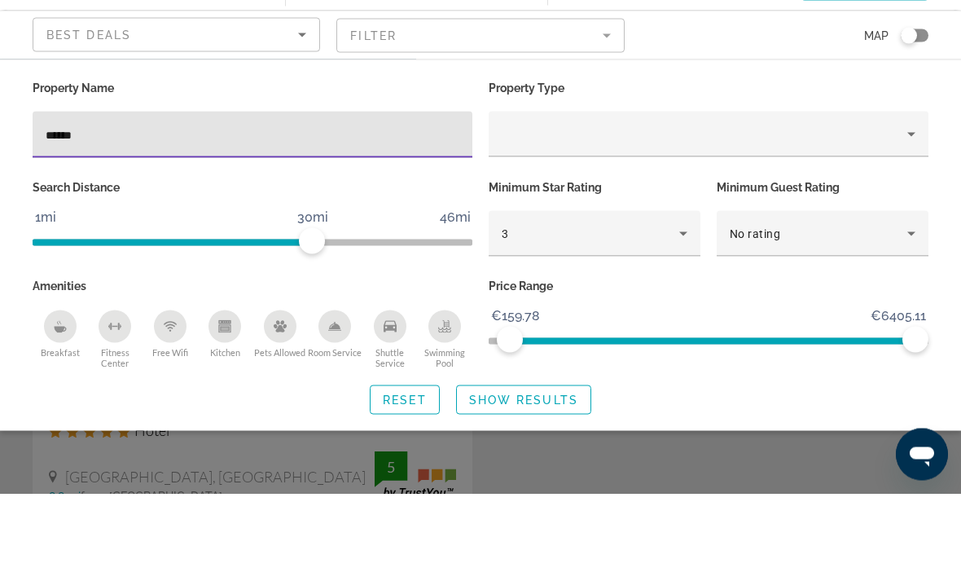
click at [368, 213] on input "*****" at bounding box center [253, 223] width 414 height 20
type input "*"
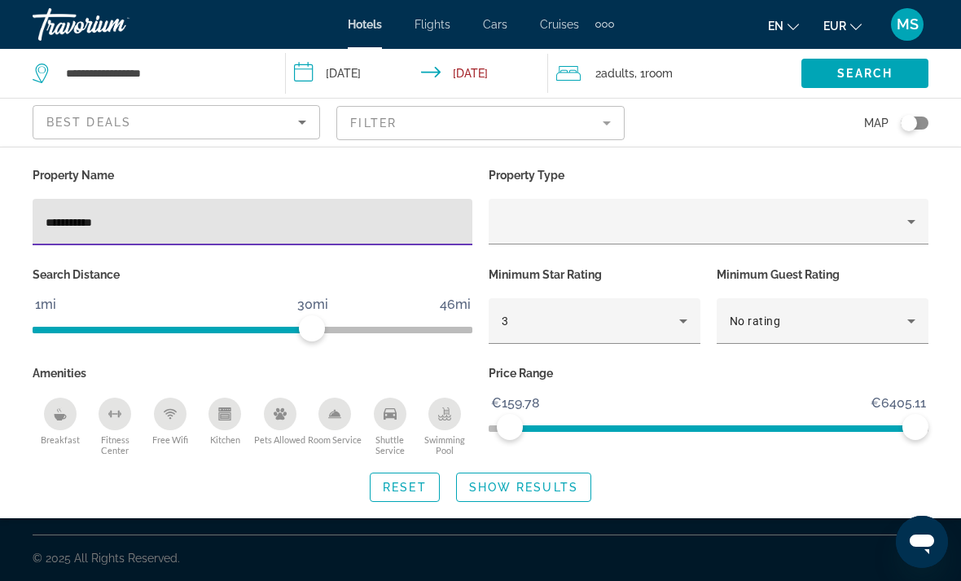
type input "**********"
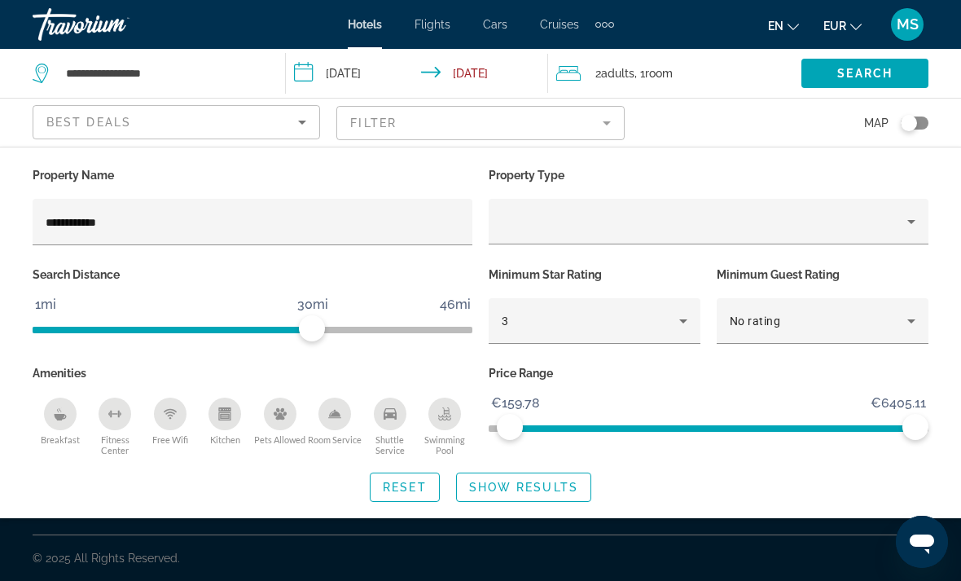
click at [560, 499] on span "Search widget" at bounding box center [524, 487] width 134 height 39
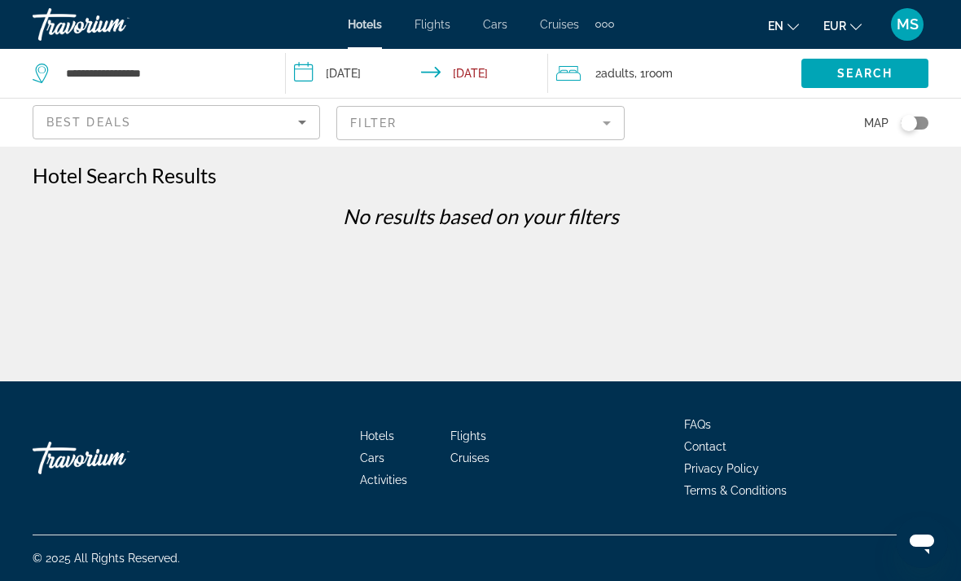
click at [559, 130] on mat-form-field "Filter" at bounding box center [480, 123] width 288 height 34
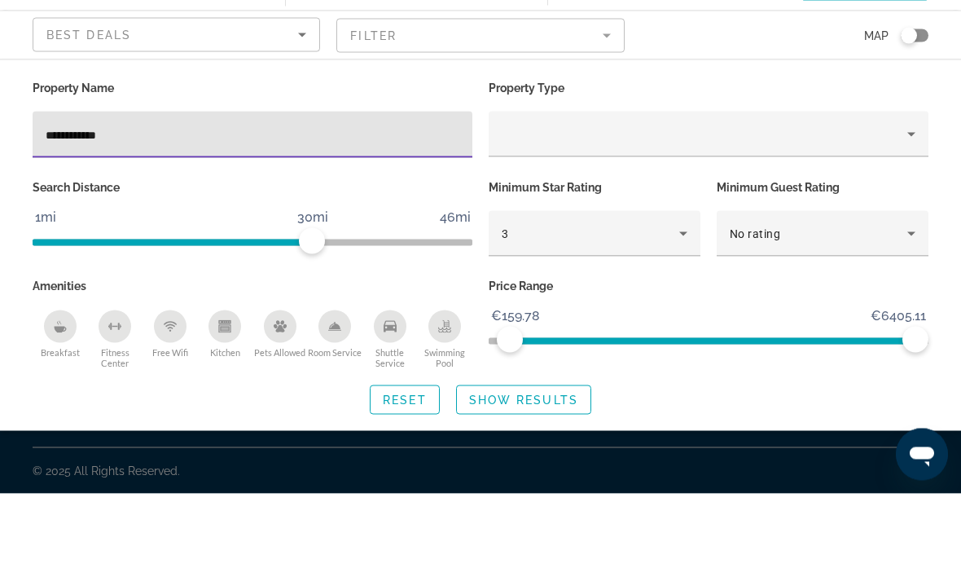
click at [431, 213] on input "**********" at bounding box center [253, 223] width 414 height 20
type input "*"
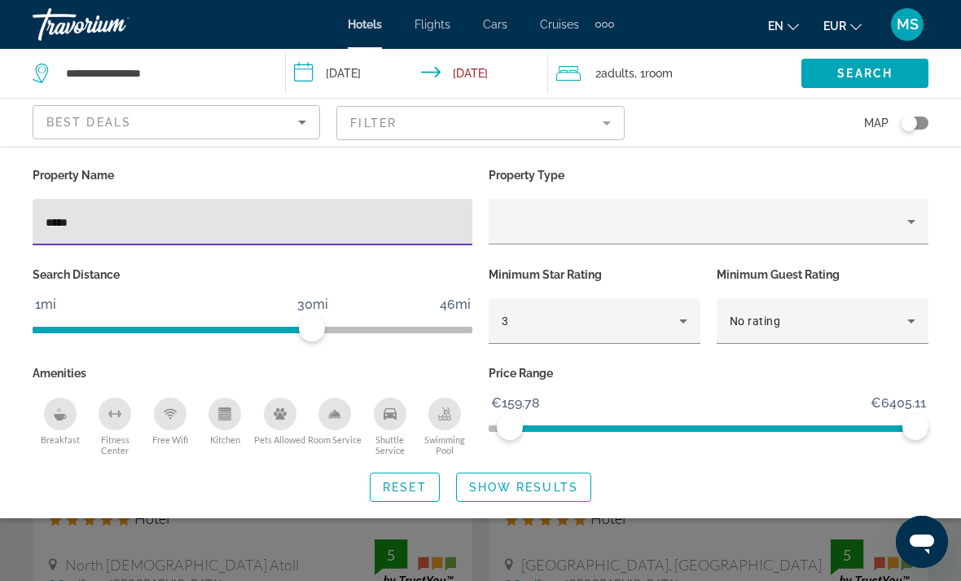
type input "******"
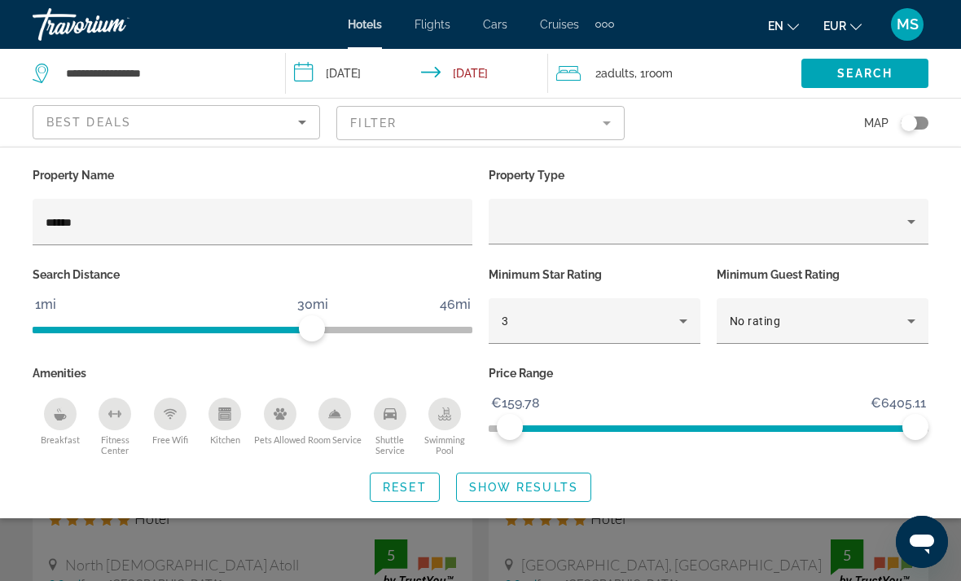
click at [563, 494] on span "Show Results" at bounding box center [523, 487] width 109 height 13
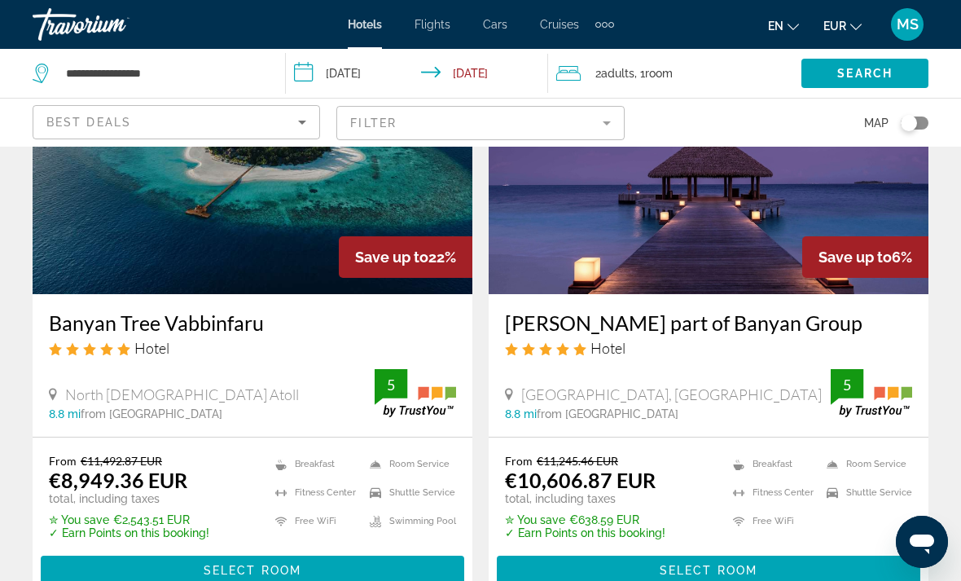
scroll to position [171, 0]
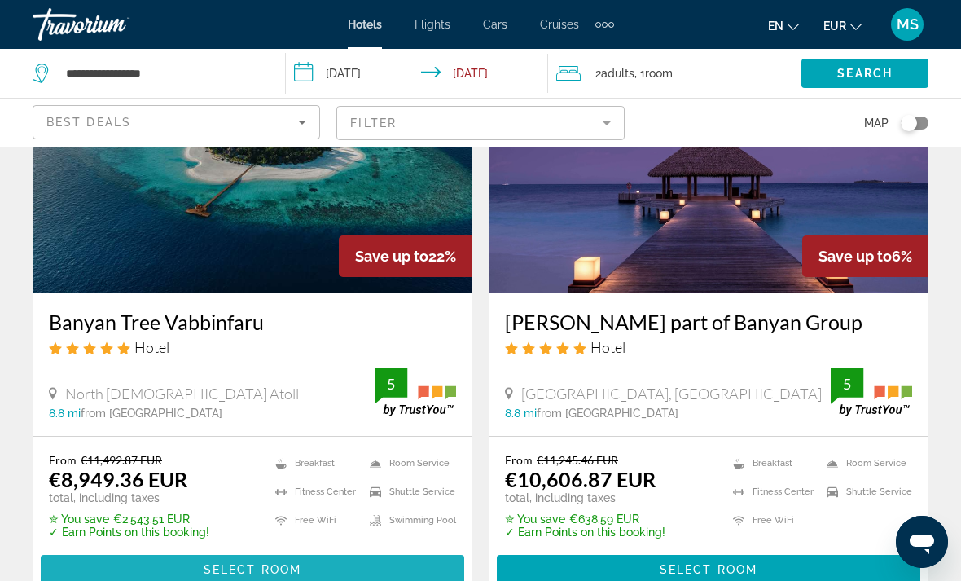
click at [420, 570] on span "Main content" at bounding box center [253, 569] width 424 height 39
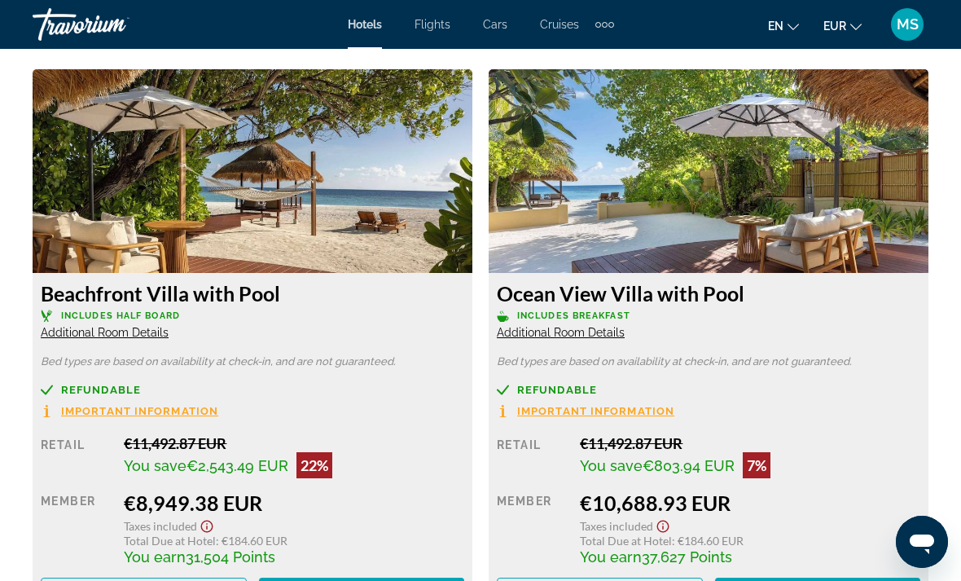
scroll to position [2523, 0]
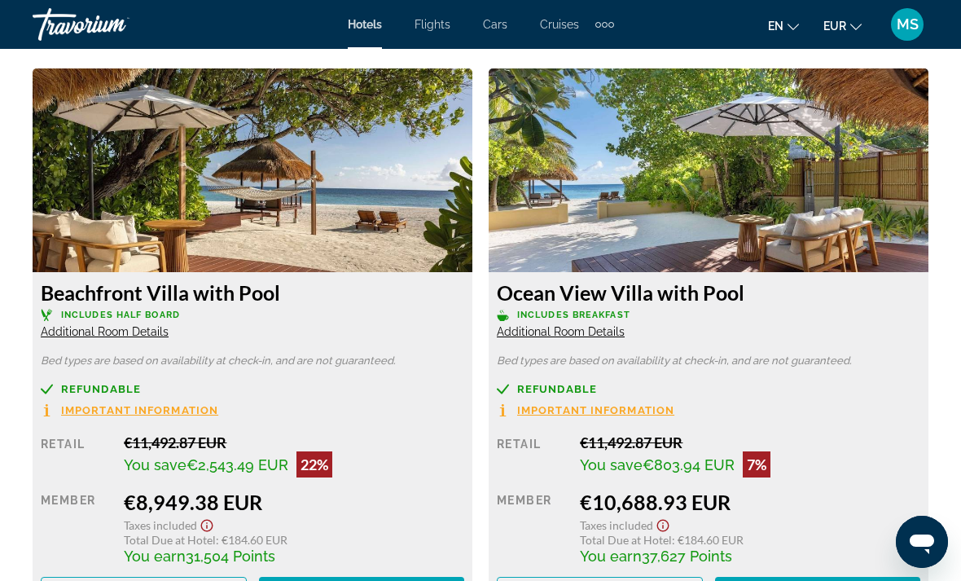
click at [214, 580] on span "Main content" at bounding box center [144, 591] width 204 height 39
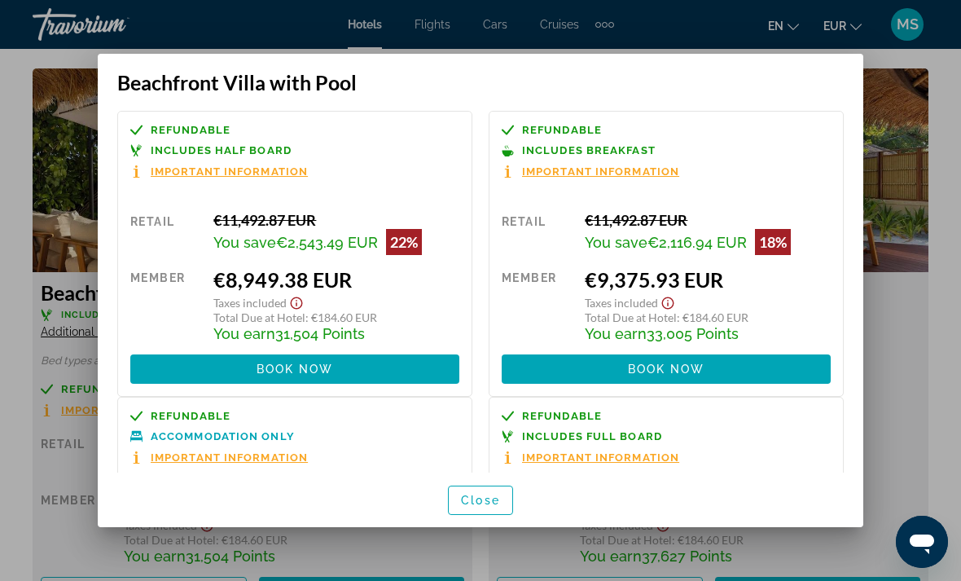
scroll to position [0, 0]
click at [489, 507] on span "Close" at bounding box center [480, 500] width 39 height 13
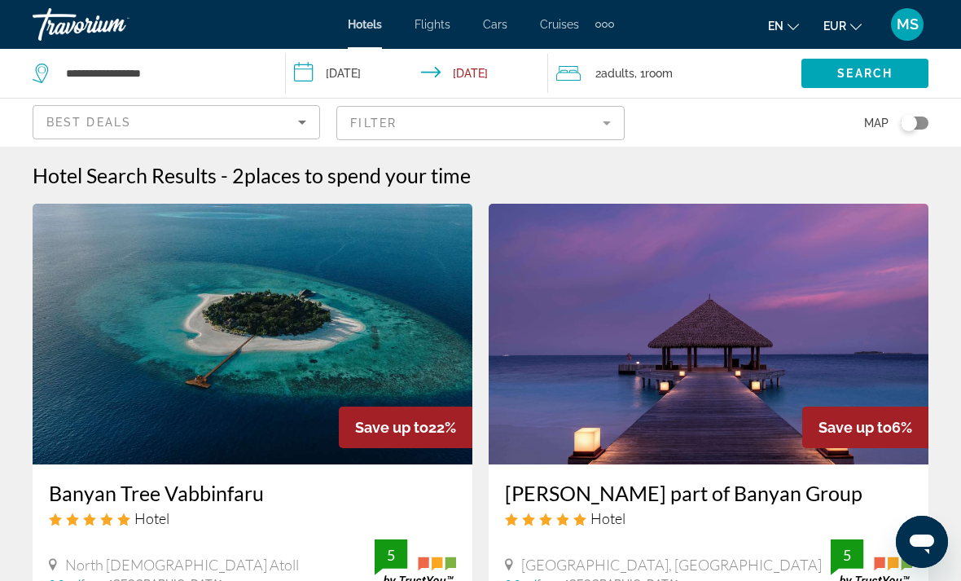
click at [457, 132] on mat-form-field "Filter" at bounding box center [480, 123] width 288 height 34
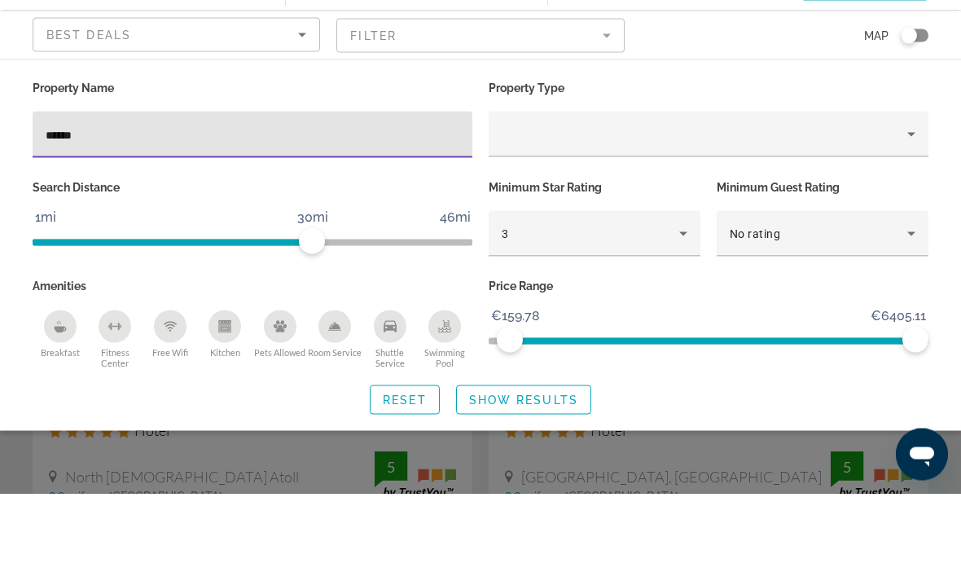
click at [380, 213] on input "******" at bounding box center [253, 223] width 414 height 20
type input "*"
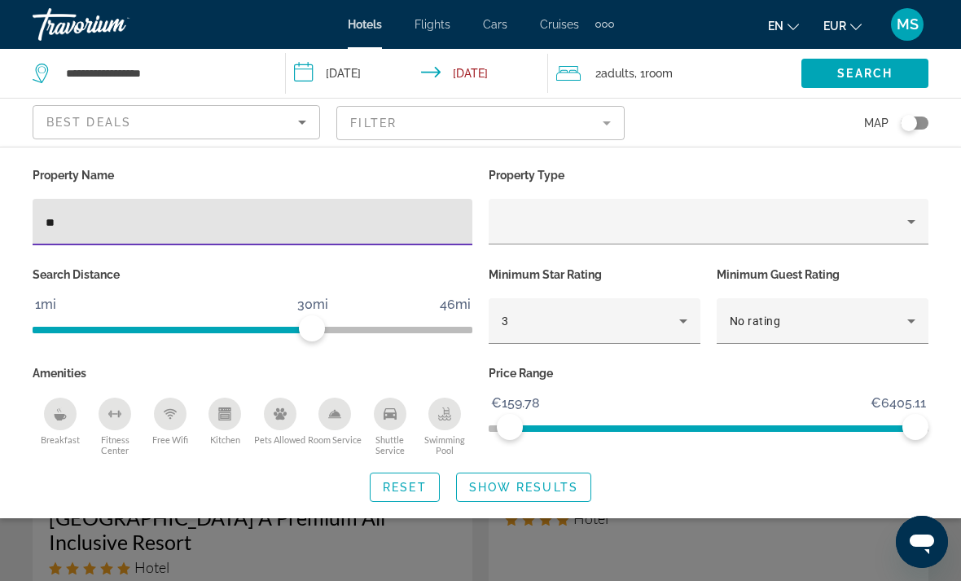
type input "***"
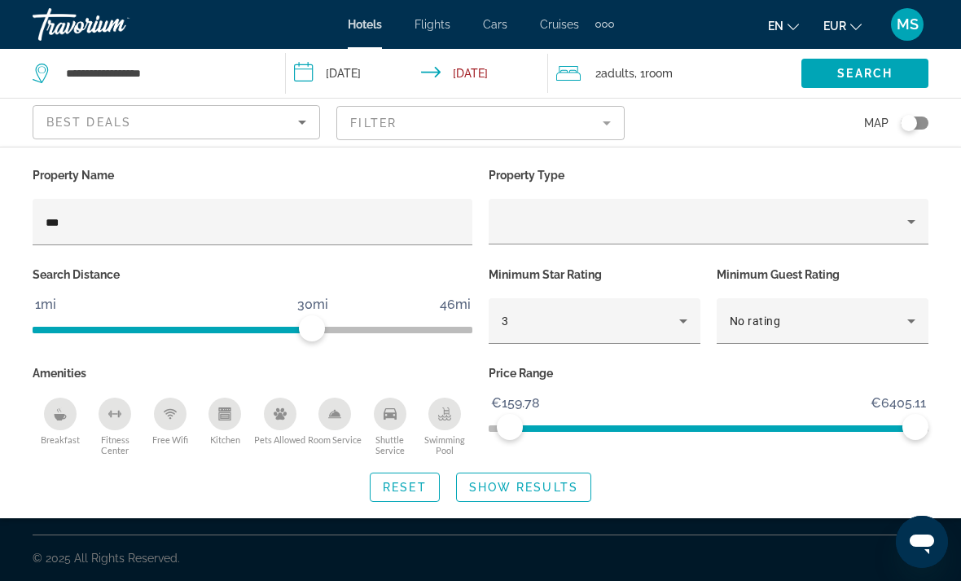
click at [544, 483] on span "Show Results" at bounding box center [523, 487] width 109 height 13
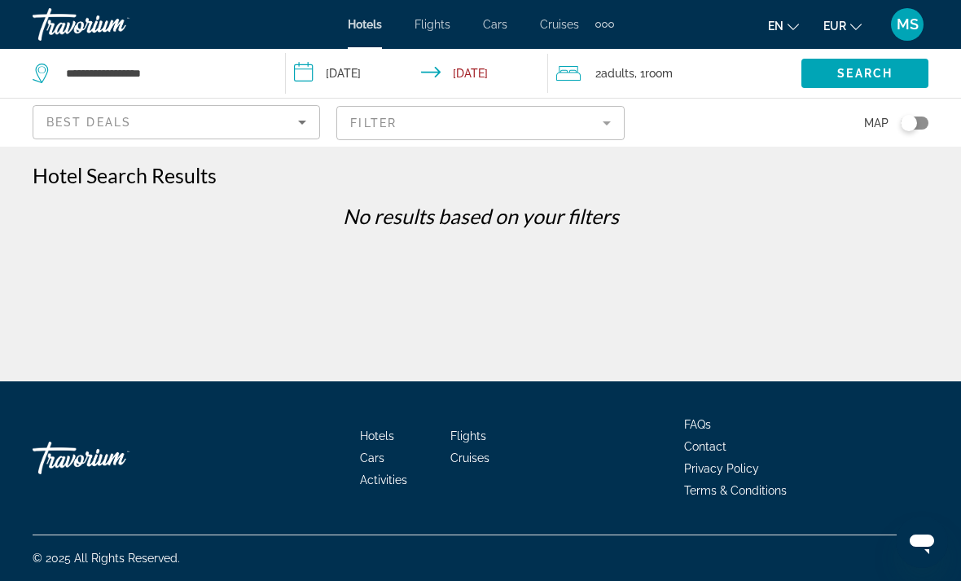
click at [449, 128] on mat-form-field "Filter" at bounding box center [480, 123] width 288 height 34
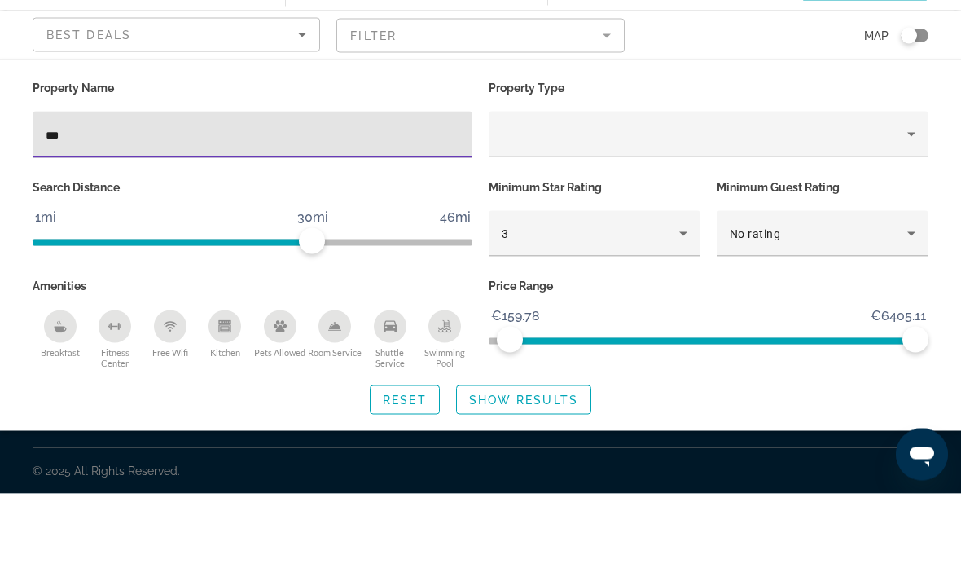
click at [309, 213] on input "***" at bounding box center [253, 223] width 414 height 20
type input "*"
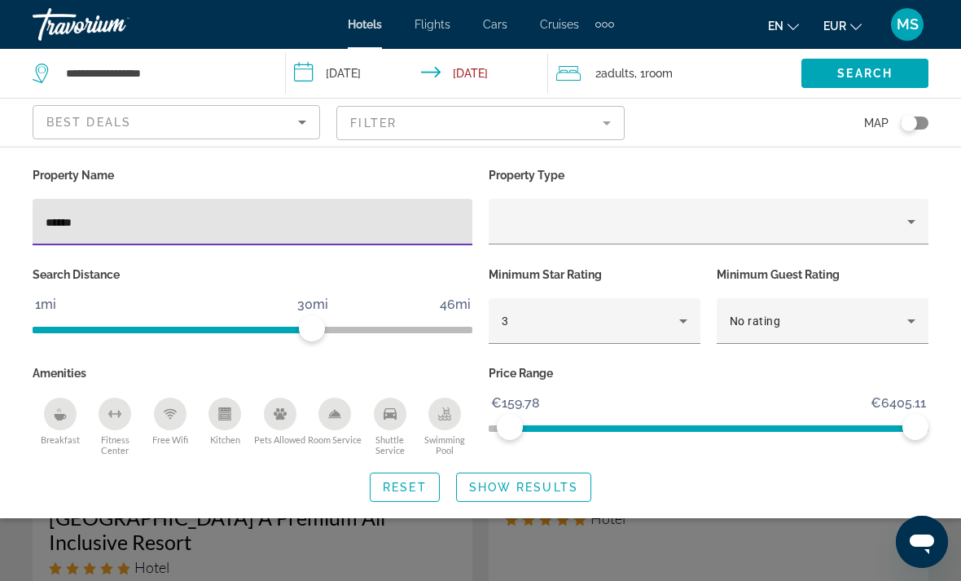
type input "*******"
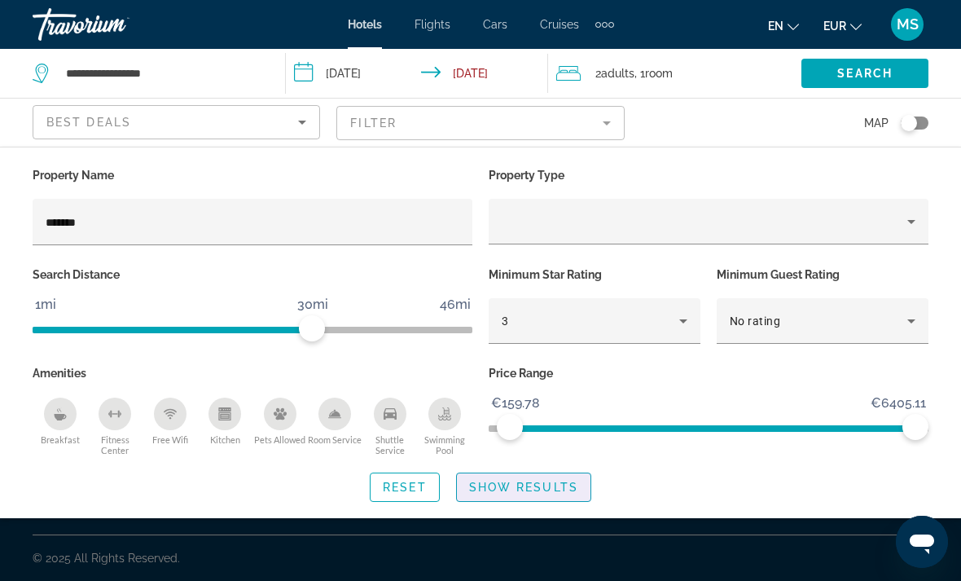
click at [547, 485] on span "Show Results" at bounding box center [523, 487] width 109 height 13
